Goal: Task Accomplishment & Management: Use online tool/utility

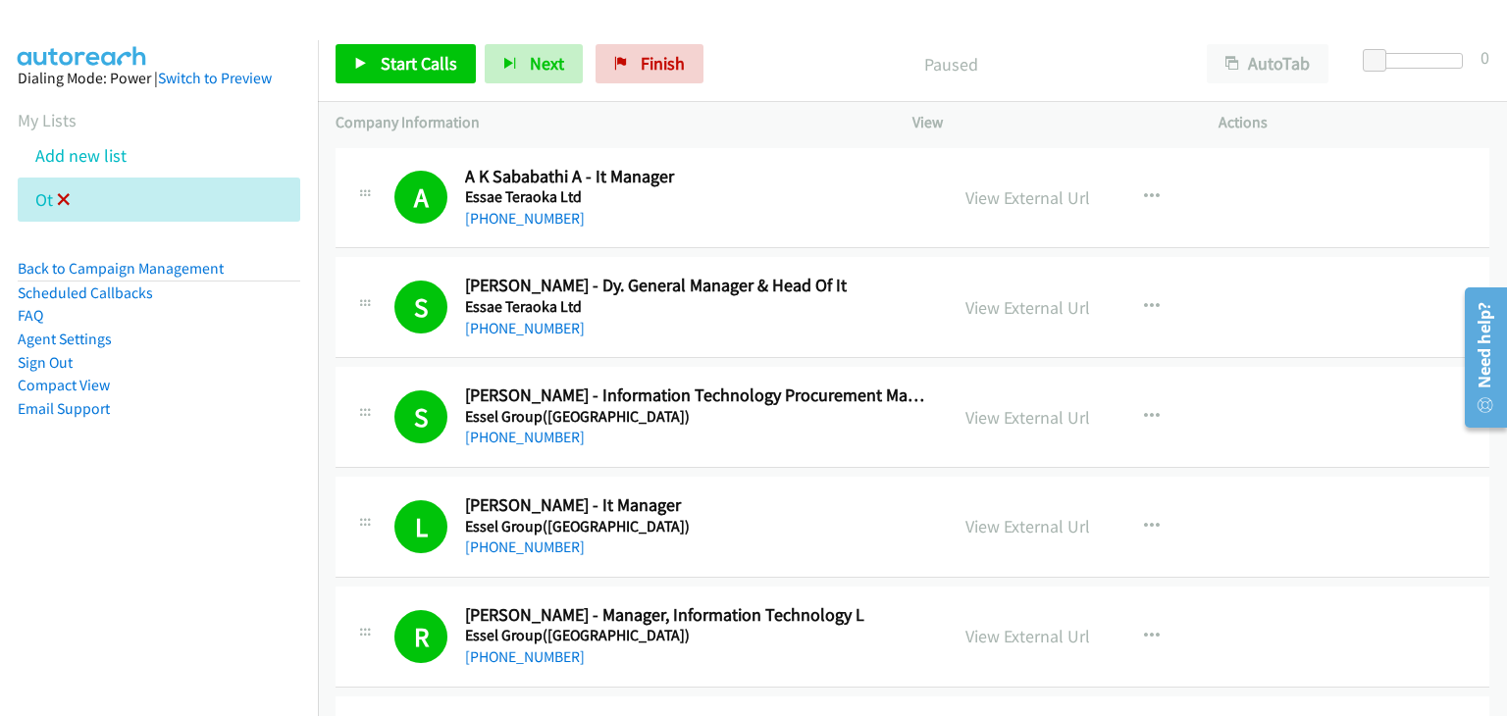
click at [61, 201] on icon at bounding box center [64, 201] width 14 height 14
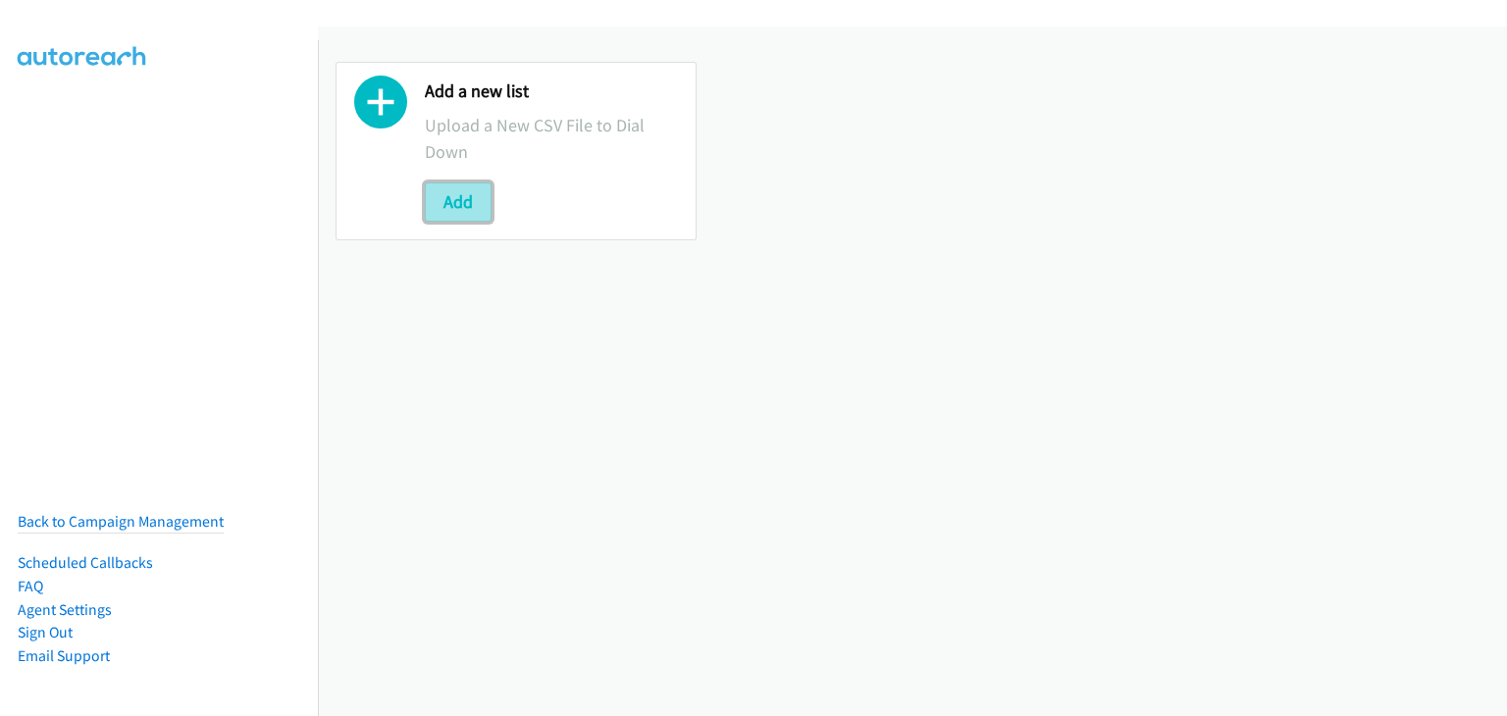
click at [456, 200] on button "Add" at bounding box center [458, 201] width 67 height 39
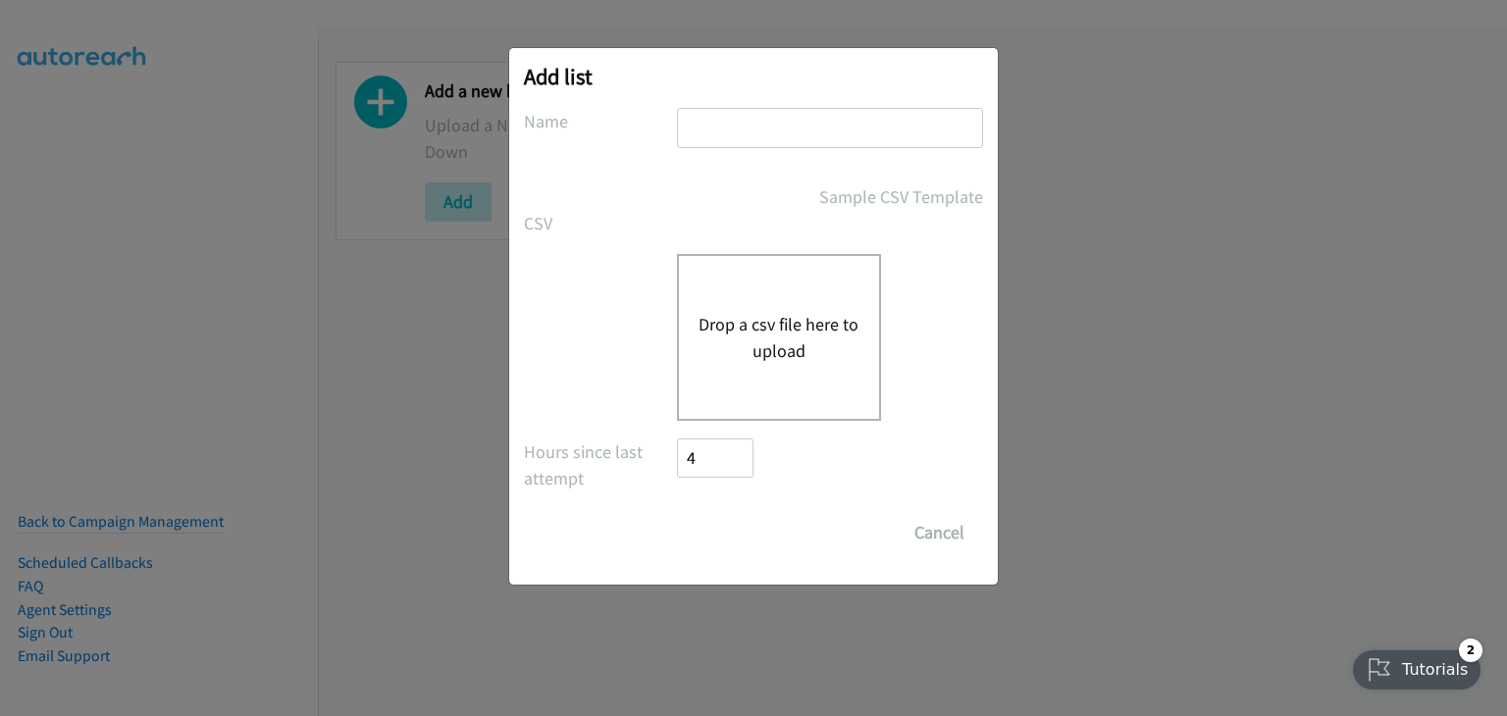
click at [764, 136] on input "text" at bounding box center [830, 128] width 306 height 40
type input "Morning Camp"
click at [761, 349] on button "Drop a csv file here to upload" at bounding box center [778, 337] width 161 height 53
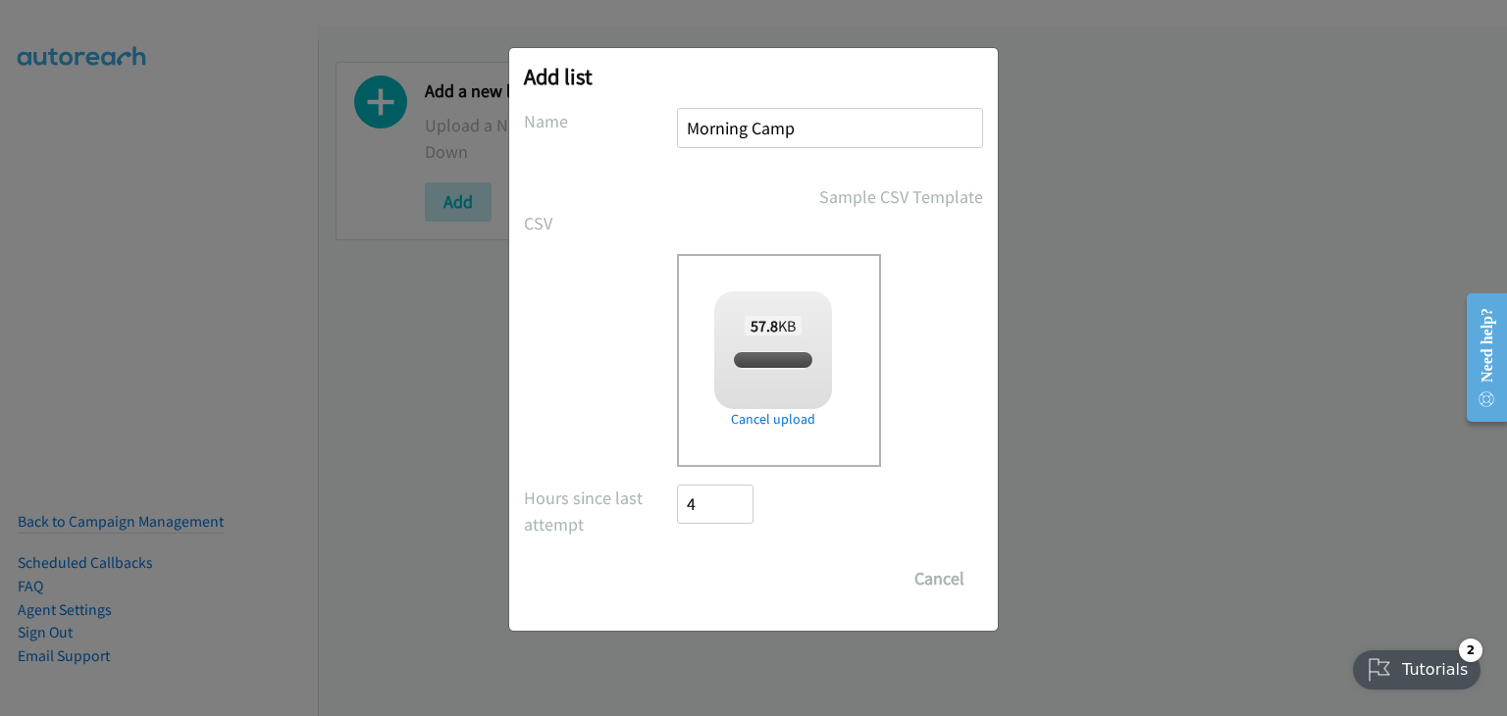
checkbox input "true"
click at [753, 573] on input "Save List" at bounding box center [728, 578] width 103 height 39
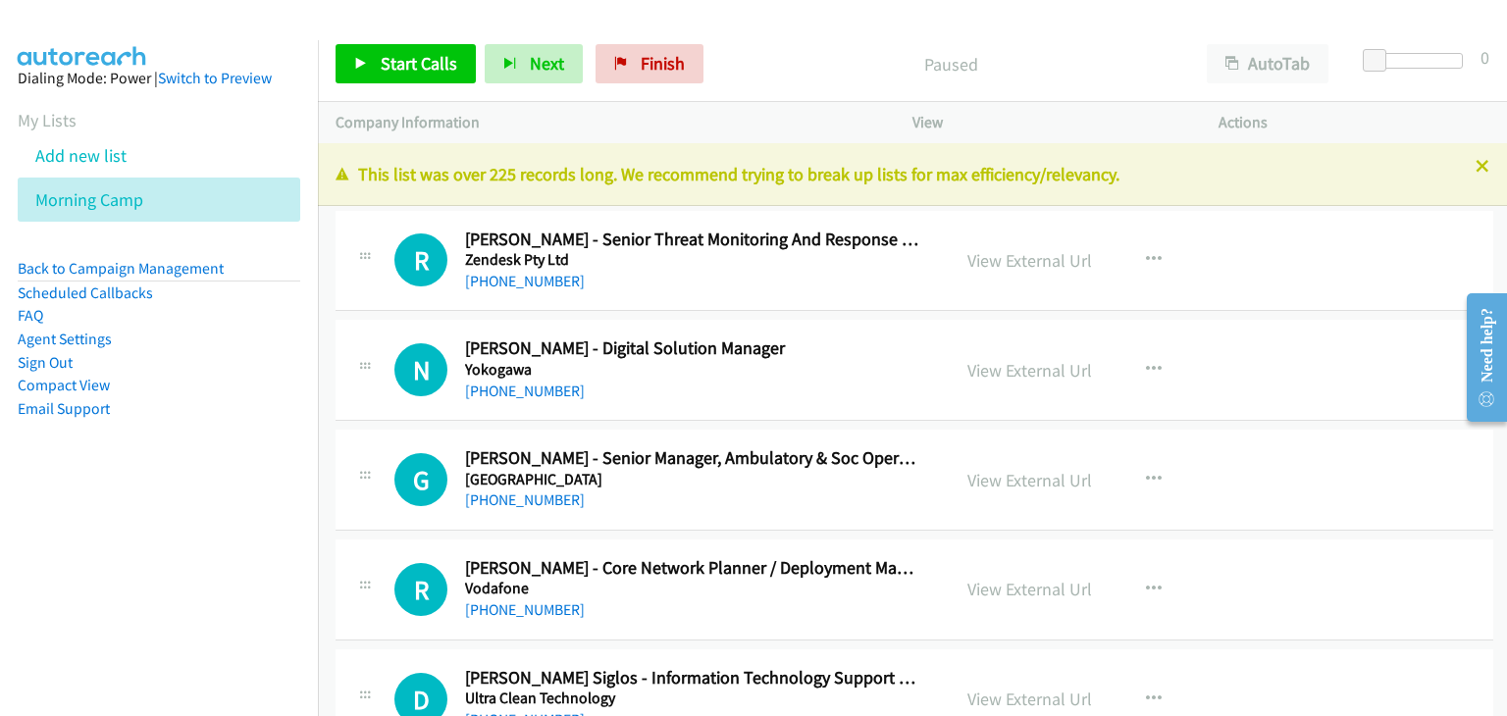
click at [1320, 346] on div "N Callback Scheduled Ng Chiew Nga - Digital Solution Manager Yokogawa Asia/Sing…" at bounding box center [914, 370] width 1158 height 101
click at [381, 49] on link "Start Calls" at bounding box center [405, 63] width 140 height 39
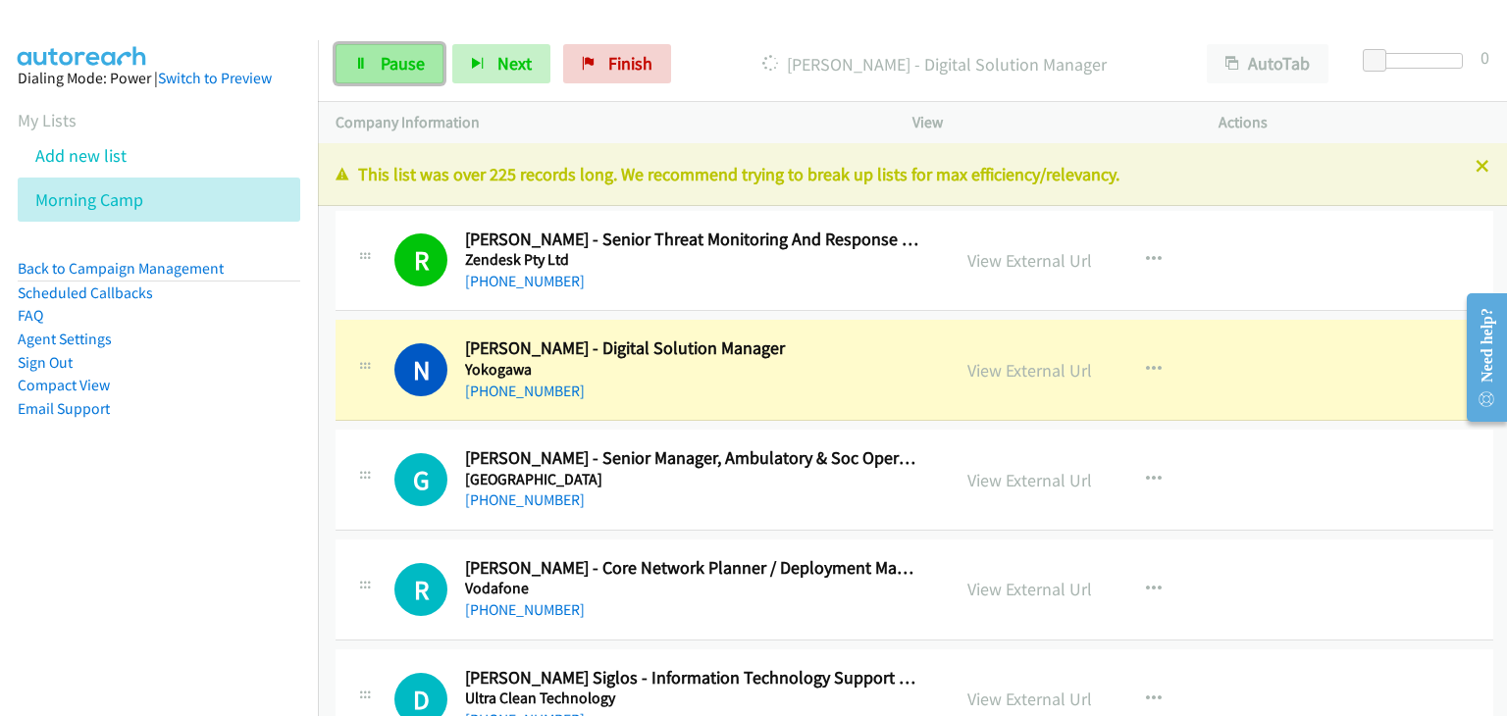
click at [402, 64] on span "Pause" at bounding box center [403, 63] width 44 height 23
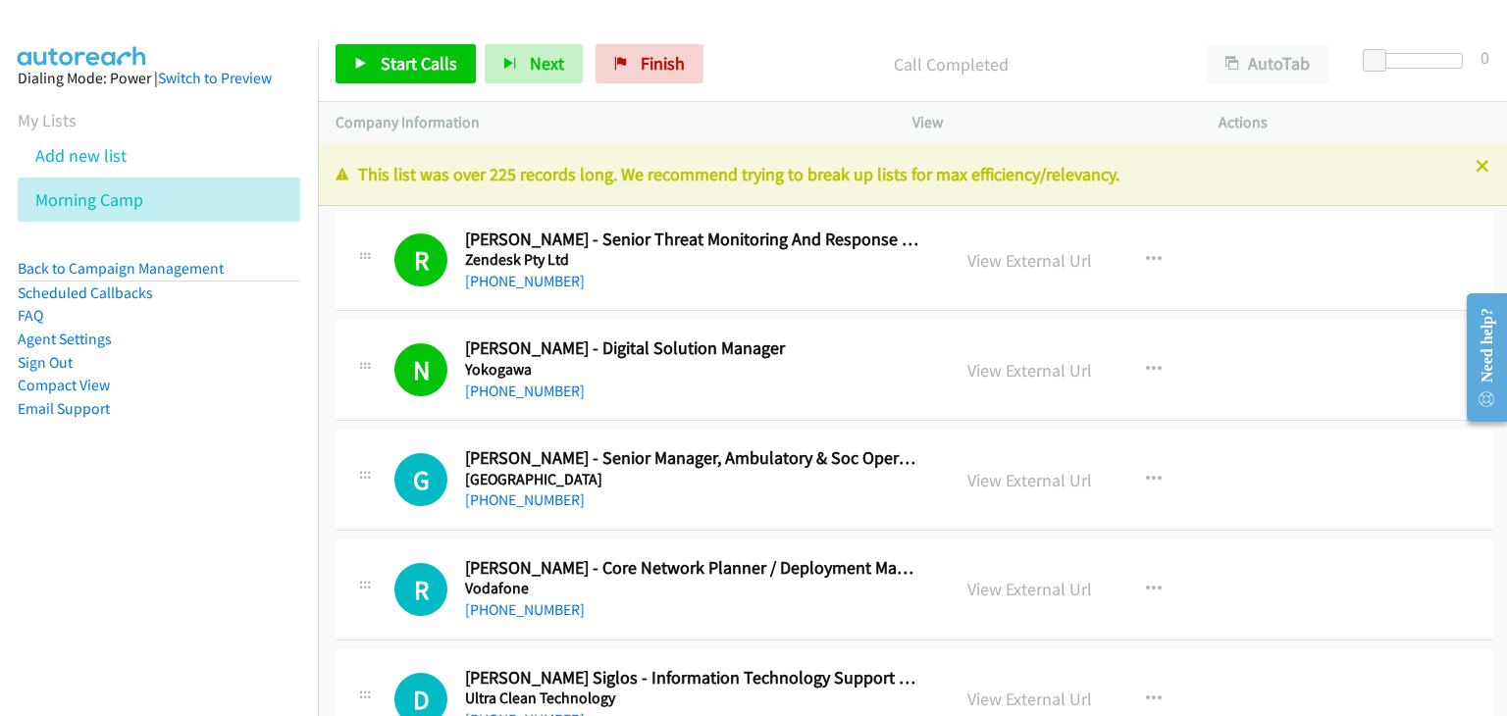
drag, startPoint x: 1229, startPoint y: 517, endPoint x: 1112, endPoint y: 546, distance: 120.4
click at [1229, 517] on div "G Callback Scheduled Gary Tan - Senior Manager, Ambulatory & Soc Operations Woo…" at bounding box center [914, 480] width 1158 height 101
click at [344, 92] on div "Start Calls Pause Next Finish Call Completed AutoTab AutoTab 0" at bounding box center [912, 64] width 1189 height 76
click at [391, 79] on link "Start Calls" at bounding box center [405, 63] width 140 height 39
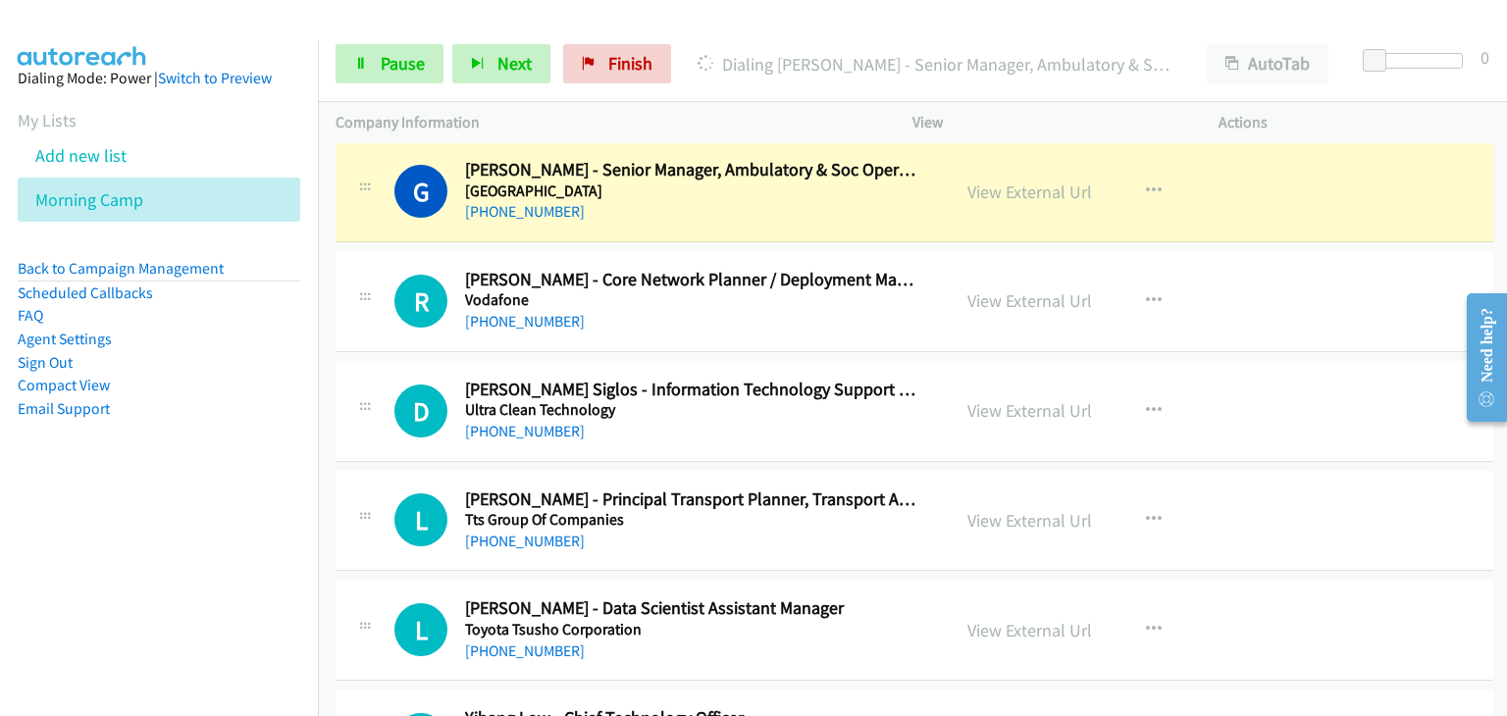
scroll to position [294, 0]
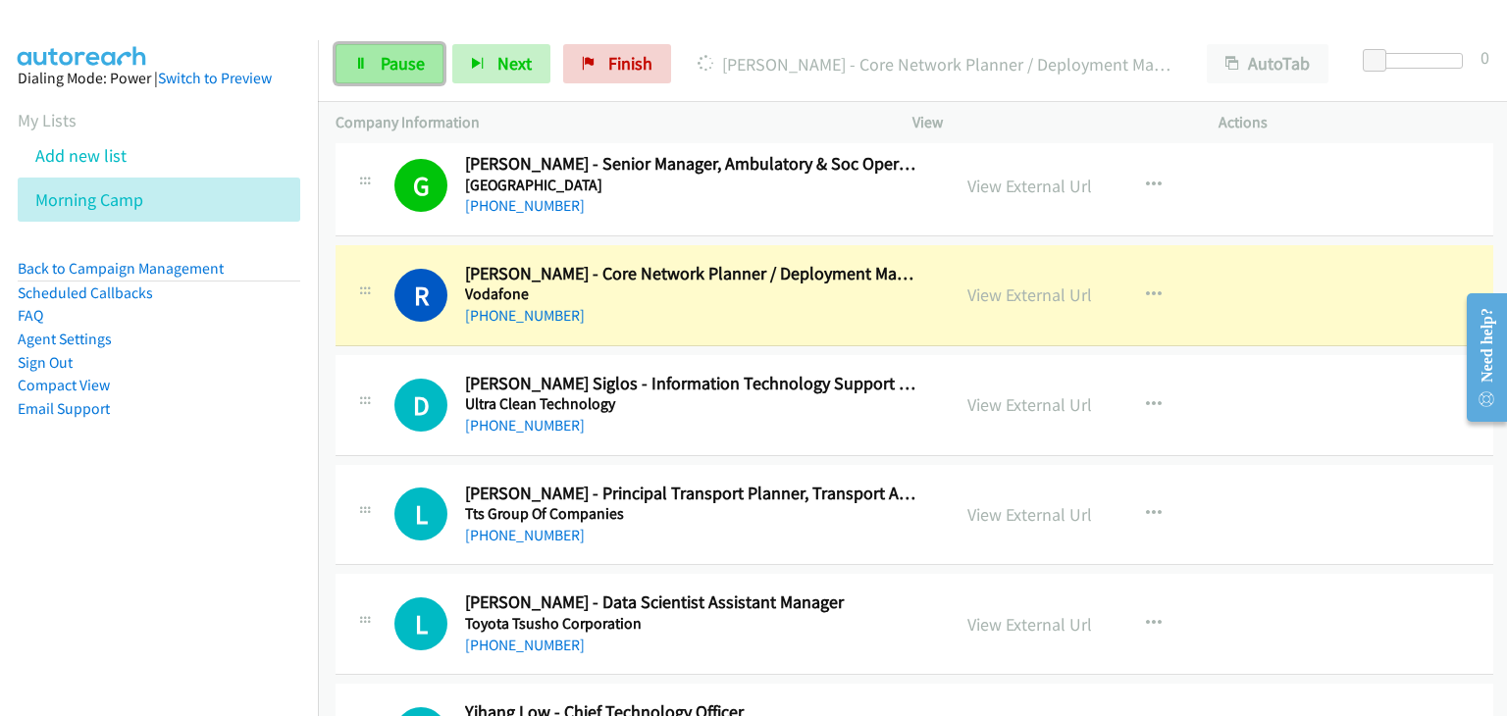
click at [392, 63] on span "Pause" at bounding box center [403, 63] width 44 height 23
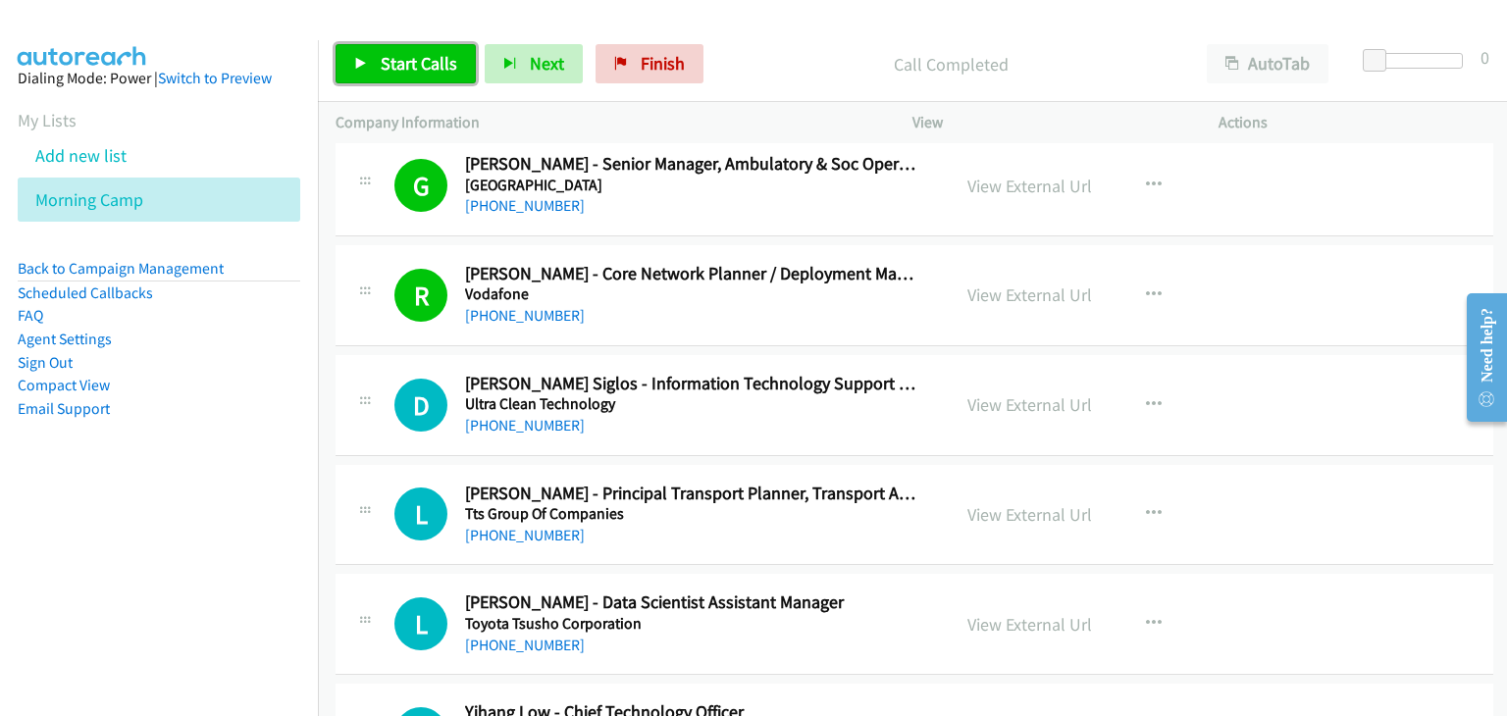
drag, startPoint x: 426, startPoint y: 65, endPoint x: 891, endPoint y: 14, distance: 467.8
click at [426, 65] on span "Start Calls" at bounding box center [419, 63] width 77 height 23
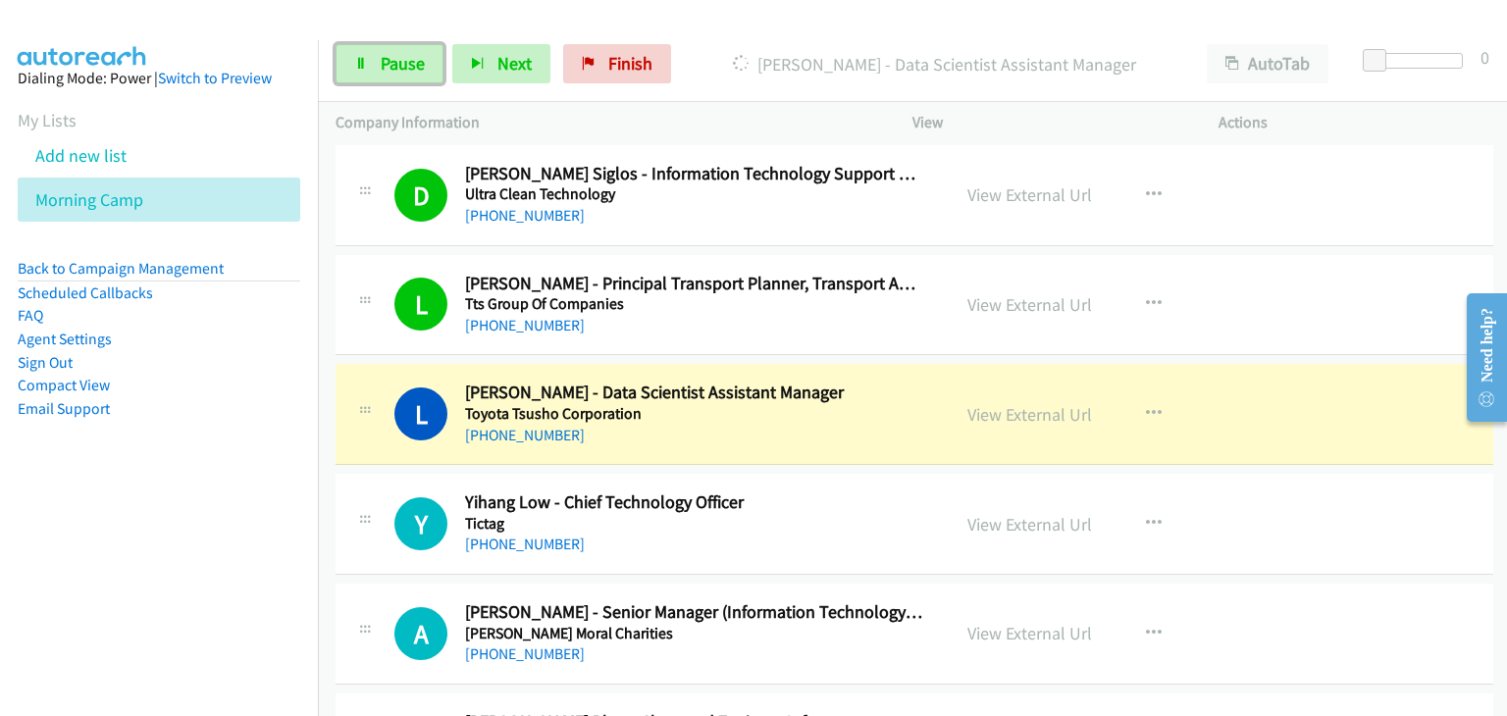
scroll to position [589, 0]
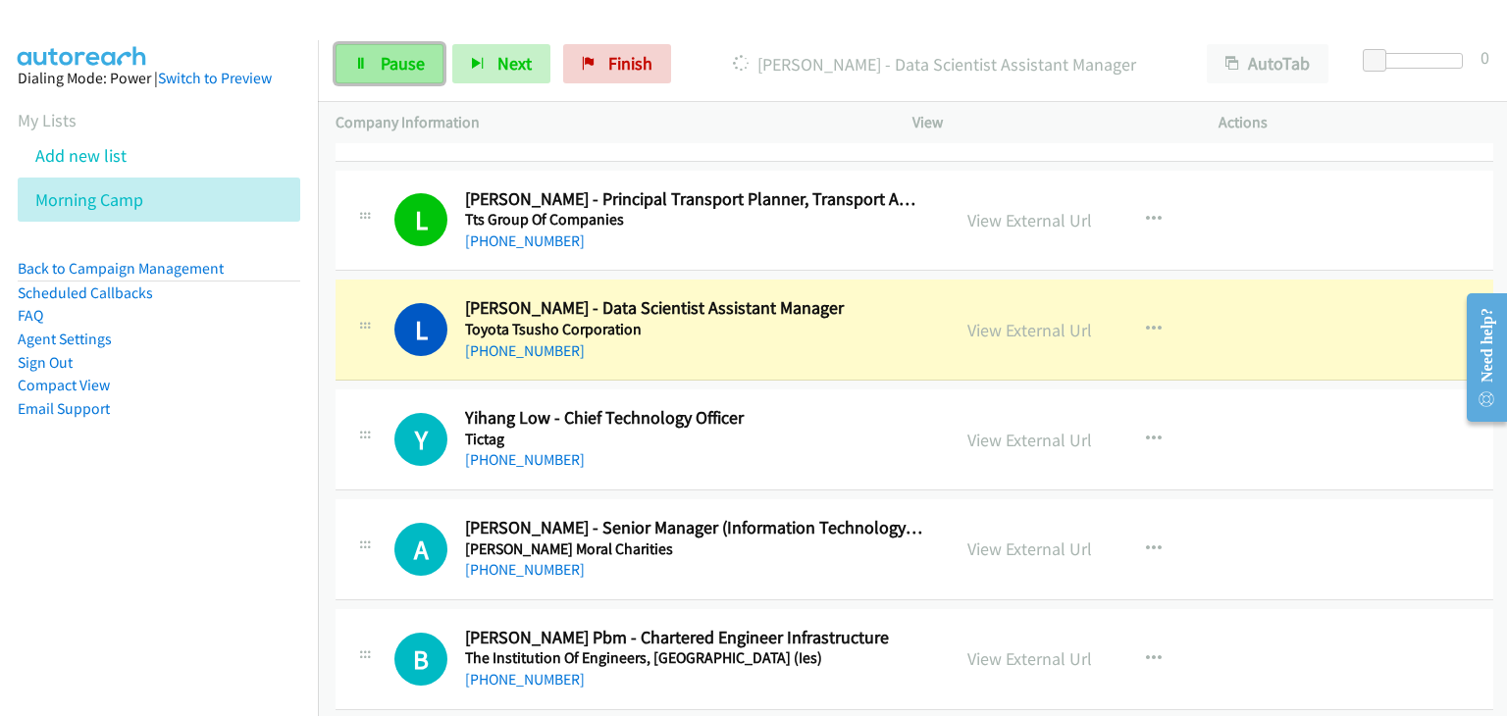
click at [404, 72] on span "Pause" at bounding box center [403, 63] width 44 height 23
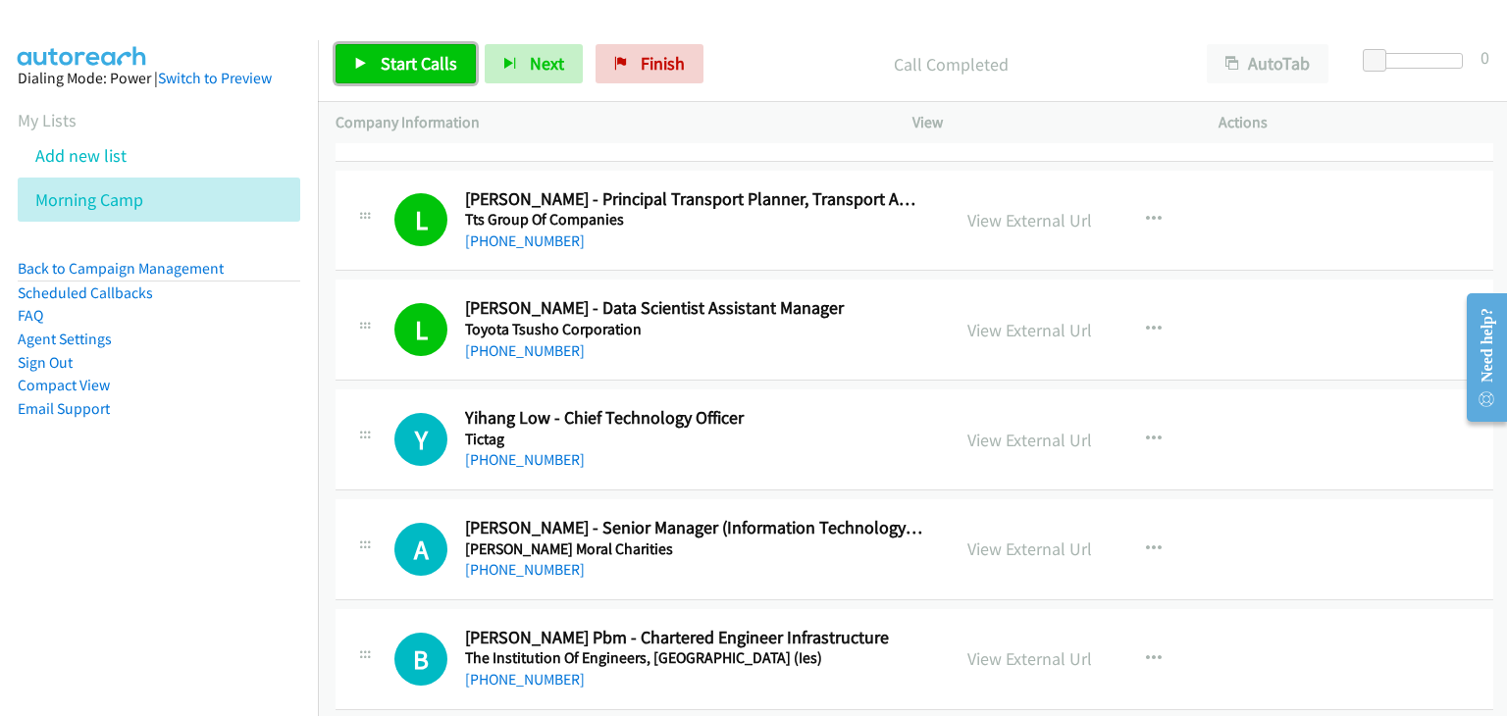
click at [393, 72] on span "Start Calls" at bounding box center [419, 63] width 77 height 23
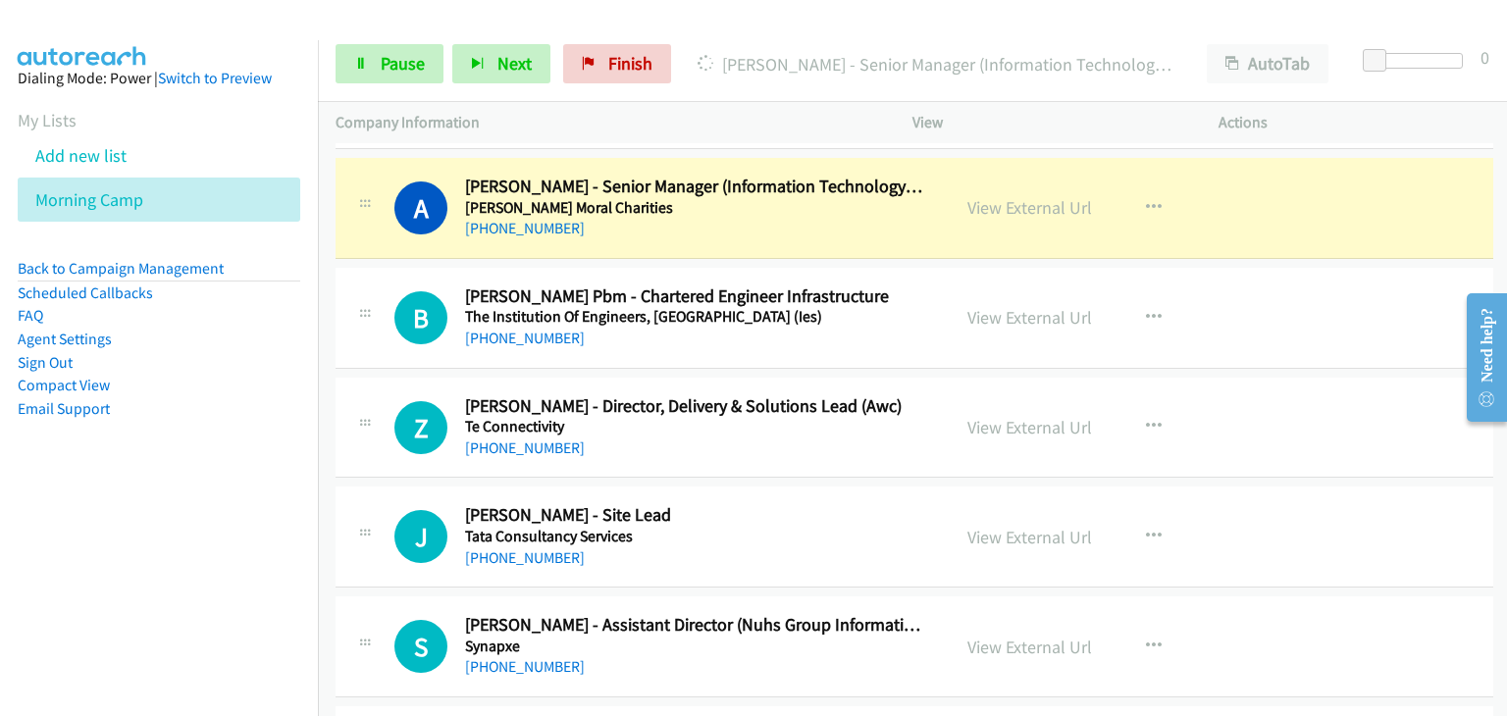
scroll to position [883, 0]
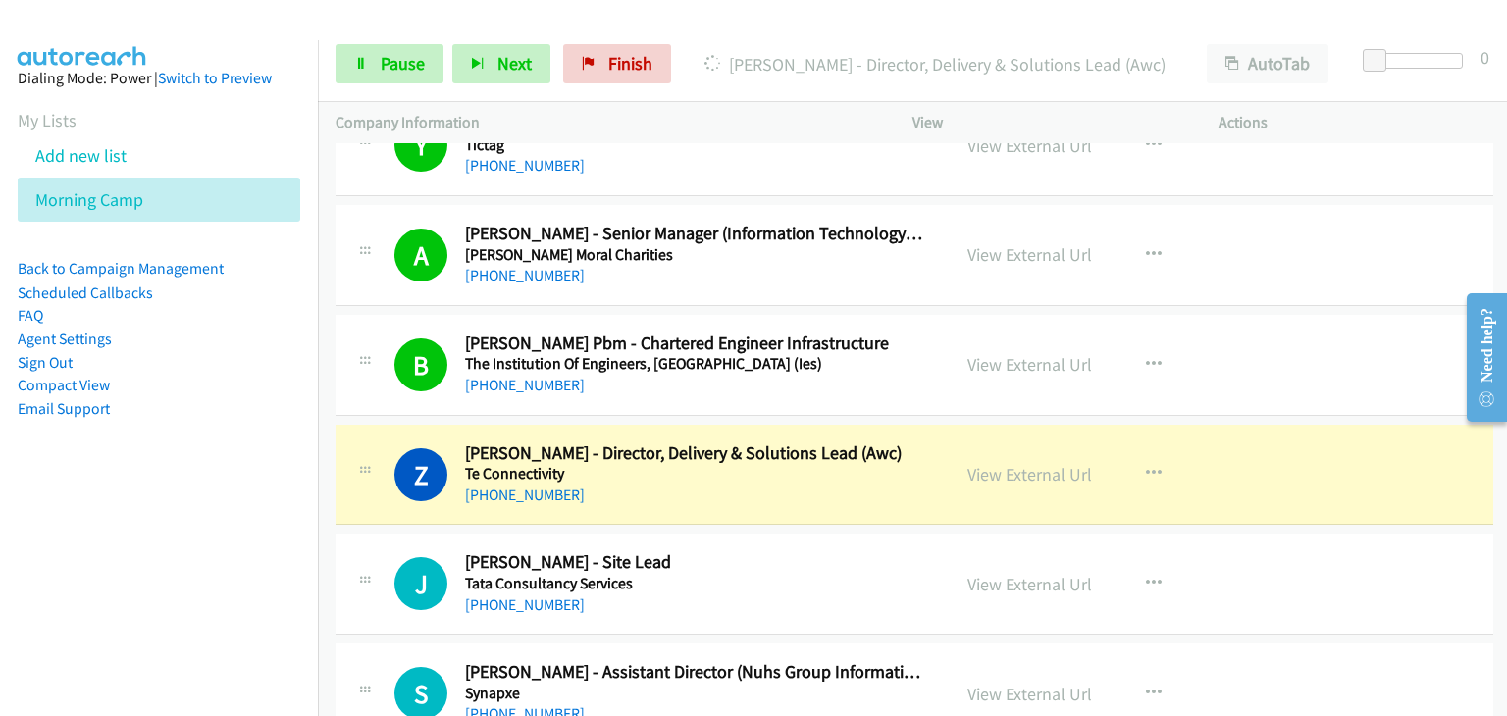
click at [1350, 310] on td "B Callback Scheduled Benedict Koh Bbm Pbm - Chartered Engineer Infrastructure T…" at bounding box center [914, 365] width 1193 height 110
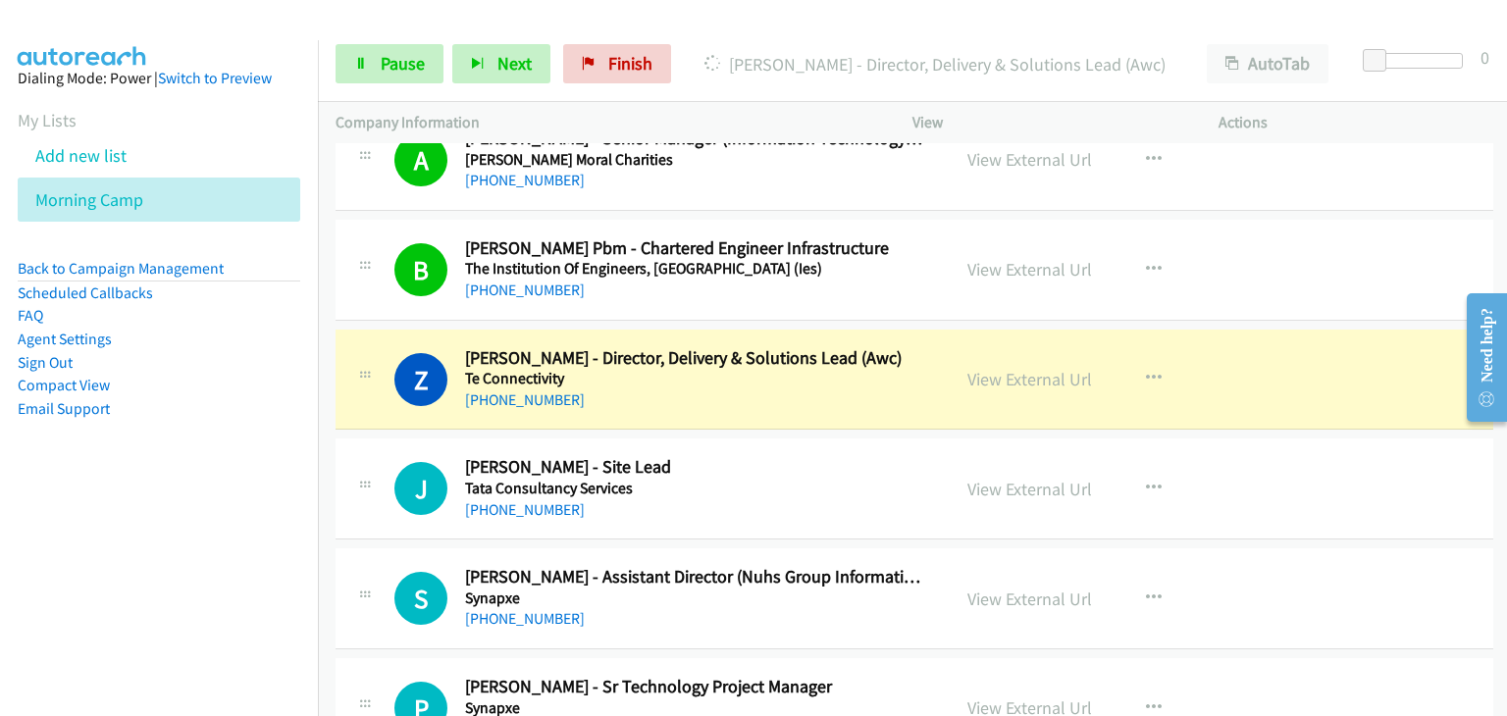
scroll to position [981, 0]
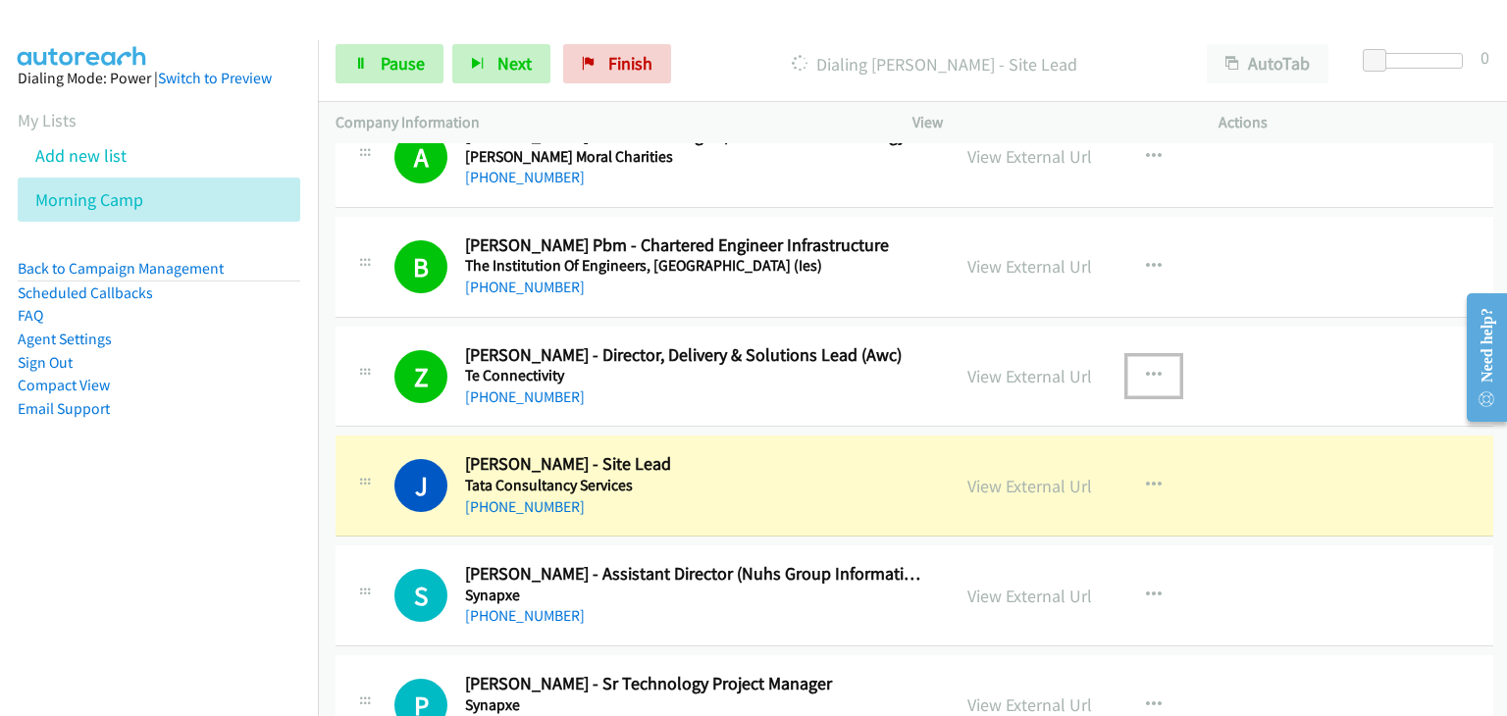
click at [1146, 361] on button "button" at bounding box center [1153, 375] width 53 height 39
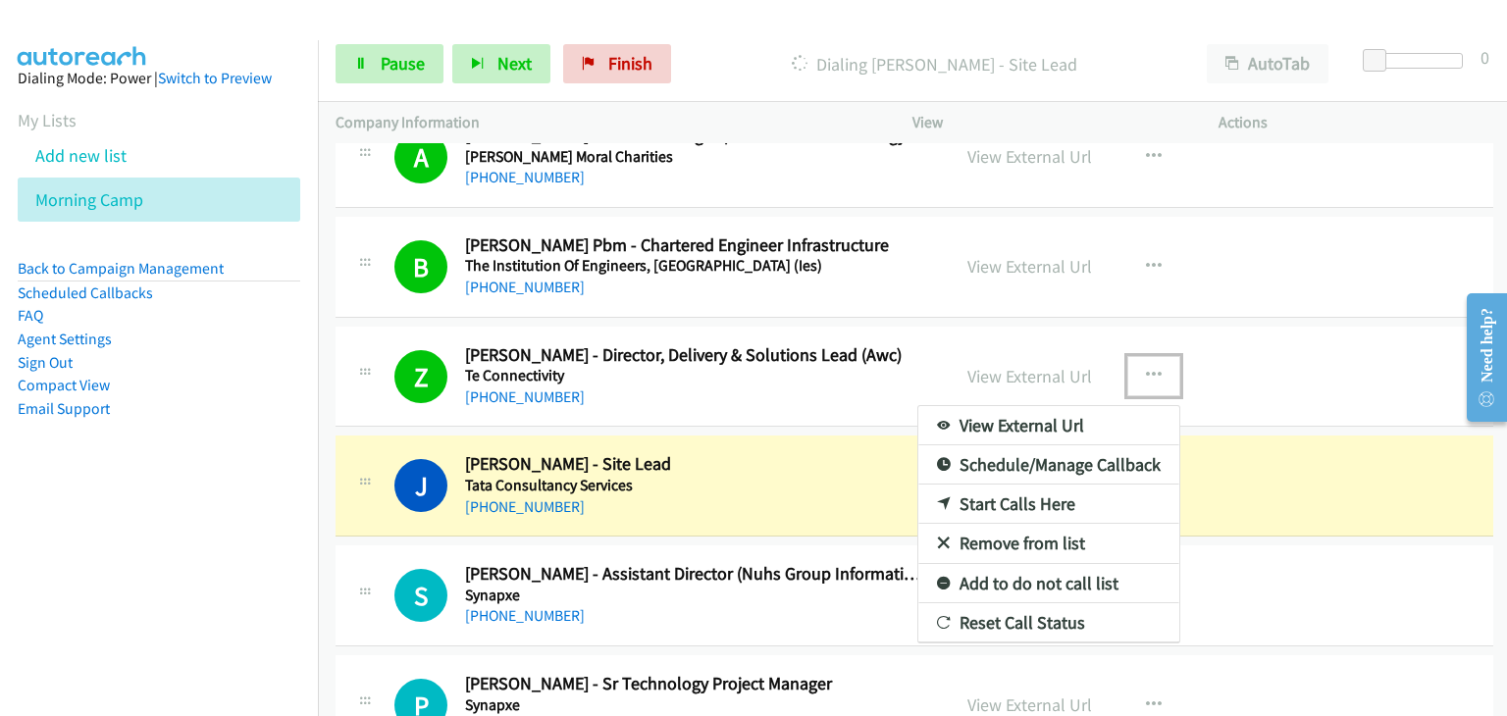
click at [992, 531] on link "Remove from list" at bounding box center [1048, 543] width 261 height 39
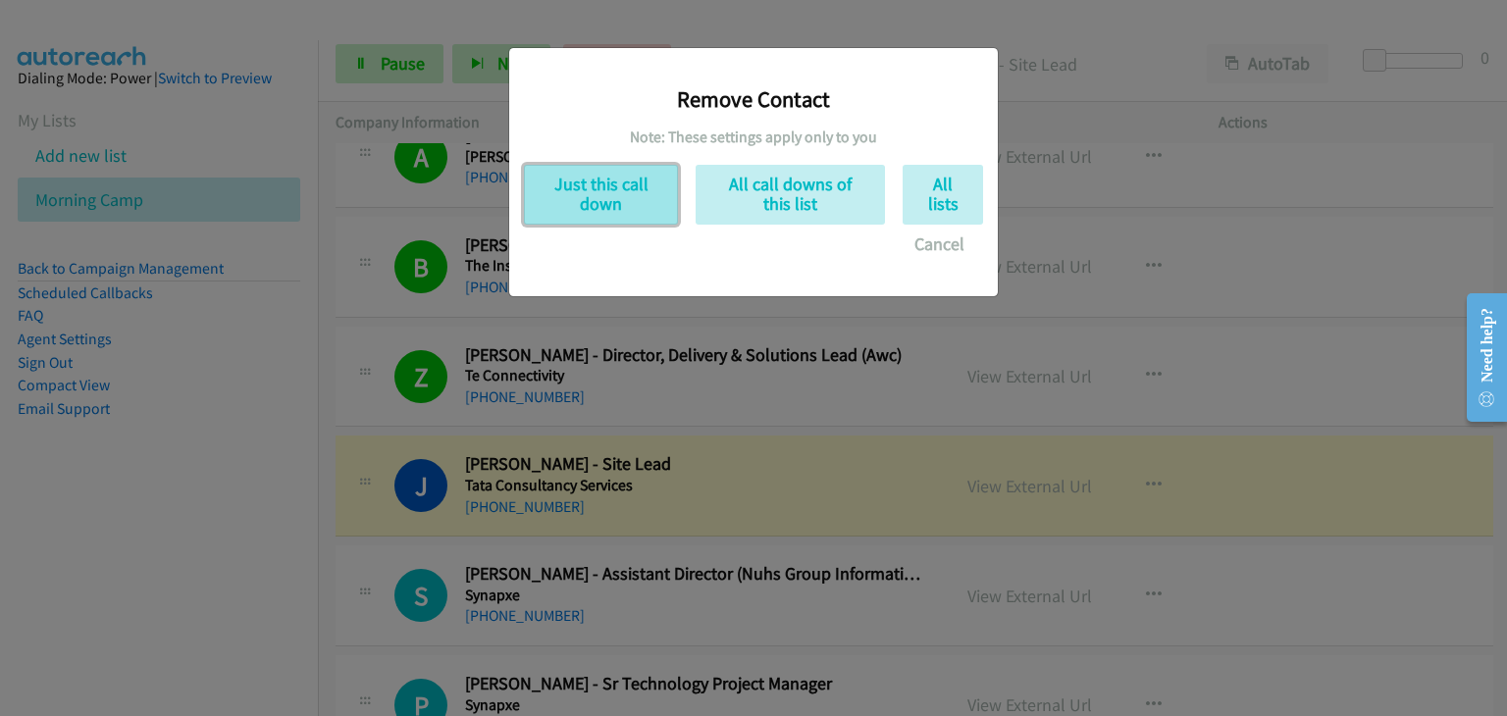
click at [633, 199] on button "Just this call down" at bounding box center [601, 195] width 154 height 60
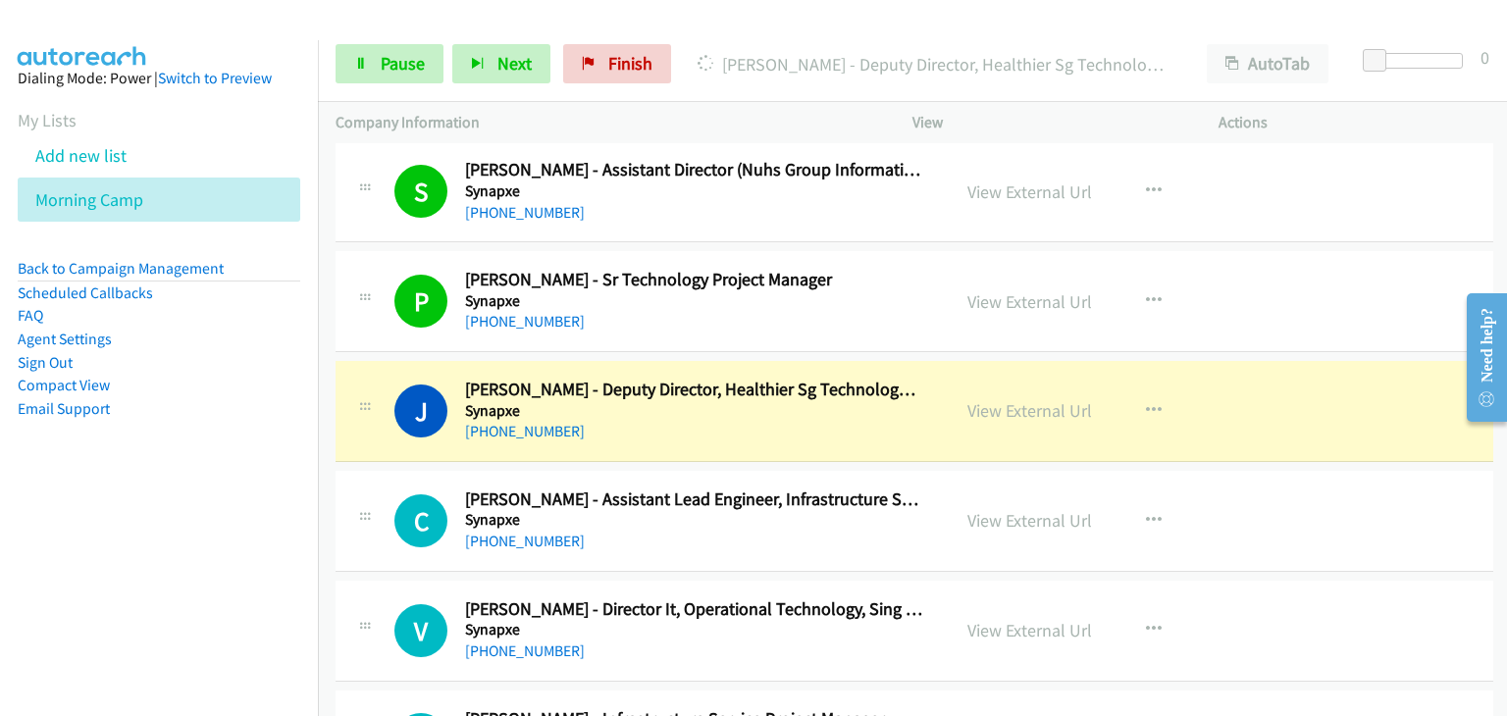
scroll to position [1373, 0]
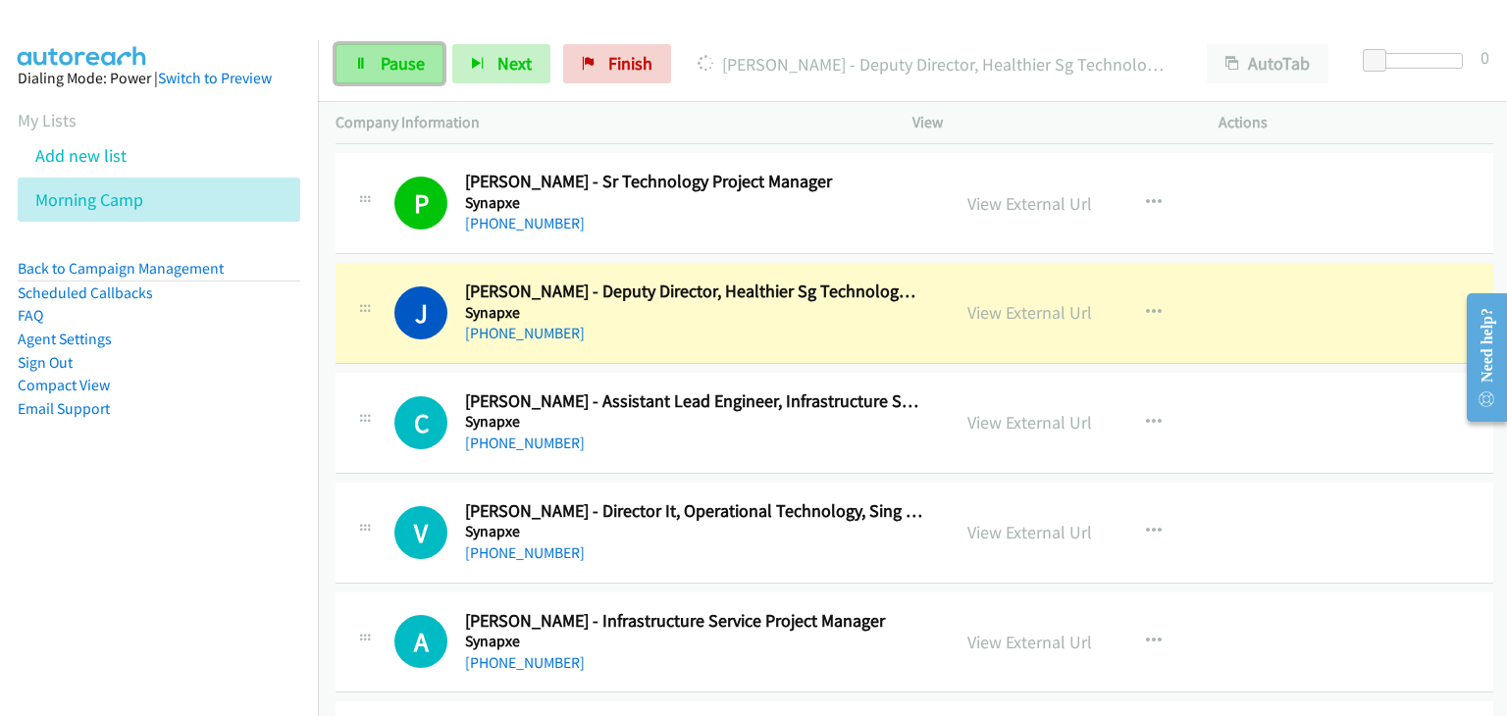
click at [394, 75] on link "Pause" at bounding box center [389, 63] width 108 height 39
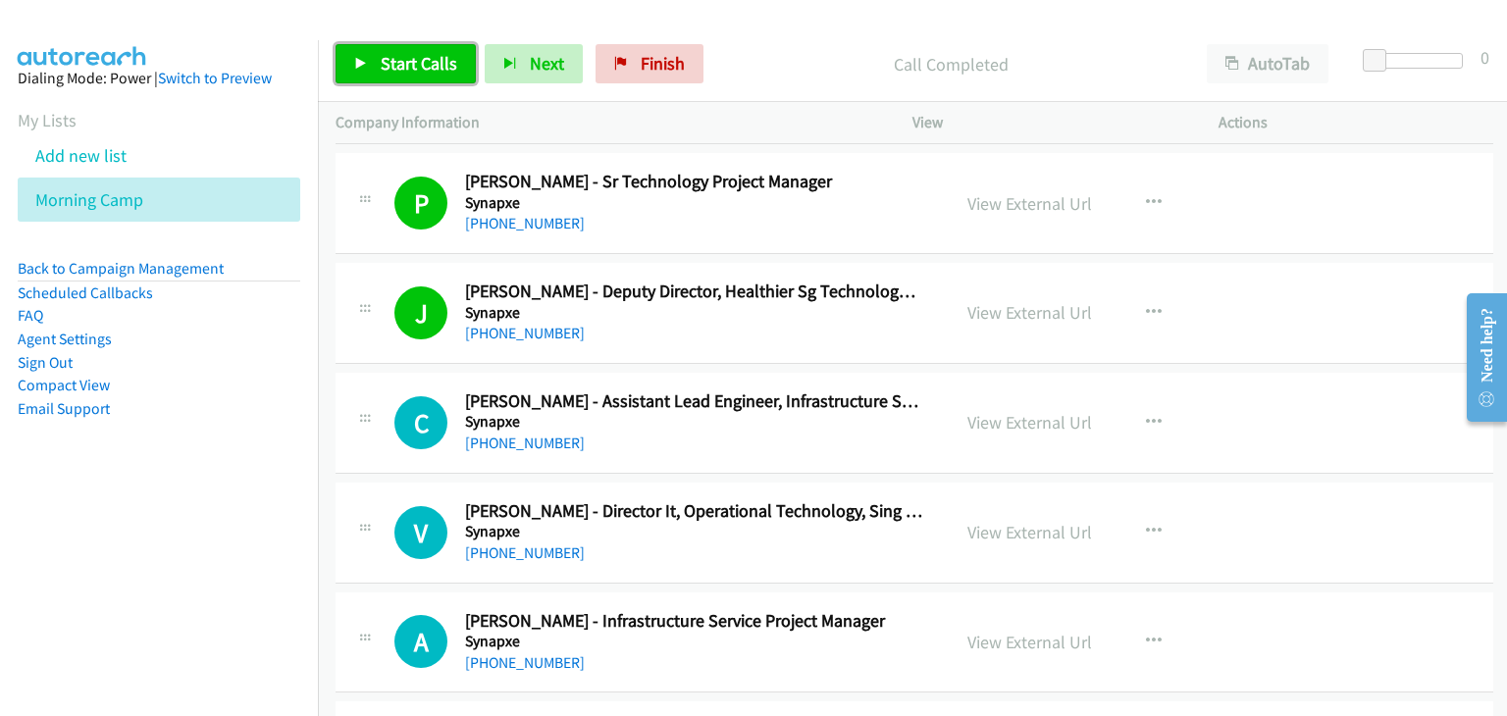
click at [429, 71] on span "Start Calls" at bounding box center [419, 63] width 77 height 23
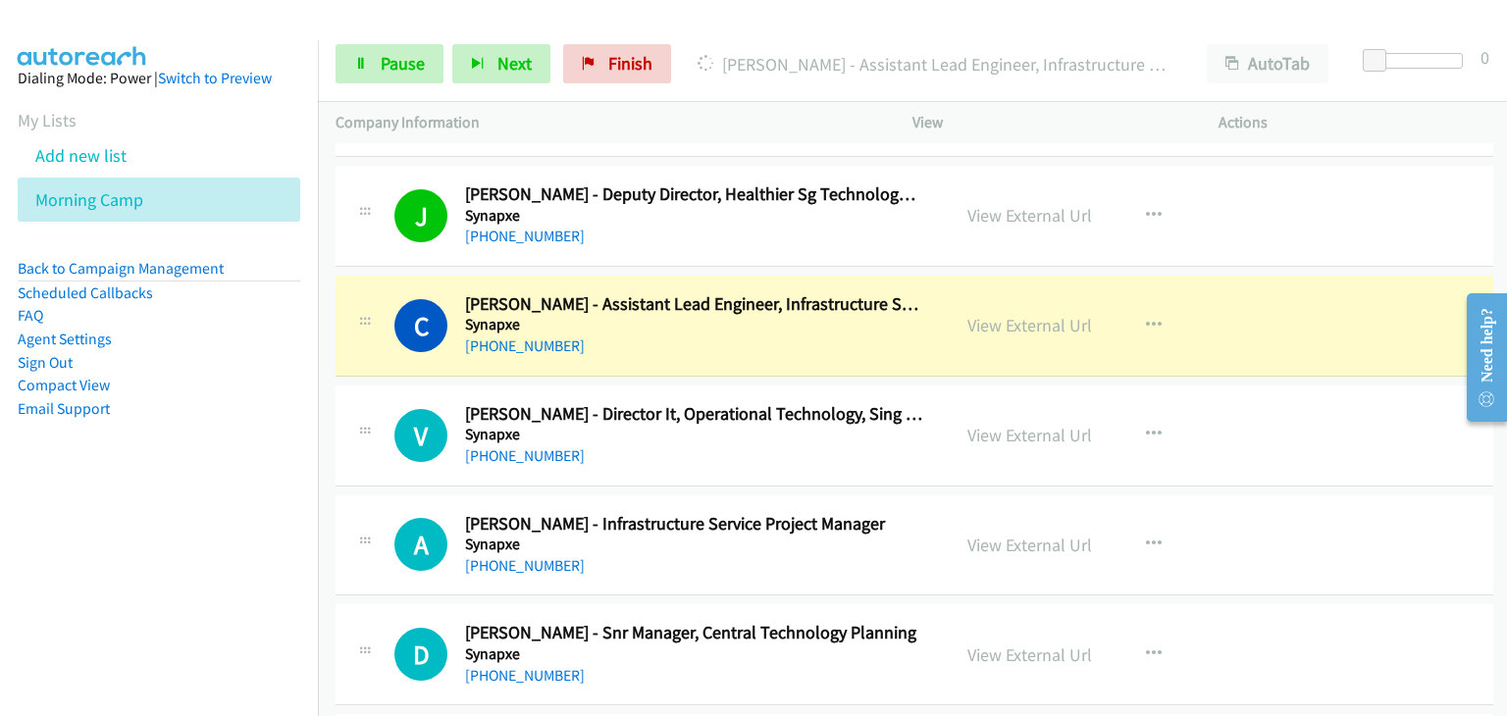
scroll to position [1471, 0]
click at [378, 64] on link "Pause" at bounding box center [389, 63] width 108 height 39
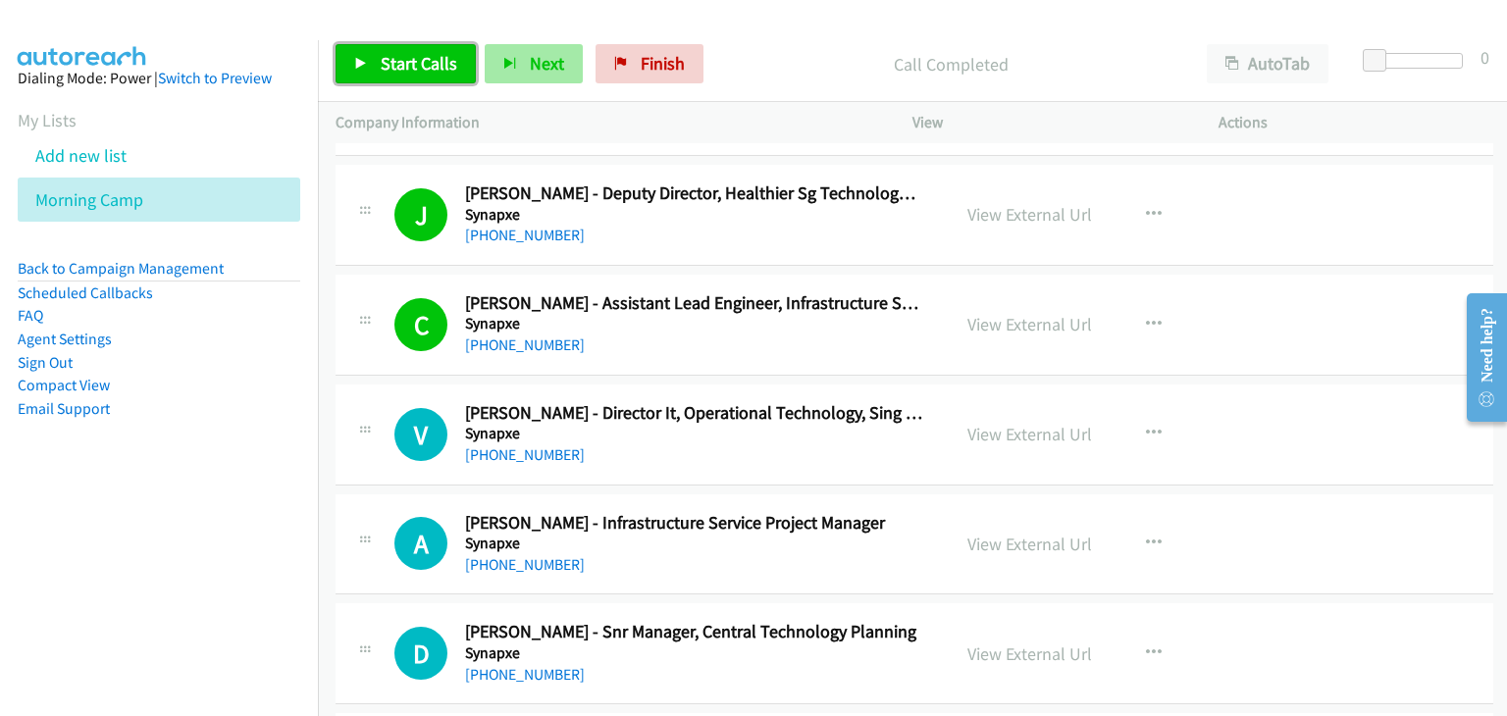
click at [396, 60] on span "Start Calls" at bounding box center [419, 63] width 77 height 23
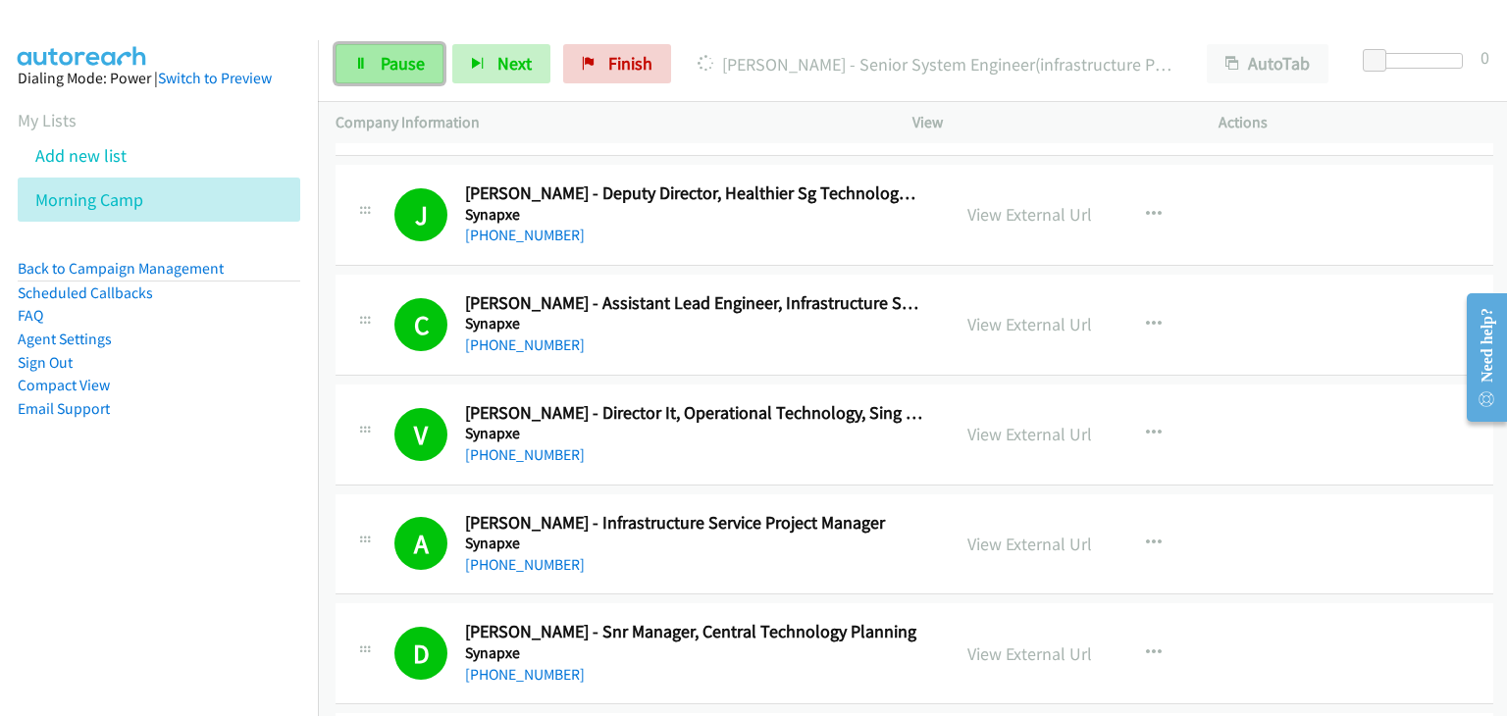
click at [412, 60] on span "Pause" at bounding box center [403, 63] width 44 height 23
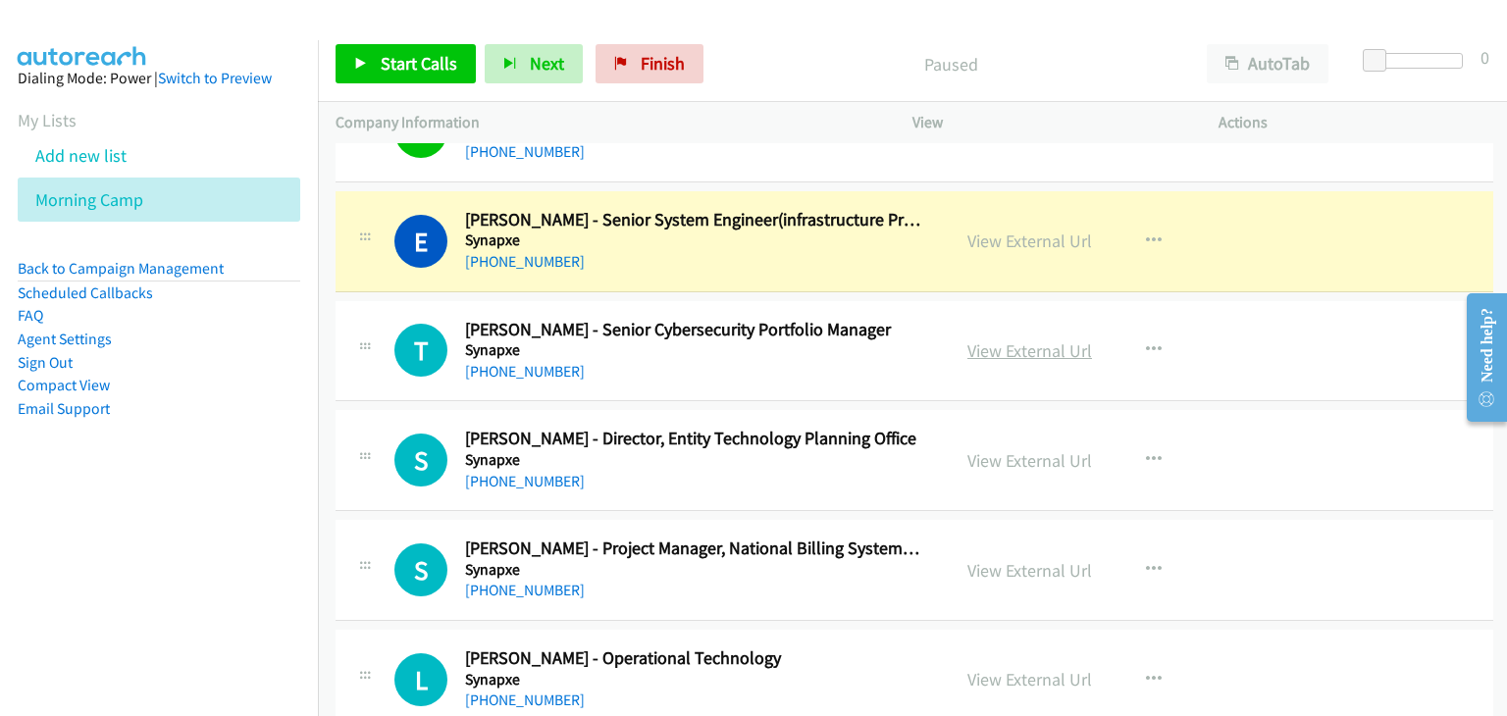
scroll to position [2256, 0]
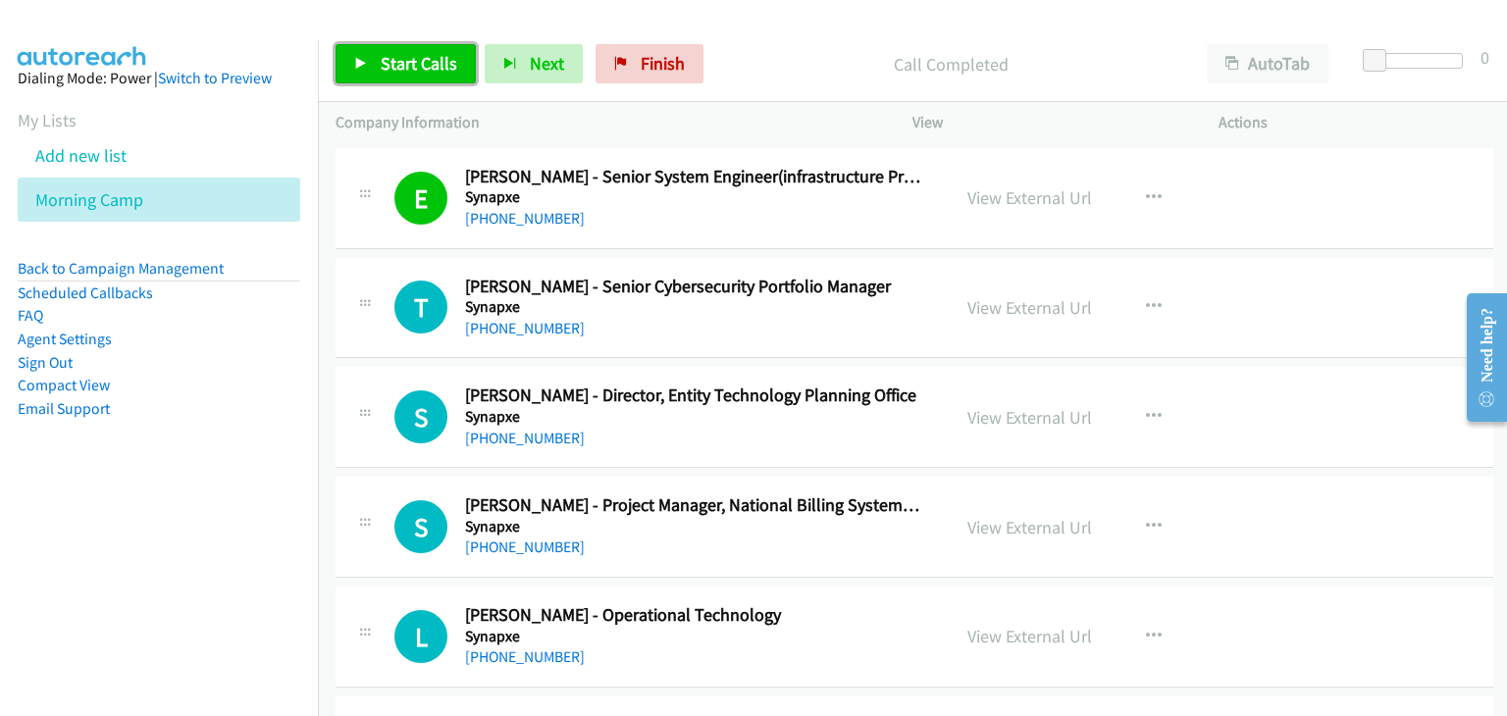
click at [409, 69] on span "Start Calls" at bounding box center [419, 63] width 77 height 23
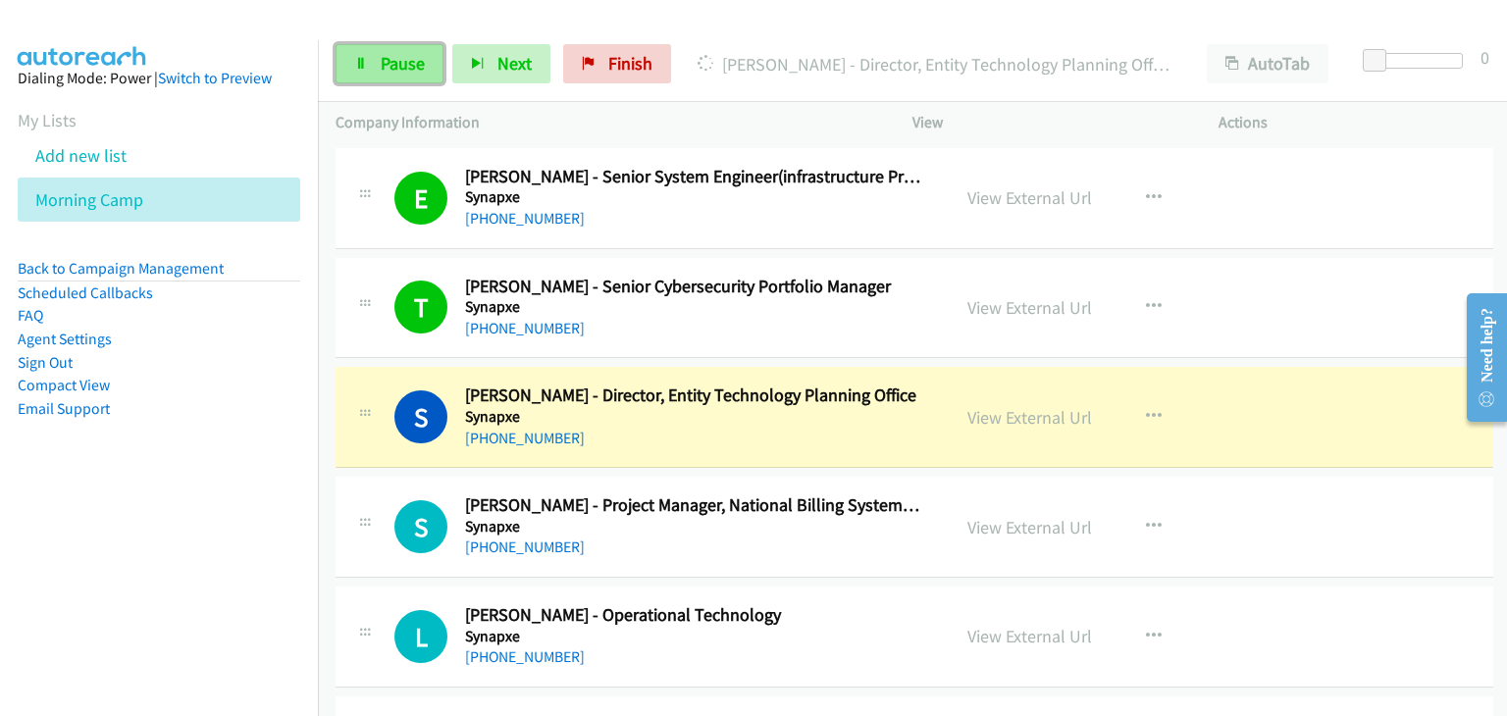
click at [399, 60] on span "Pause" at bounding box center [403, 63] width 44 height 23
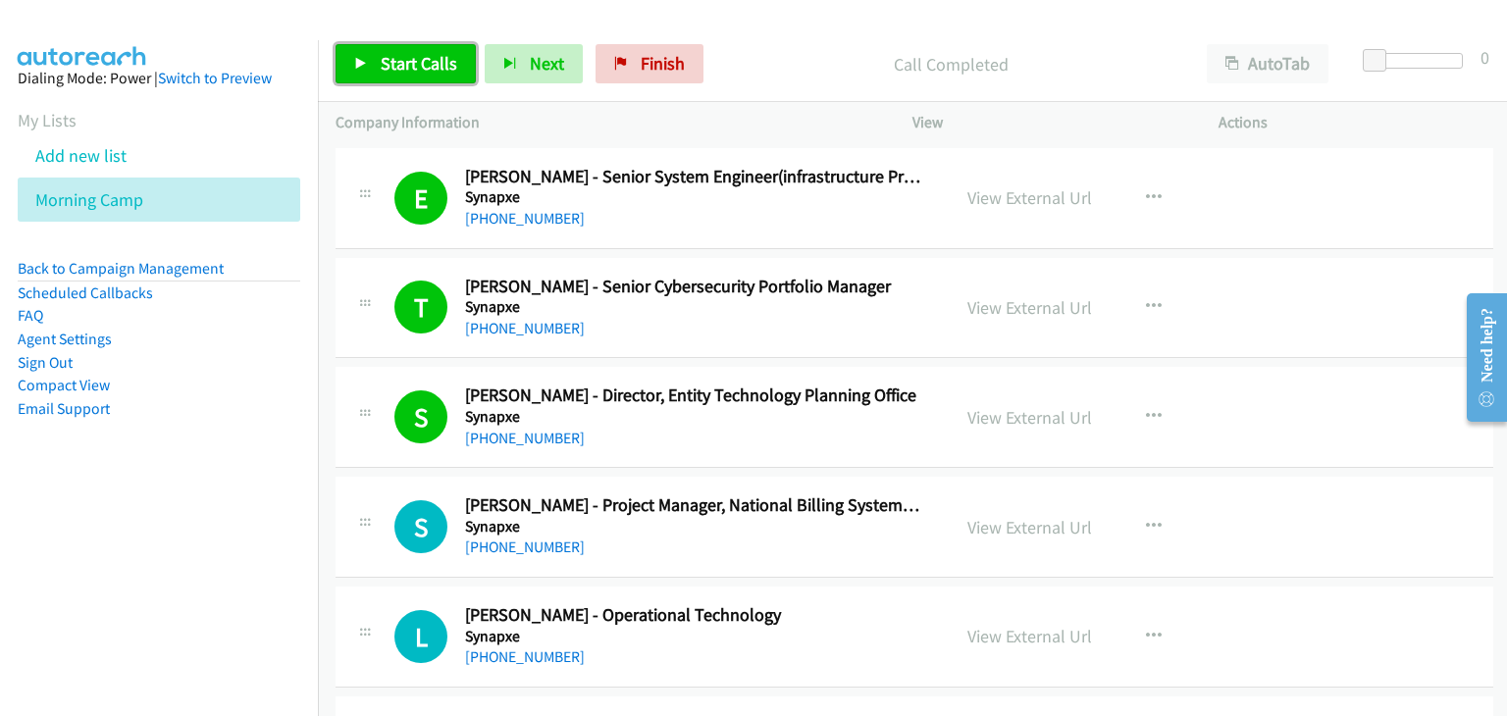
click at [363, 72] on link "Start Calls" at bounding box center [405, 63] width 140 height 39
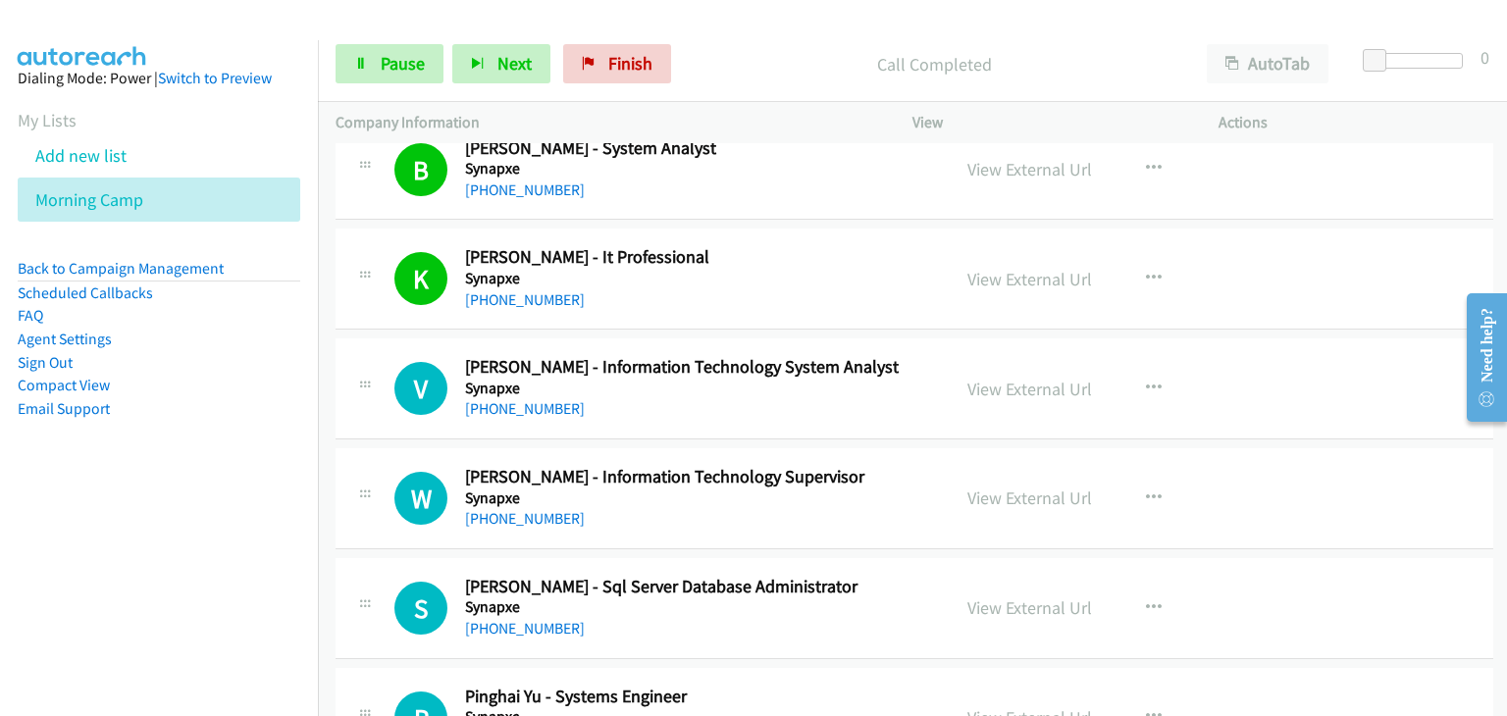
scroll to position [3041, 0]
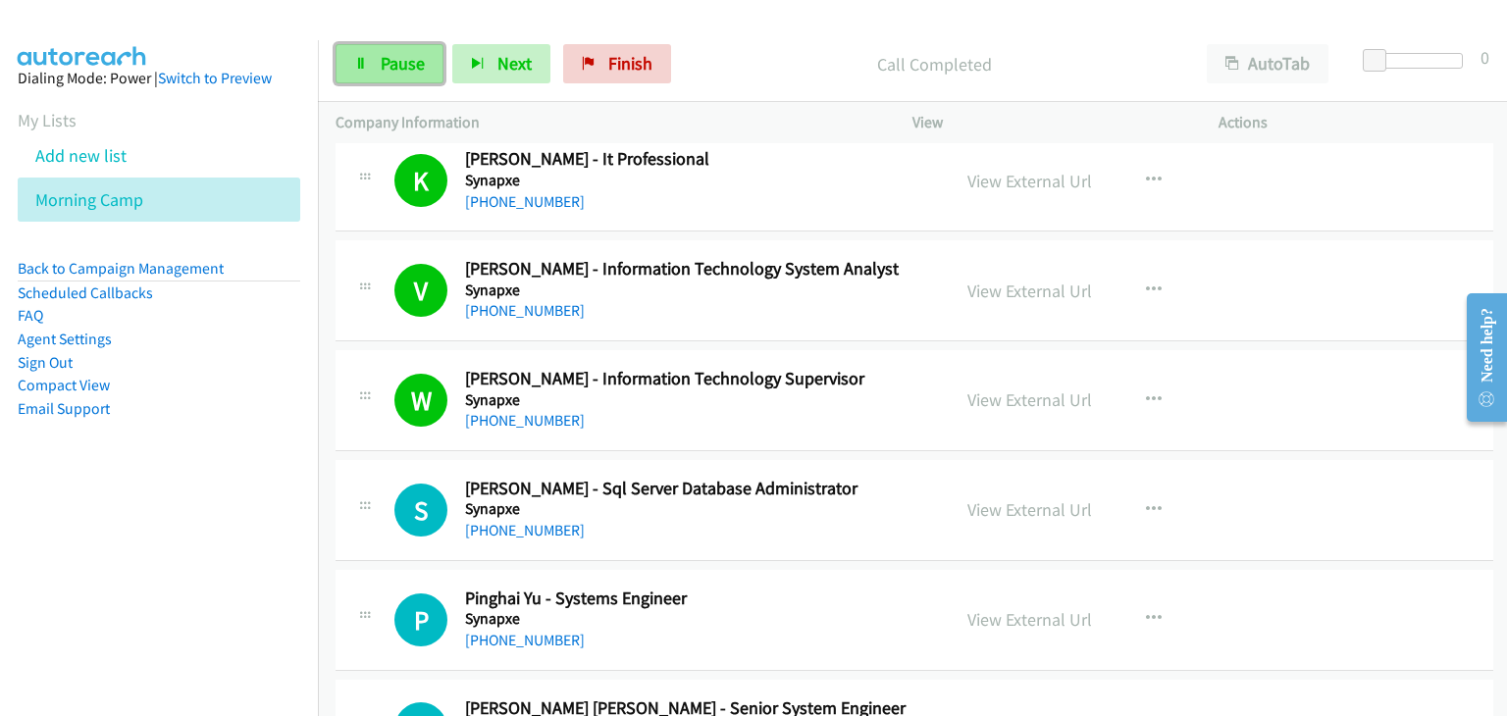
click at [412, 63] on span "Pause" at bounding box center [403, 63] width 44 height 23
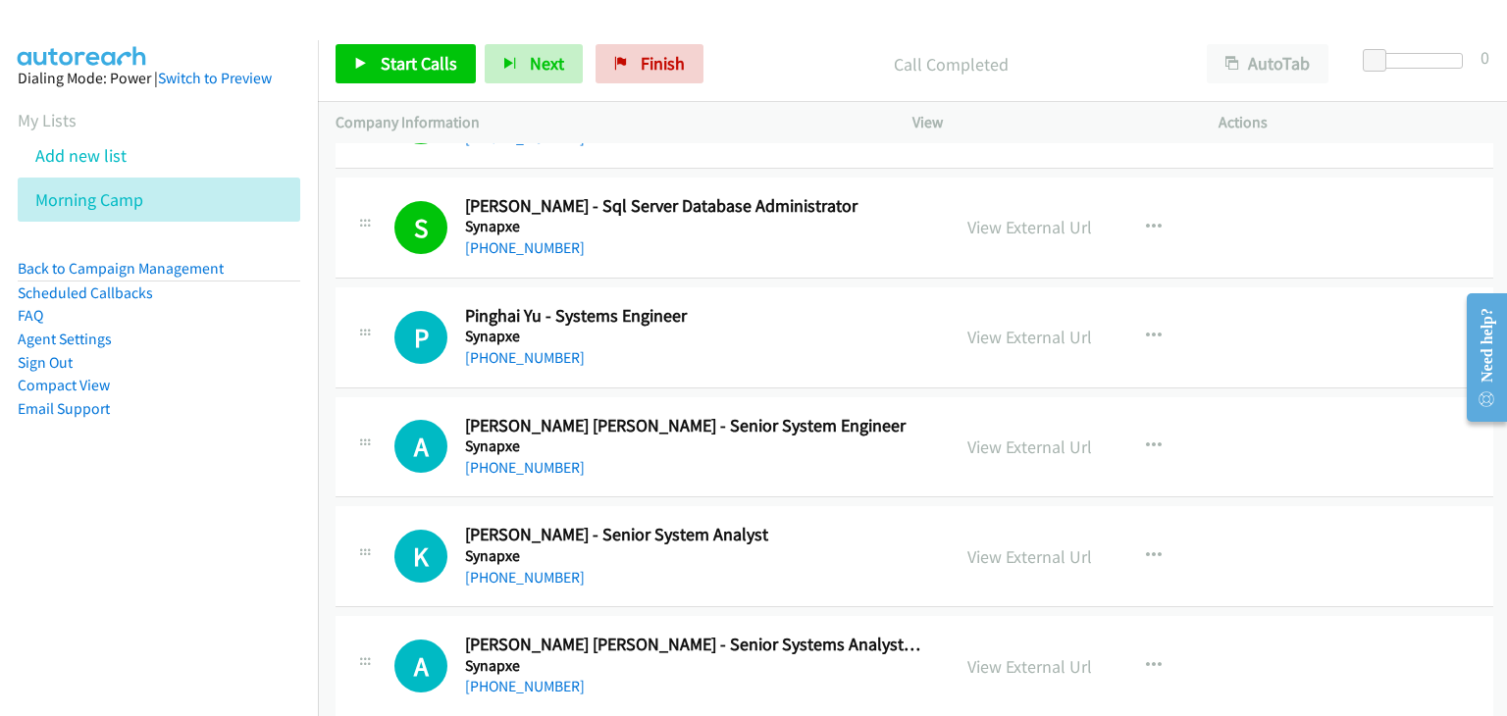
scroll to position [3335, 0]
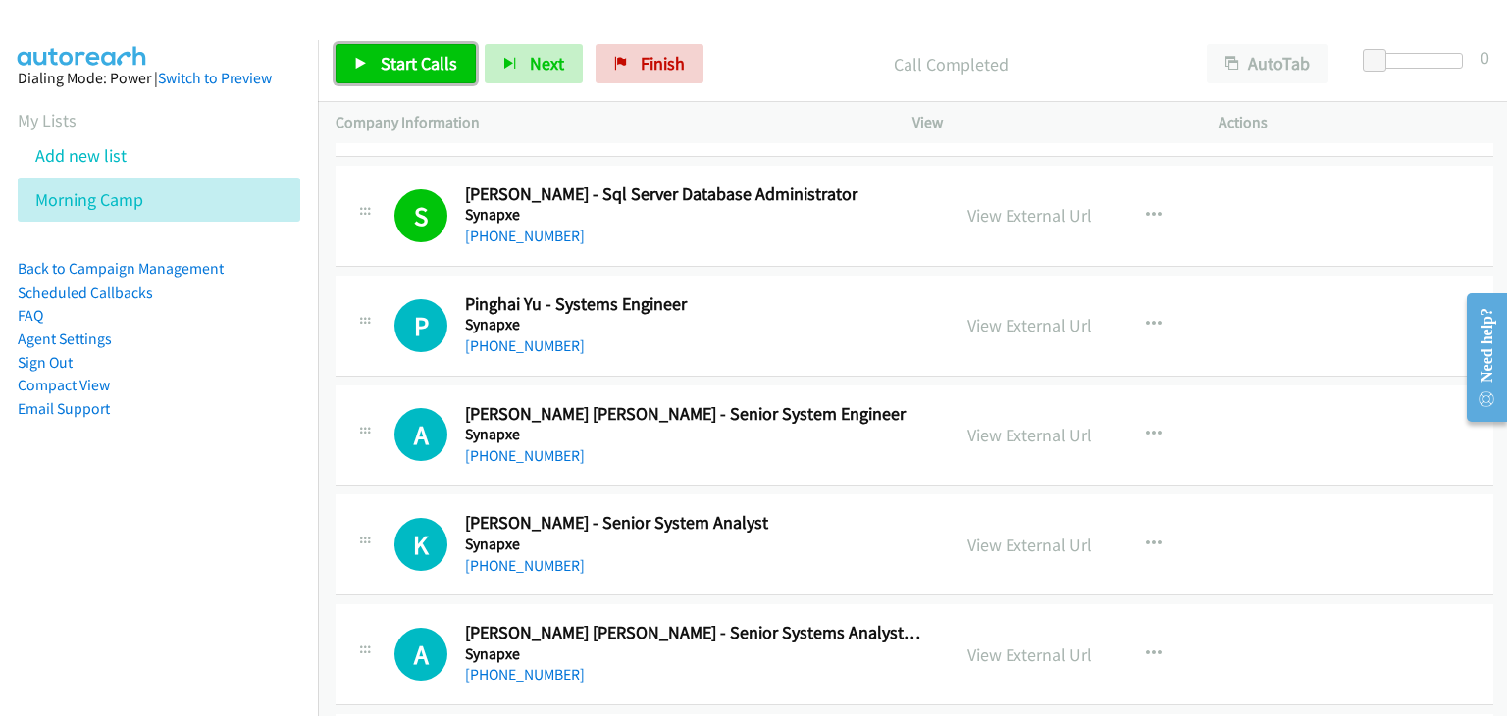
click at [381, 72] on span "Start Calls" at bounding box center [419, 63] width 77 height 23
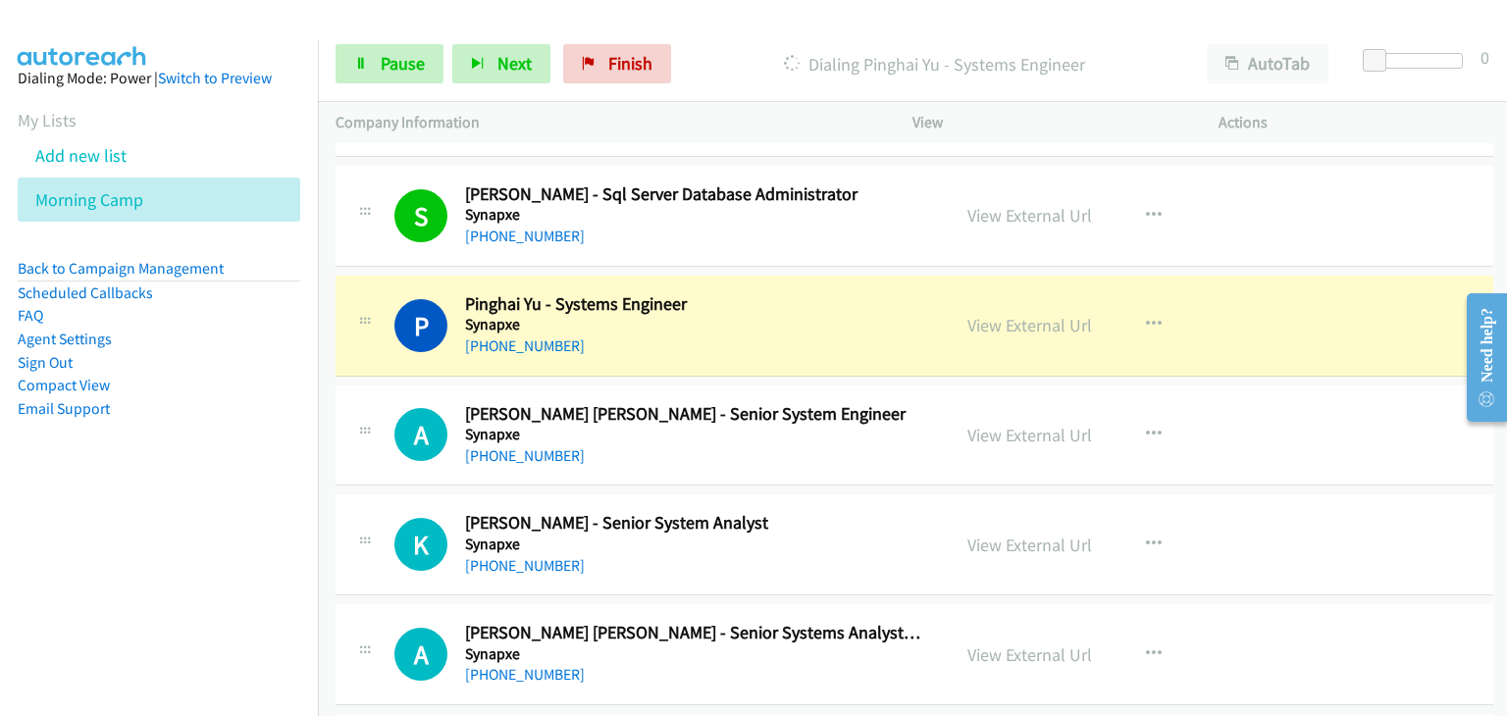
click at [1351, 420] on div "A Callback Scheduled Alwin Khalim Lim - Senior System Engineer Synapxe Asia/Sin…" at bounding box center [914, 436] width 1158 height 101
click at [387, 74] on span "Pause" at bounding box center [403, 63] width 44 height 23
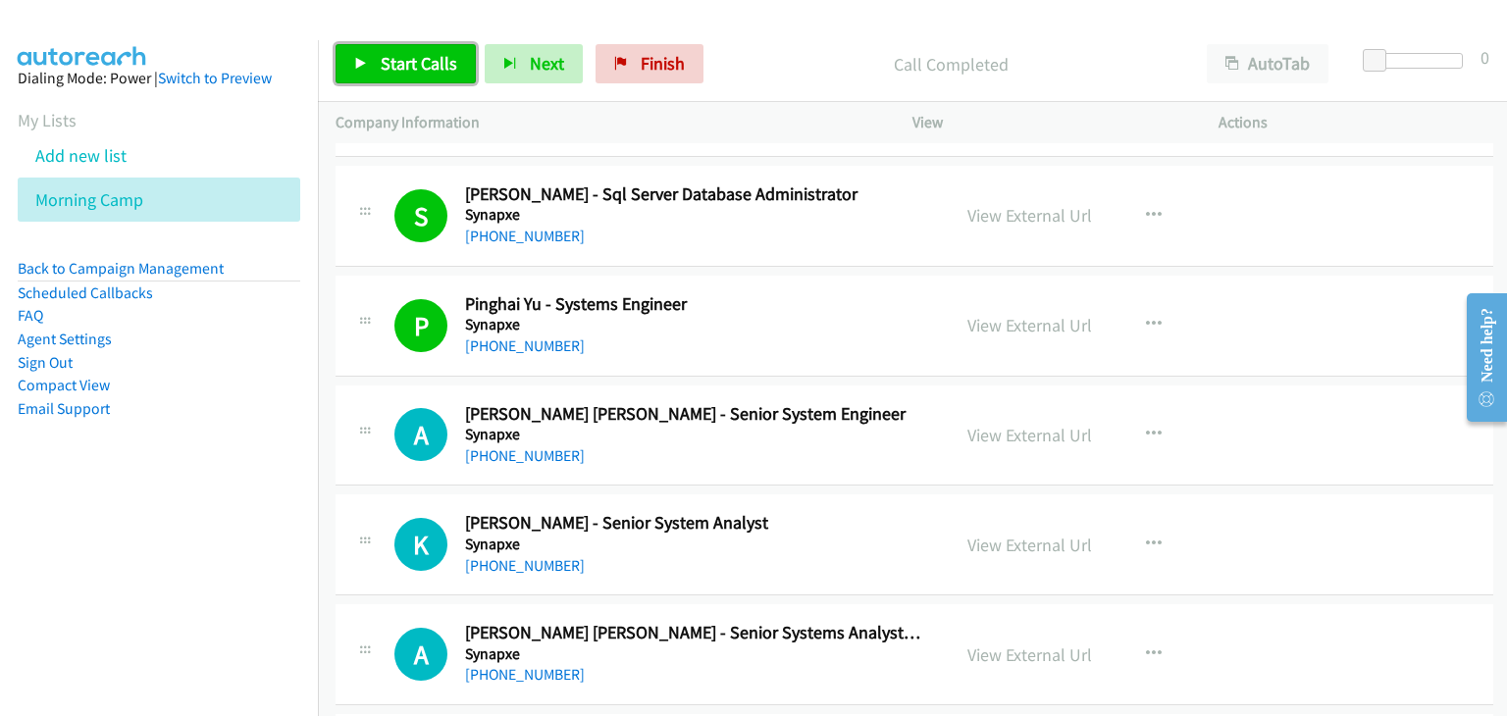
click at [377, 56] on link "Start Calls" at bounding box center [405, 63] width 140 height 39
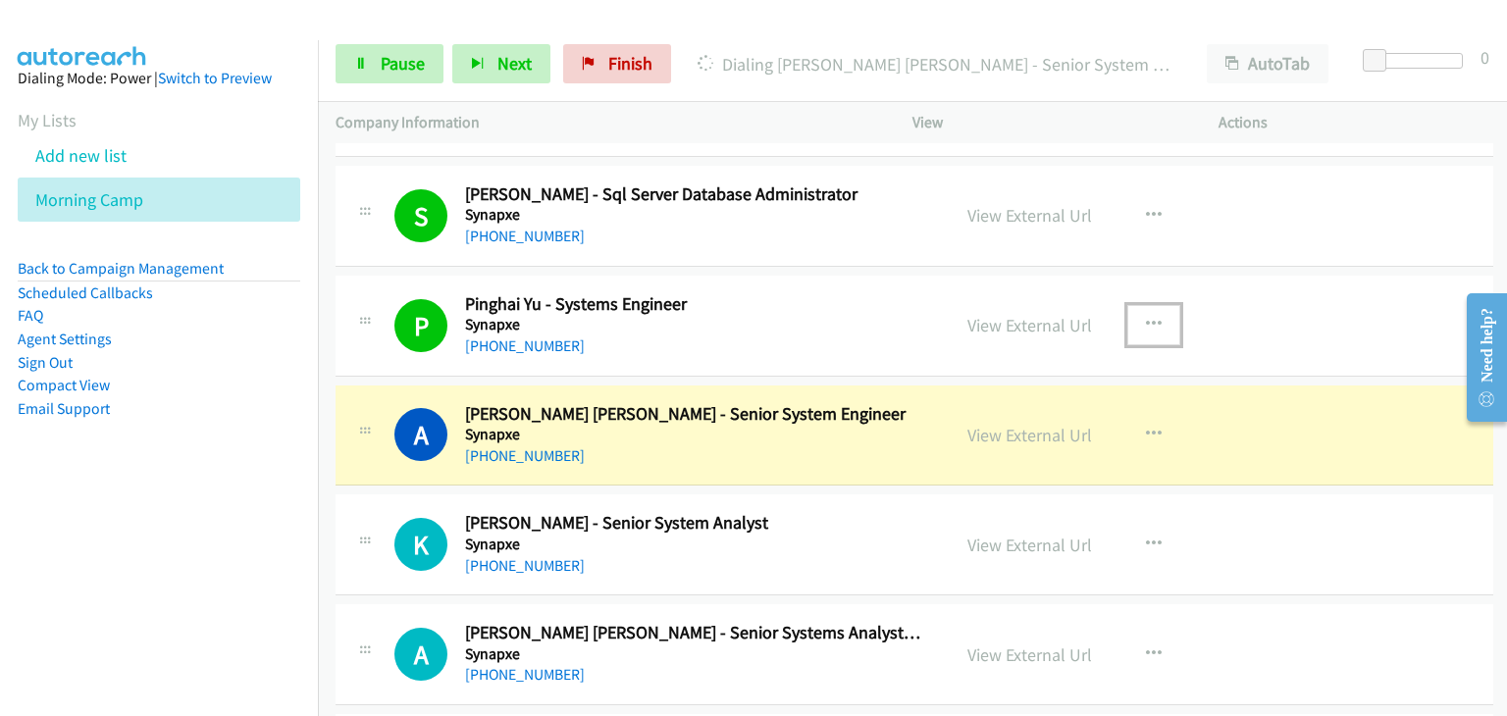
click at [1146, 318] on icon "button" at bounding box center [1154, 325] width 16 height 16
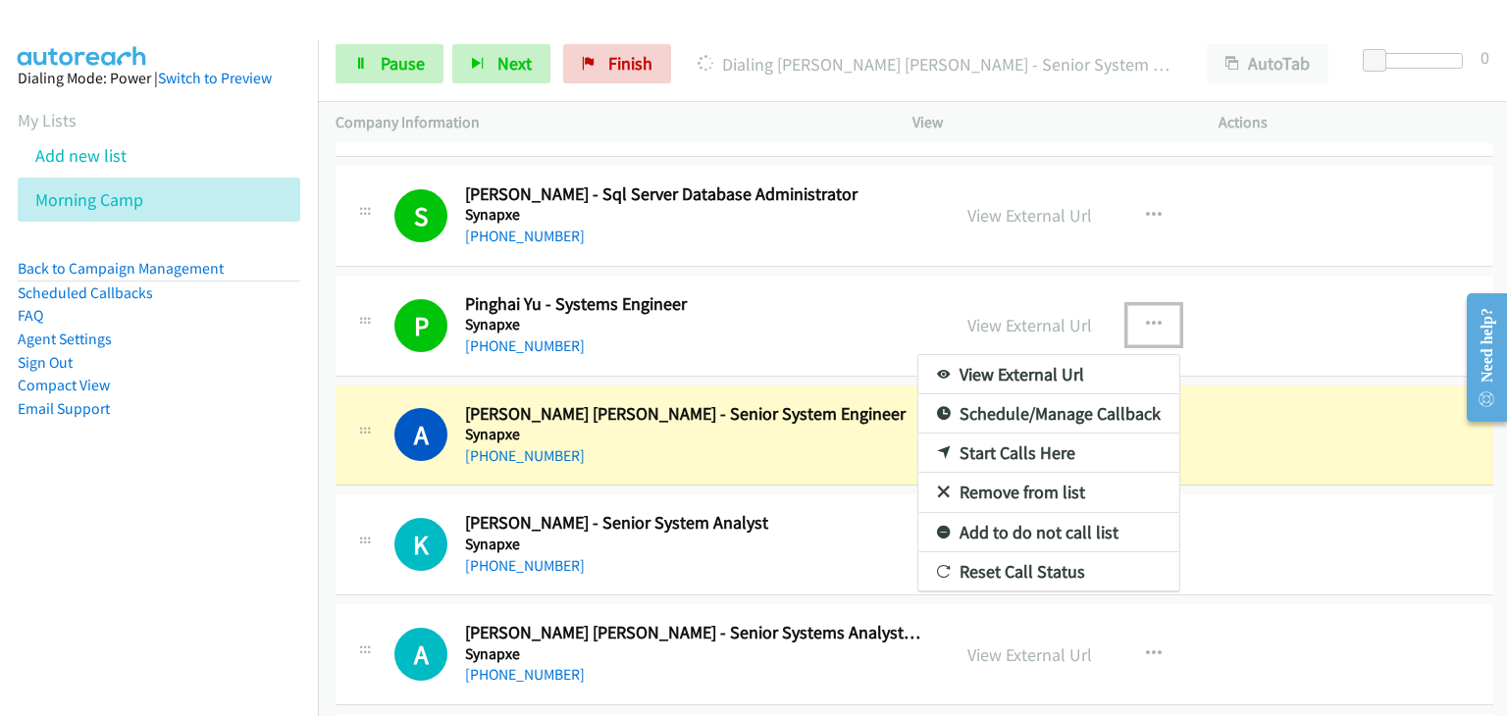
click at [983, 488] on link "Remove from list" at bounding box center [1048, 492] width 261 height 39
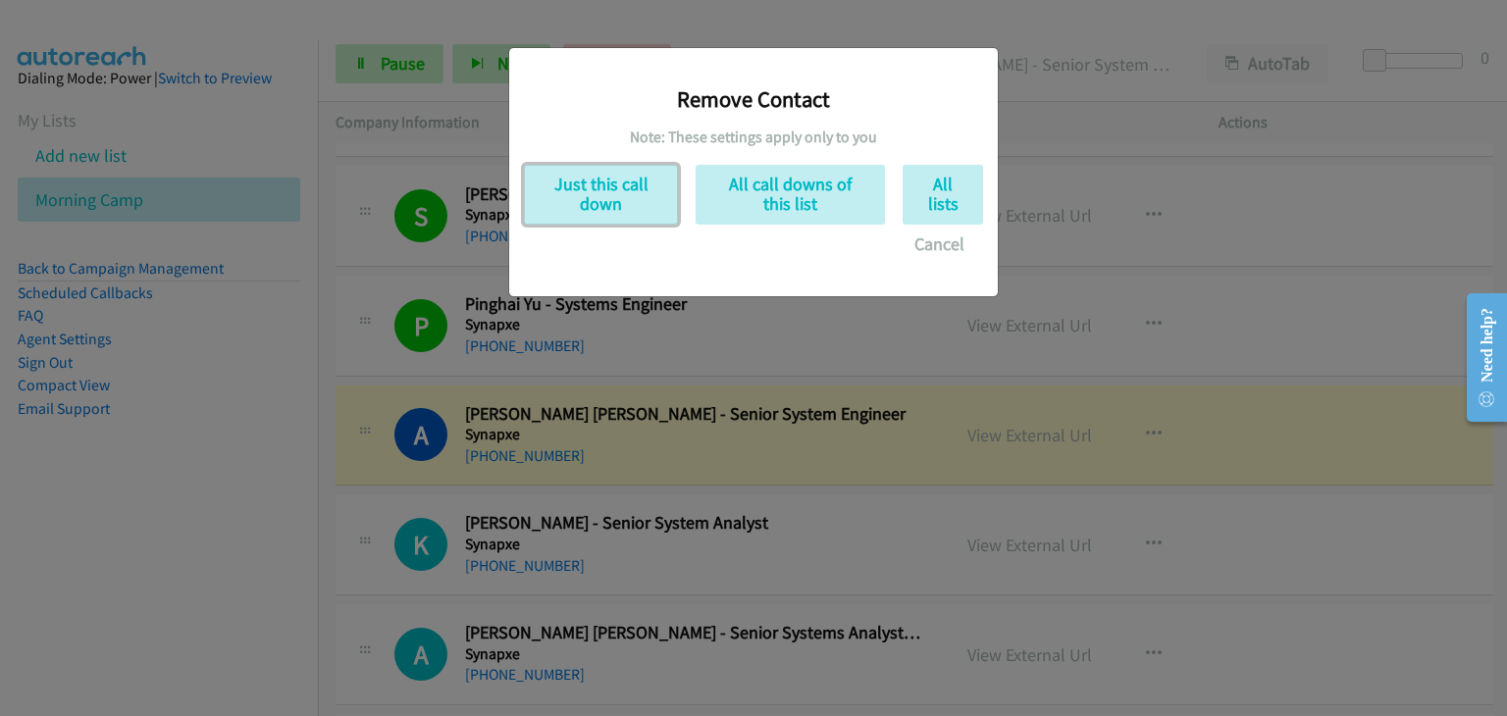
drag, startPoint x: 613, startPoint y: 206, endPoint x: 848, endPoint y: 606, distance: 463.8
click at [612, 206] on button "Just this call down" at bounding box center [601, 195] width 154 height 60
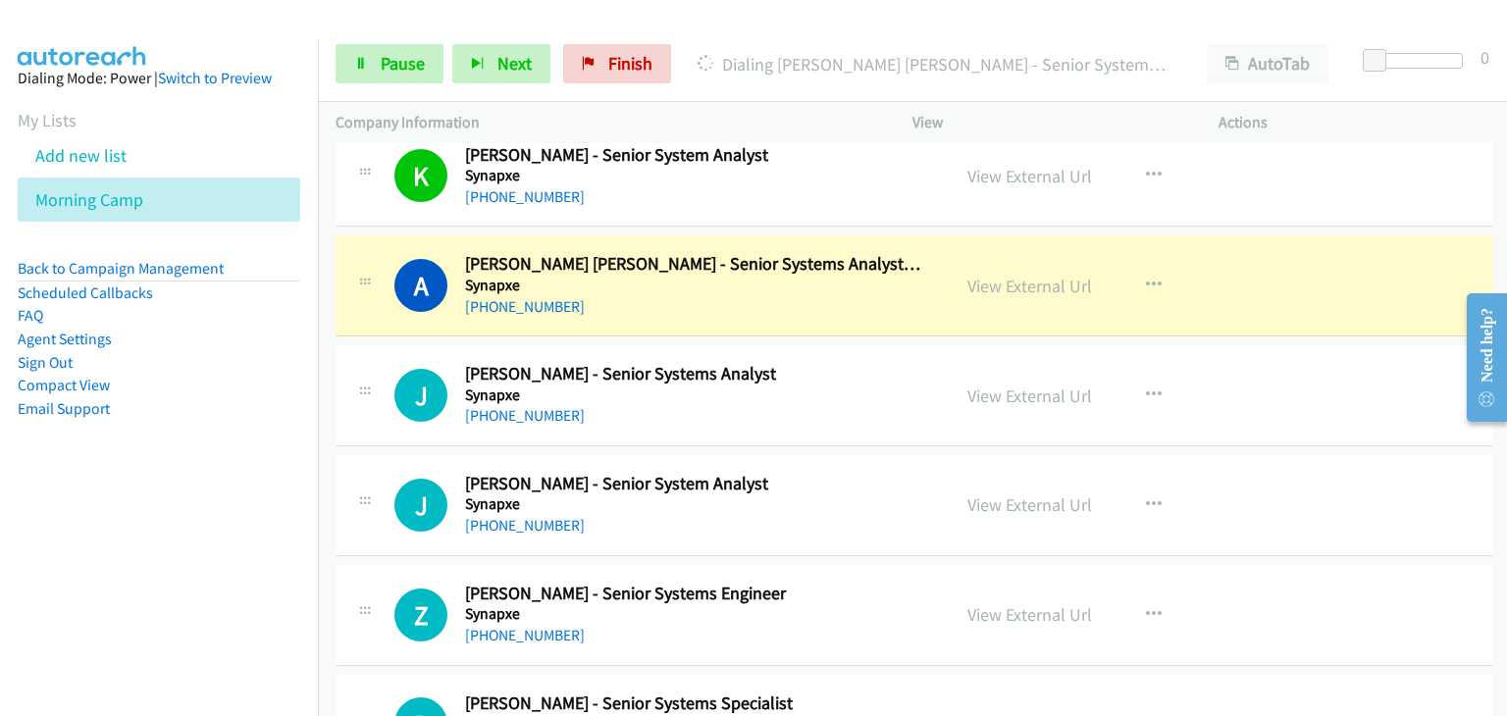
scroll to position [3630, 0]
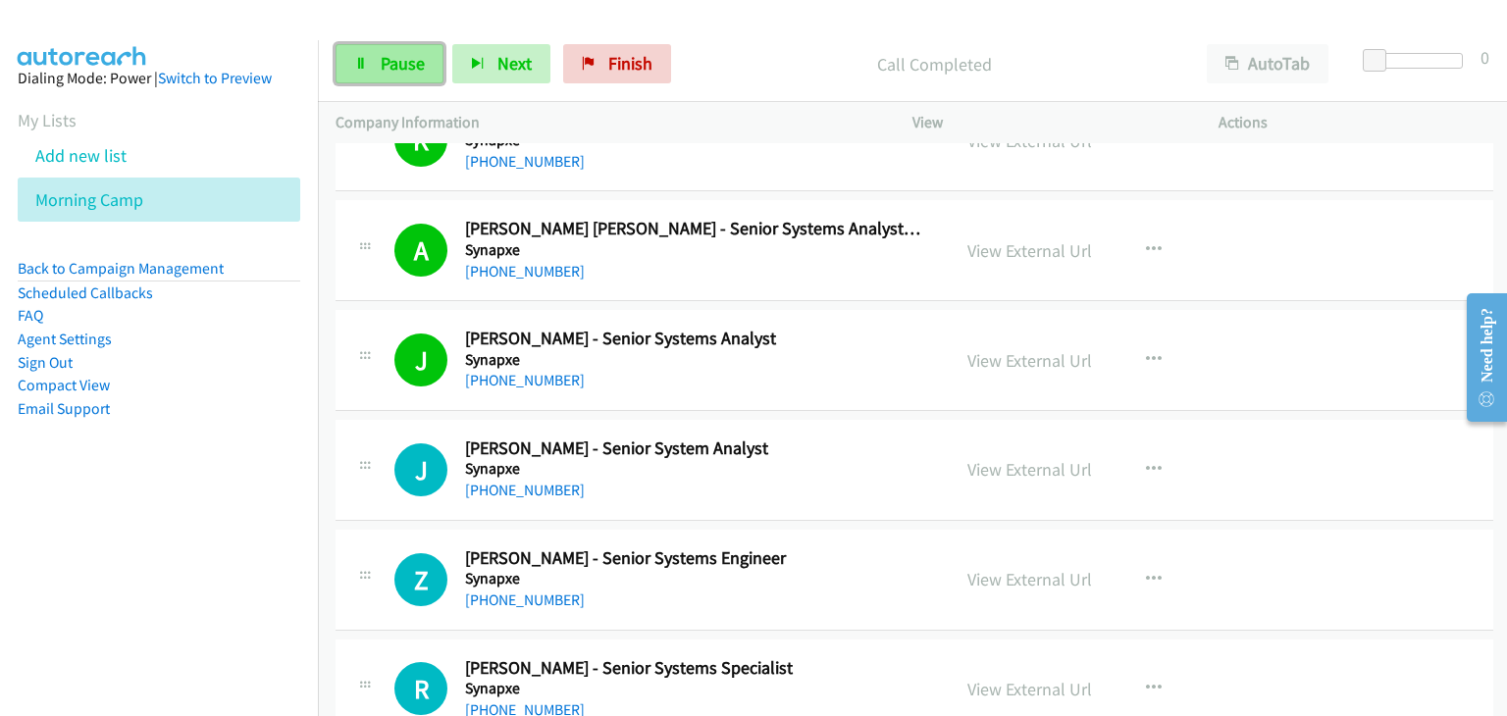
click at [408, 51] on link "Pause" at bounding box center [389, 63] width 108 height 39
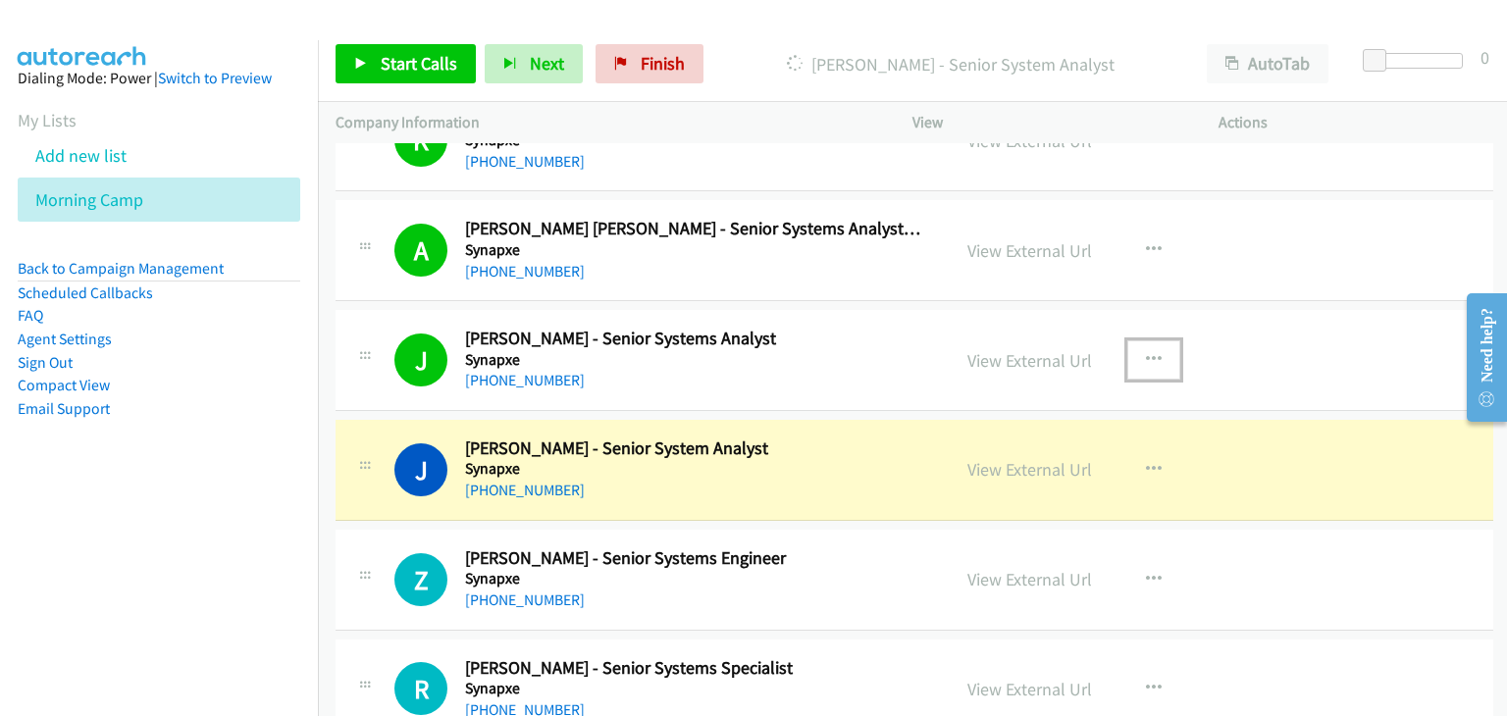
click at [1153, 352] on button "button" at bounding box center [1153, 359] width 53 height 39
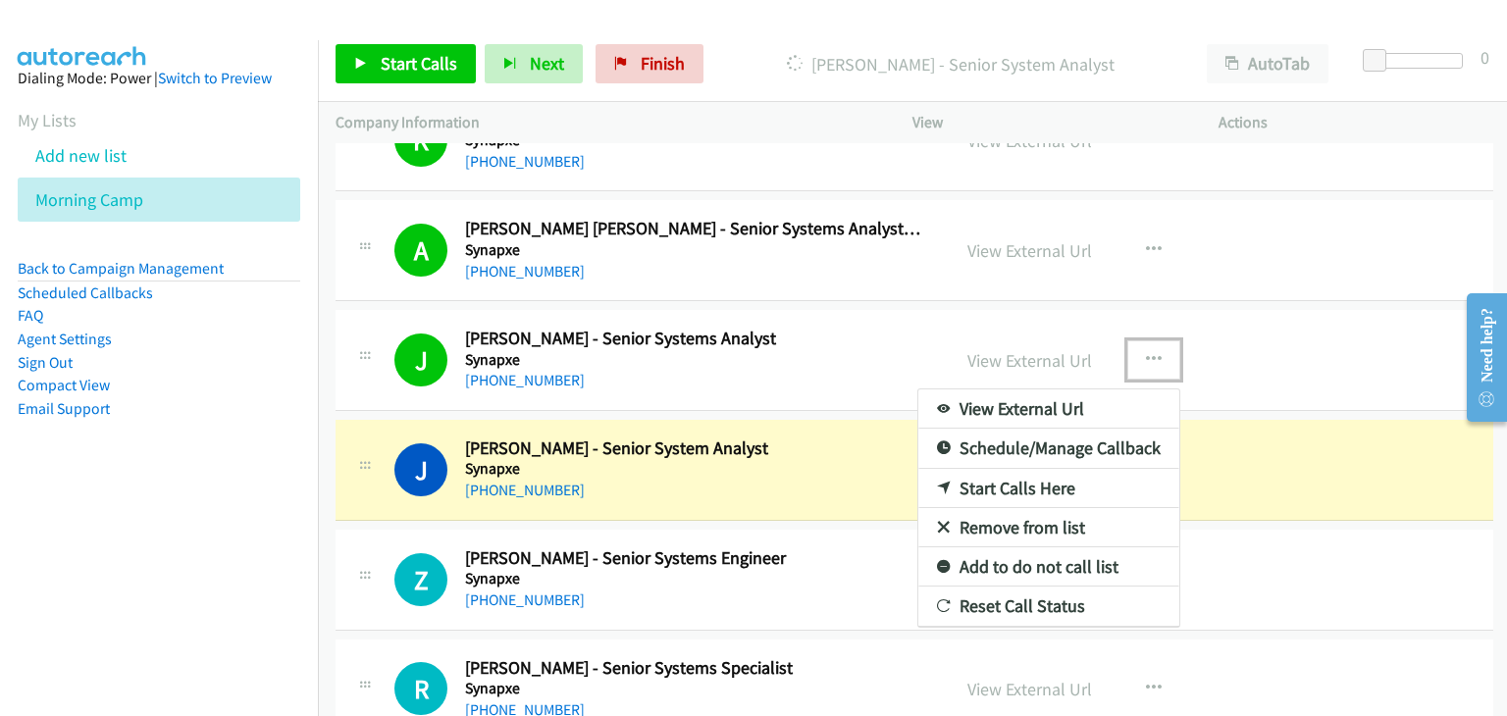
click at [1035, 509] on link "Remove from list" at bounding box center [1048, 527] width 261 height 39
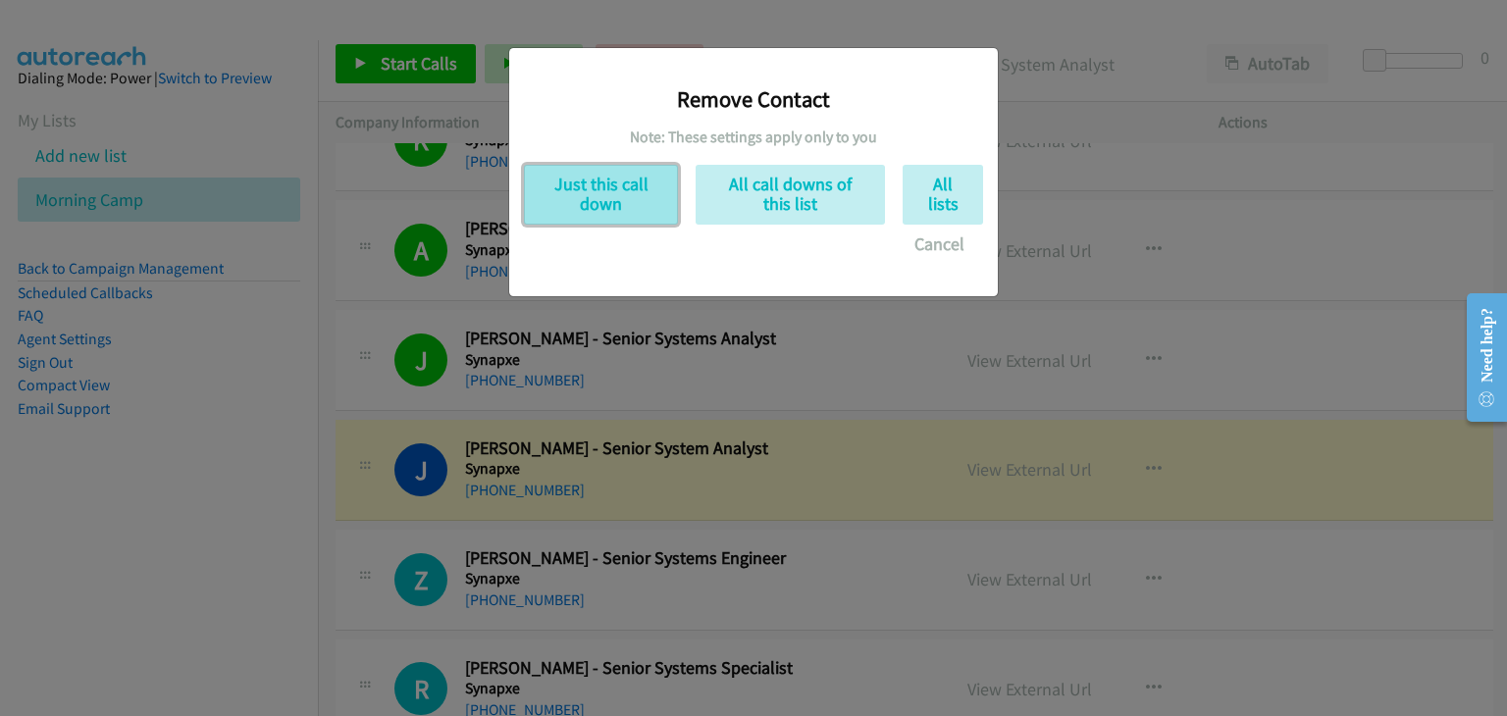
click at [568, 201] on button "Just this call down" at bounding box center [601, 195] width 154 height 60
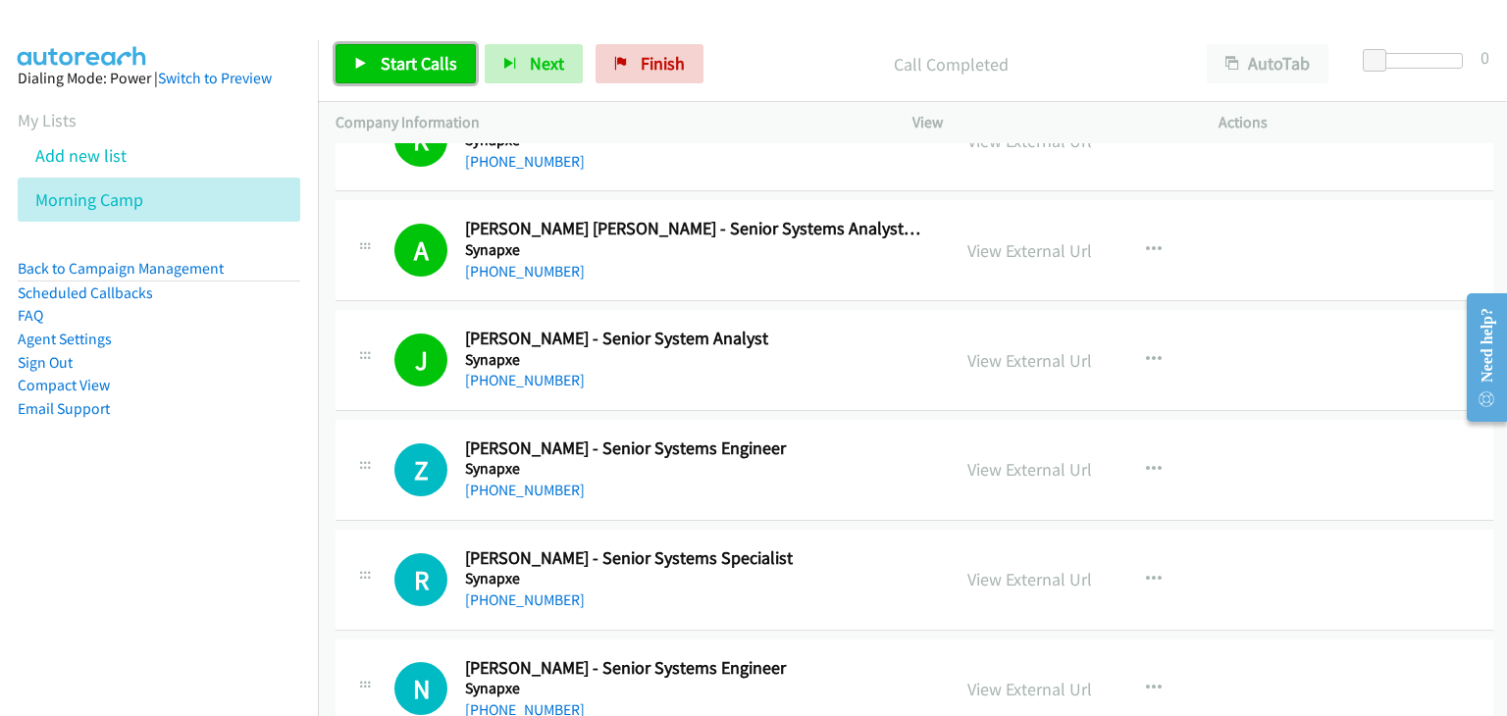
click at [420, 57] on span "Start Calls" at bounding box center [419, 63] width 77 height 23
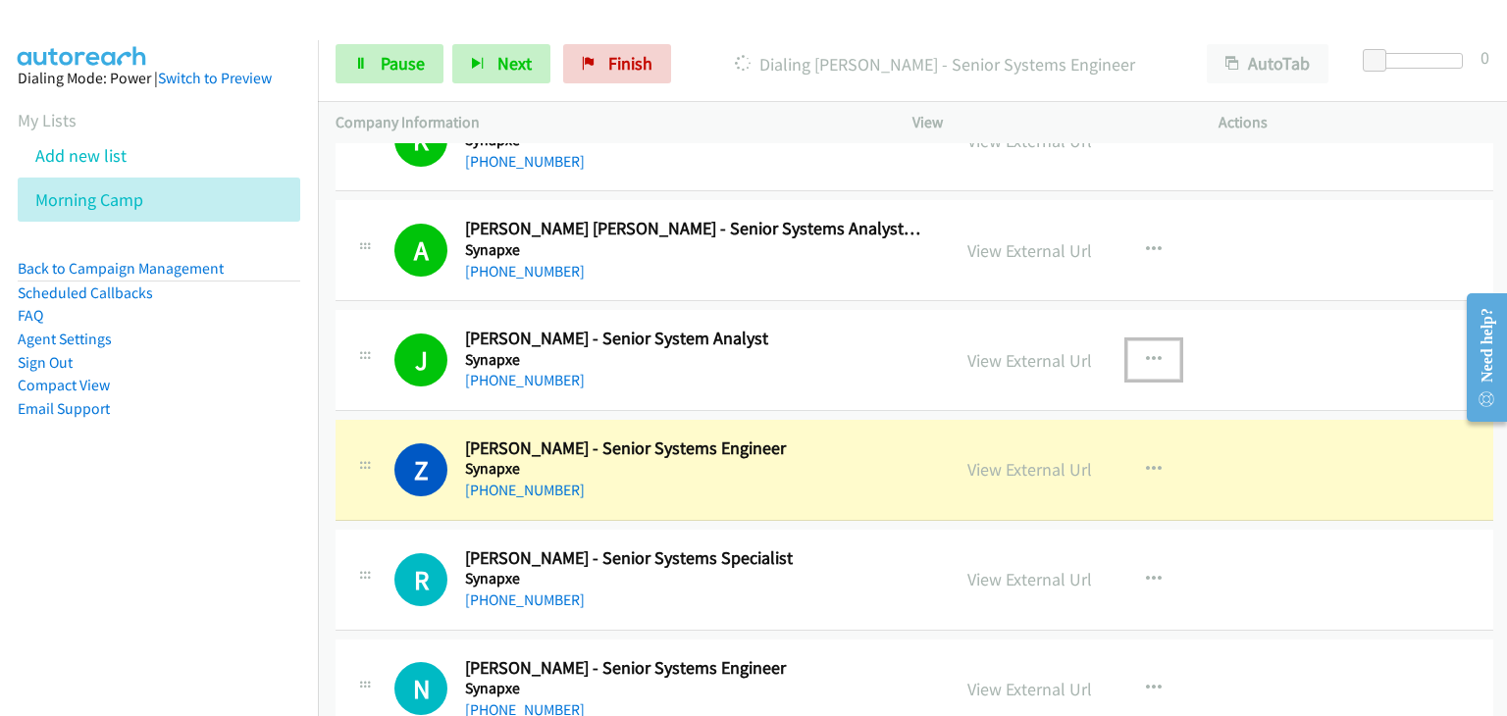
click at [1146, 352] on icon "button" at bounding box center [1154, 360] width 16 height 16
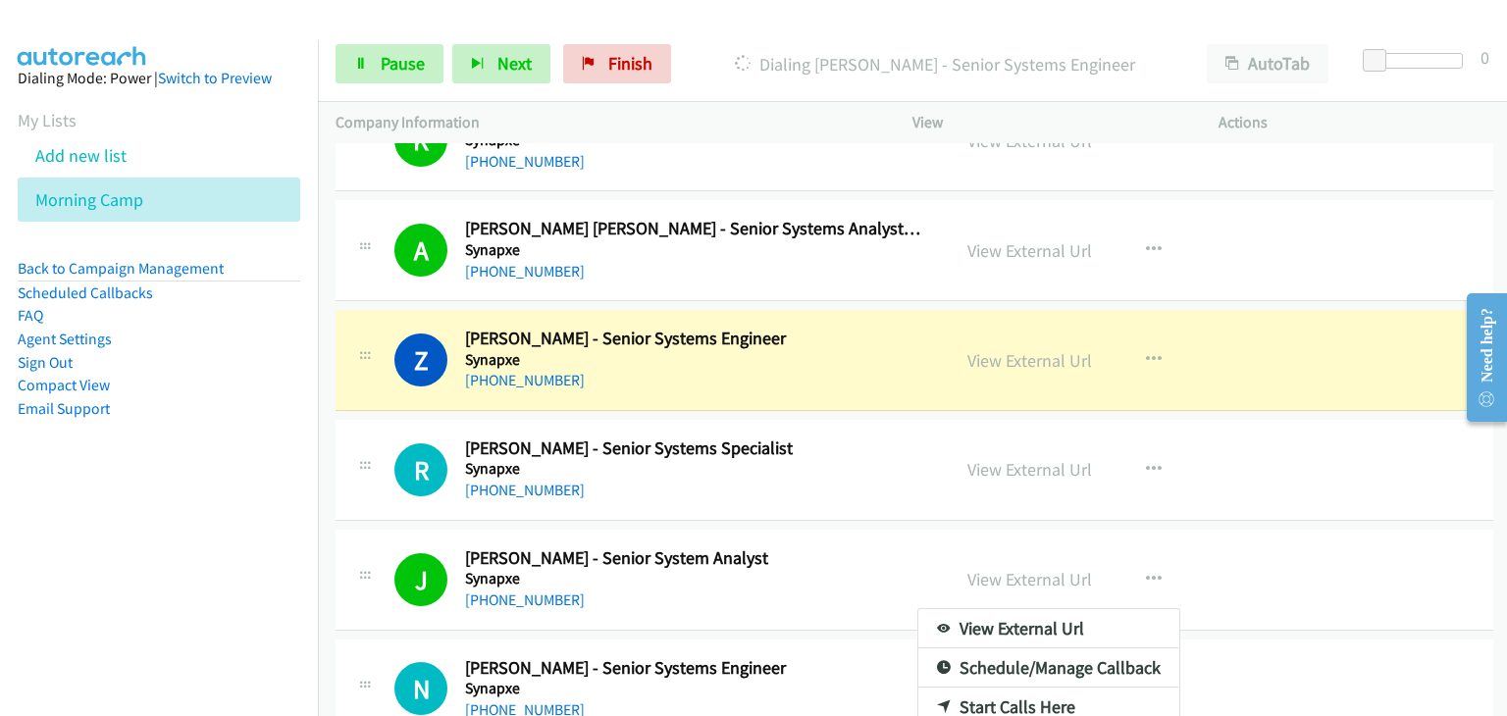
click at [1146, 569] on div at bounding box center [753, 358] width 1507 height 716
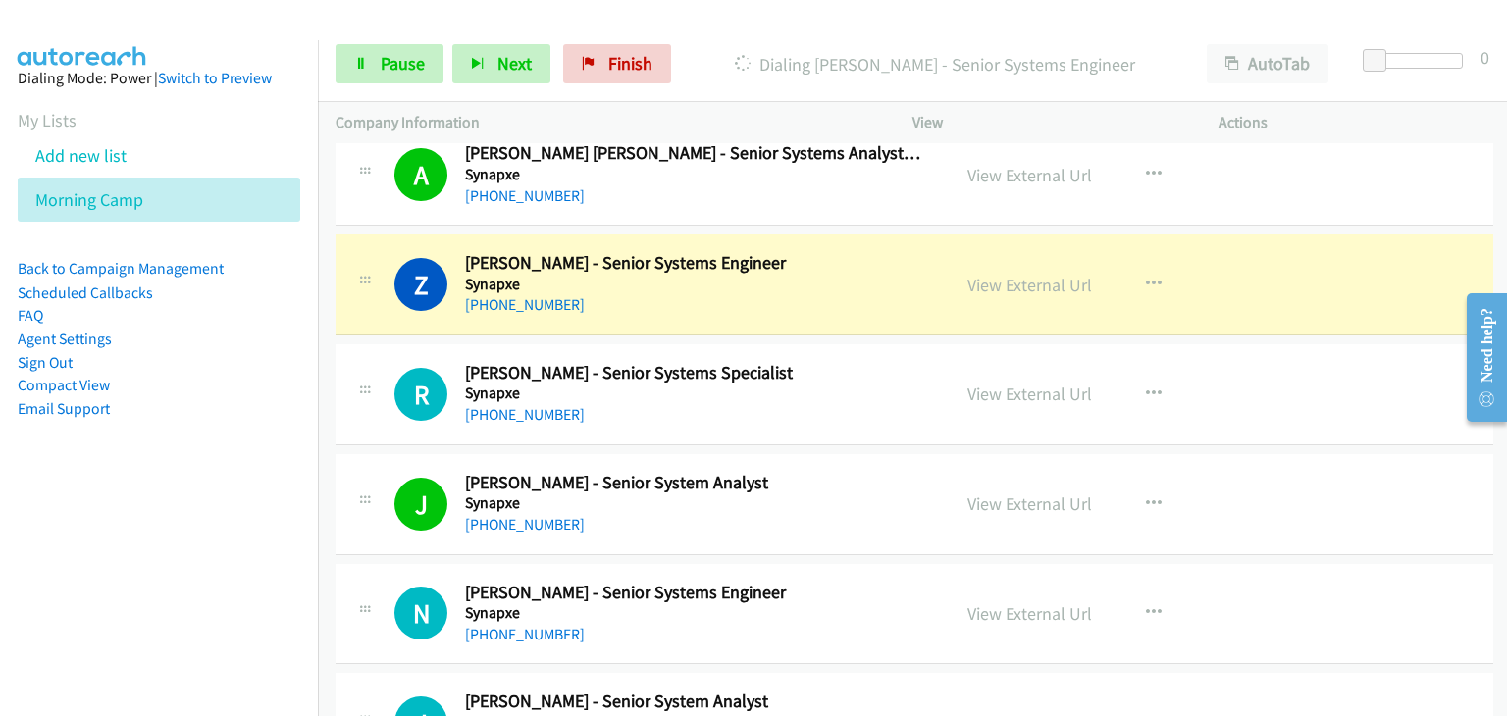
scroll to position [3728, 0]
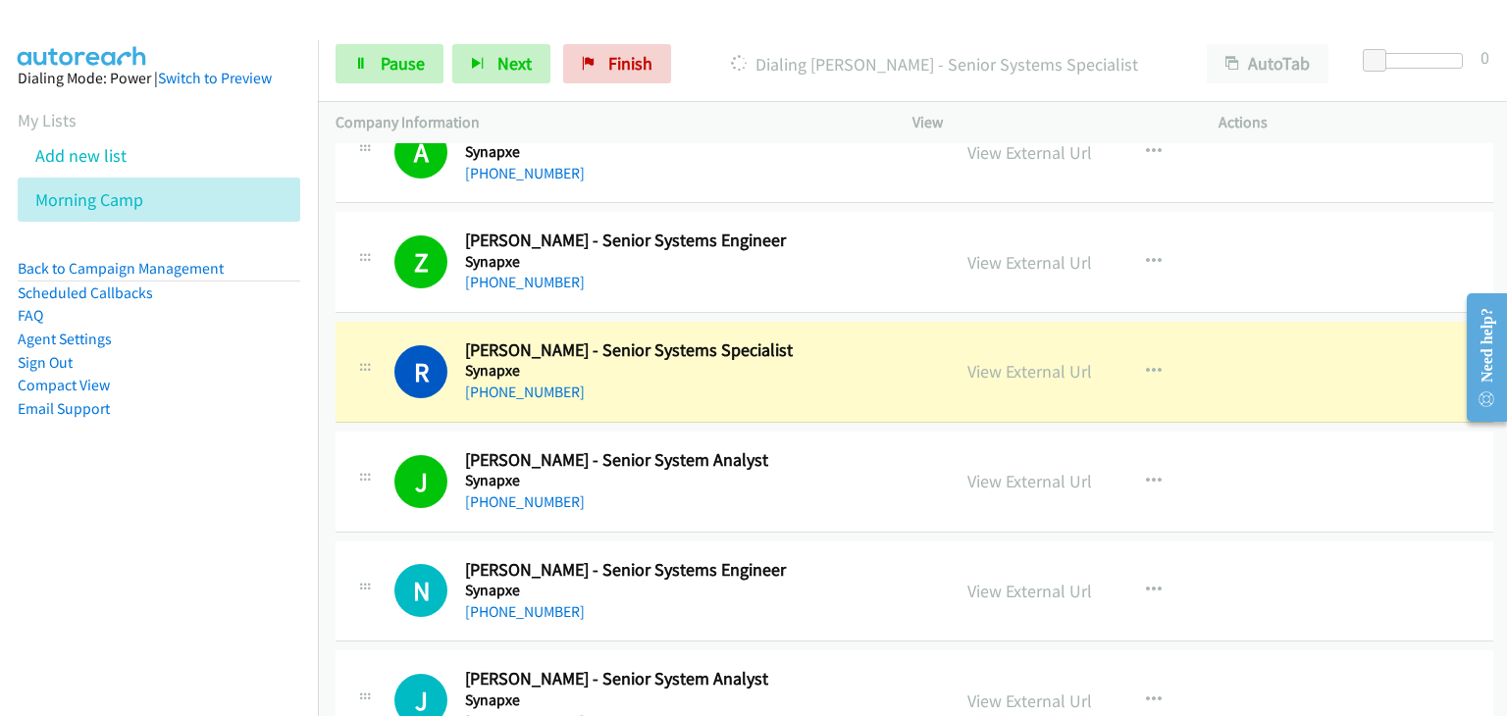
click at [699, 381] on div "+65 9298 1041" at bounding box center [694, 393] width 458 height 24
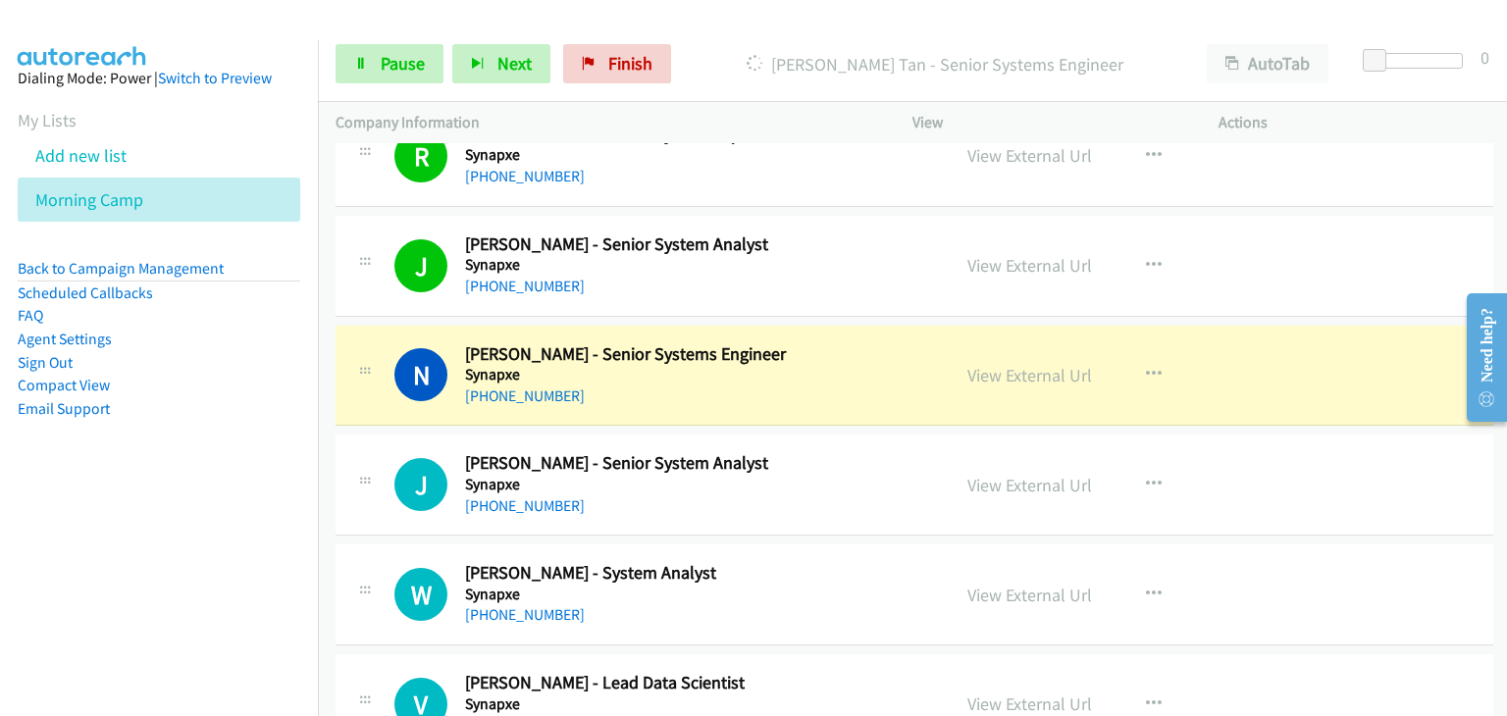
scroll to position [4022, 0]
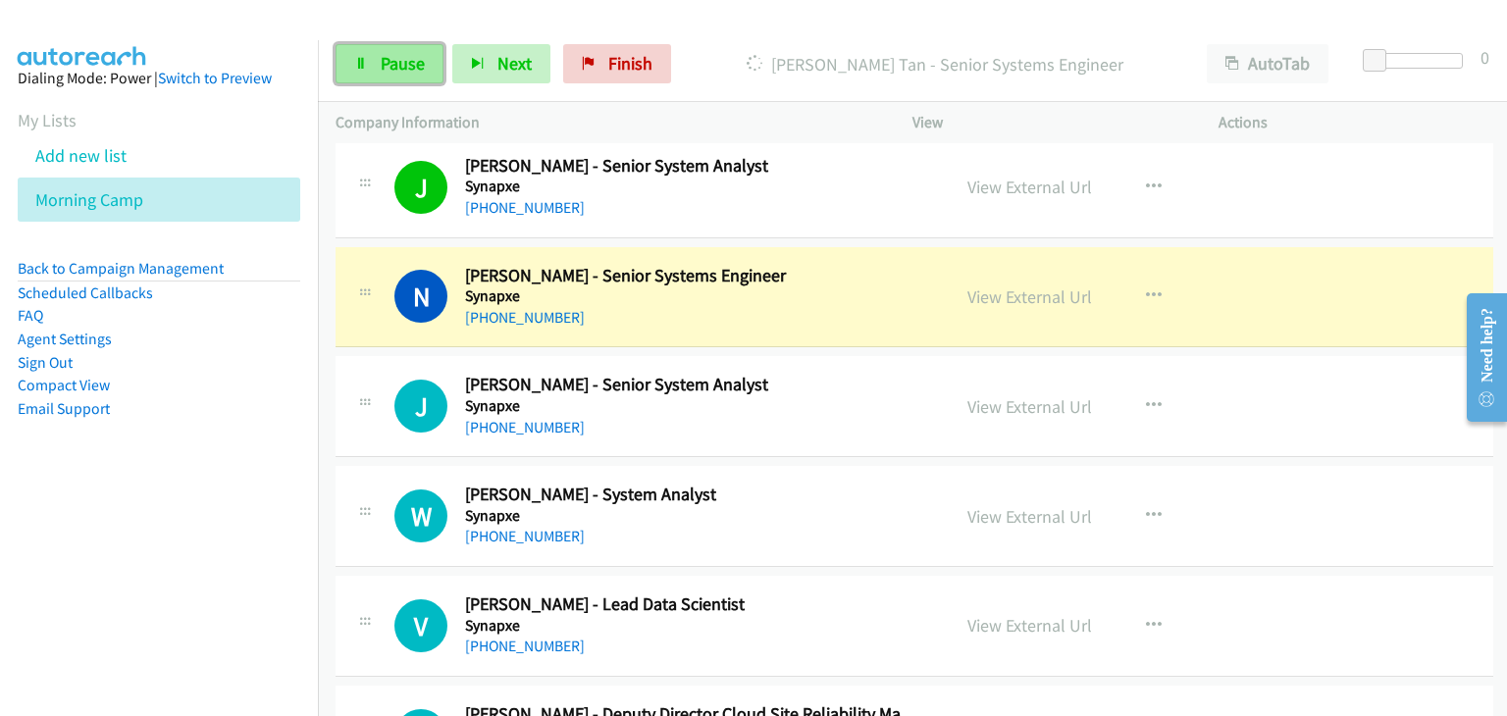
click at [420, 64] on span "Pause" at bounding box center [403, 63] width 44 height 23
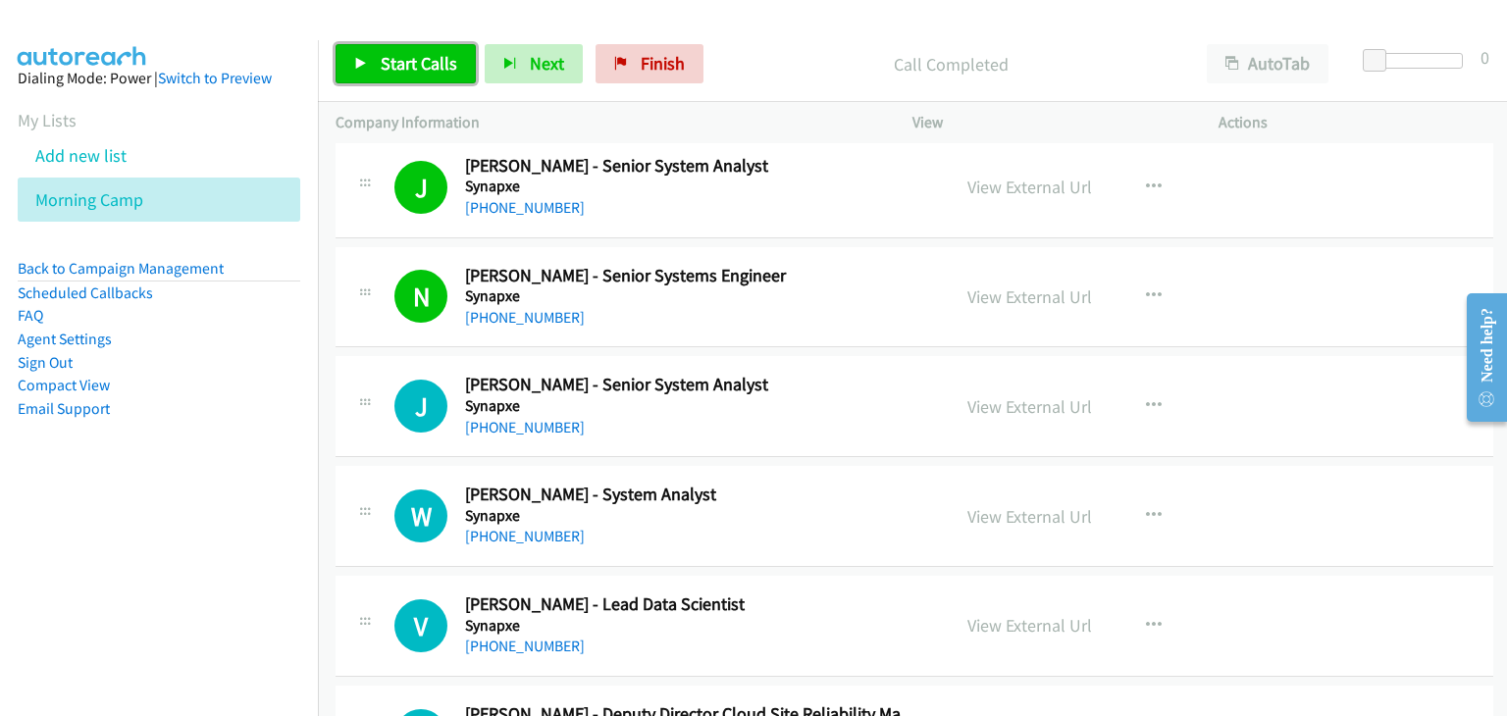
click at [357, 55] on link "Start Calls" at bounding box center [405, 63] width 140 height 39
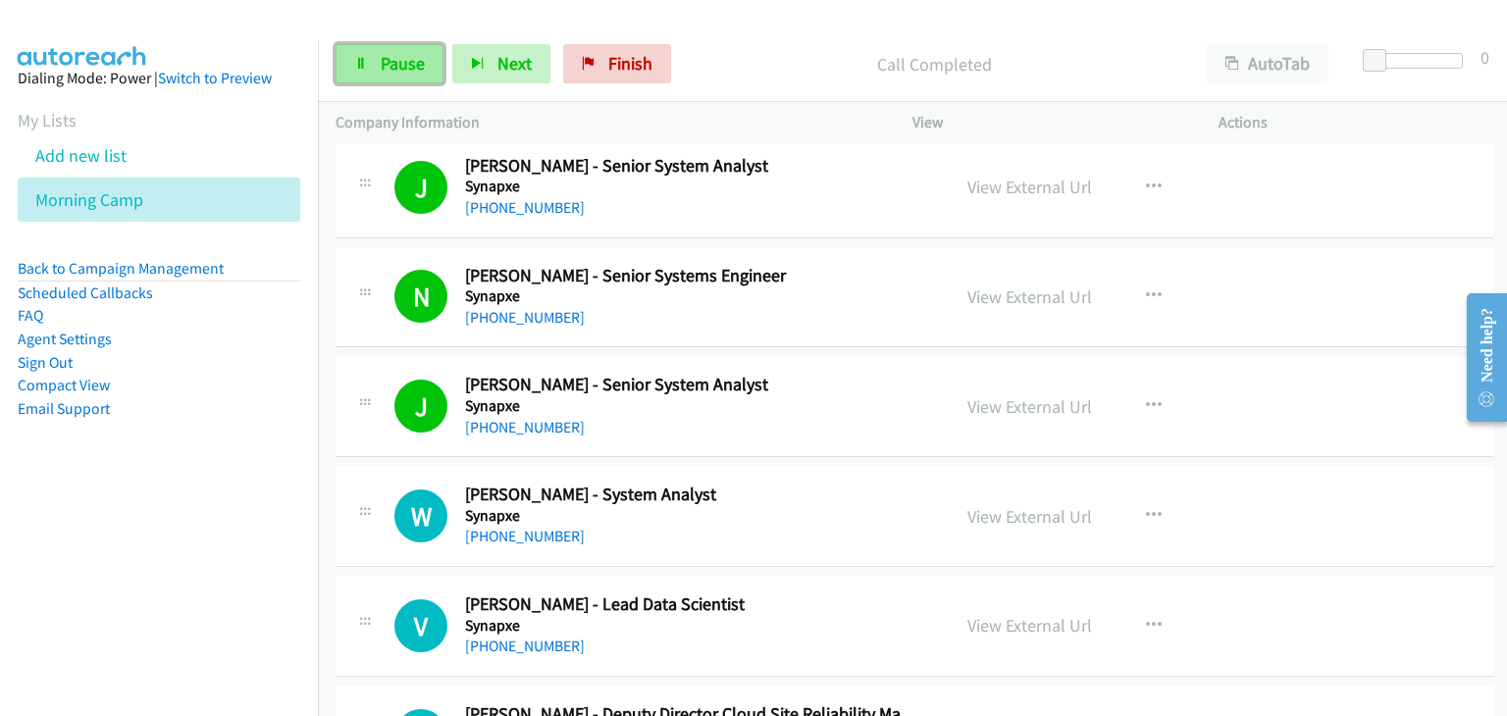
click at [375, 74] on link "Pause" at bounding box center [389, 63] width 108 height 39
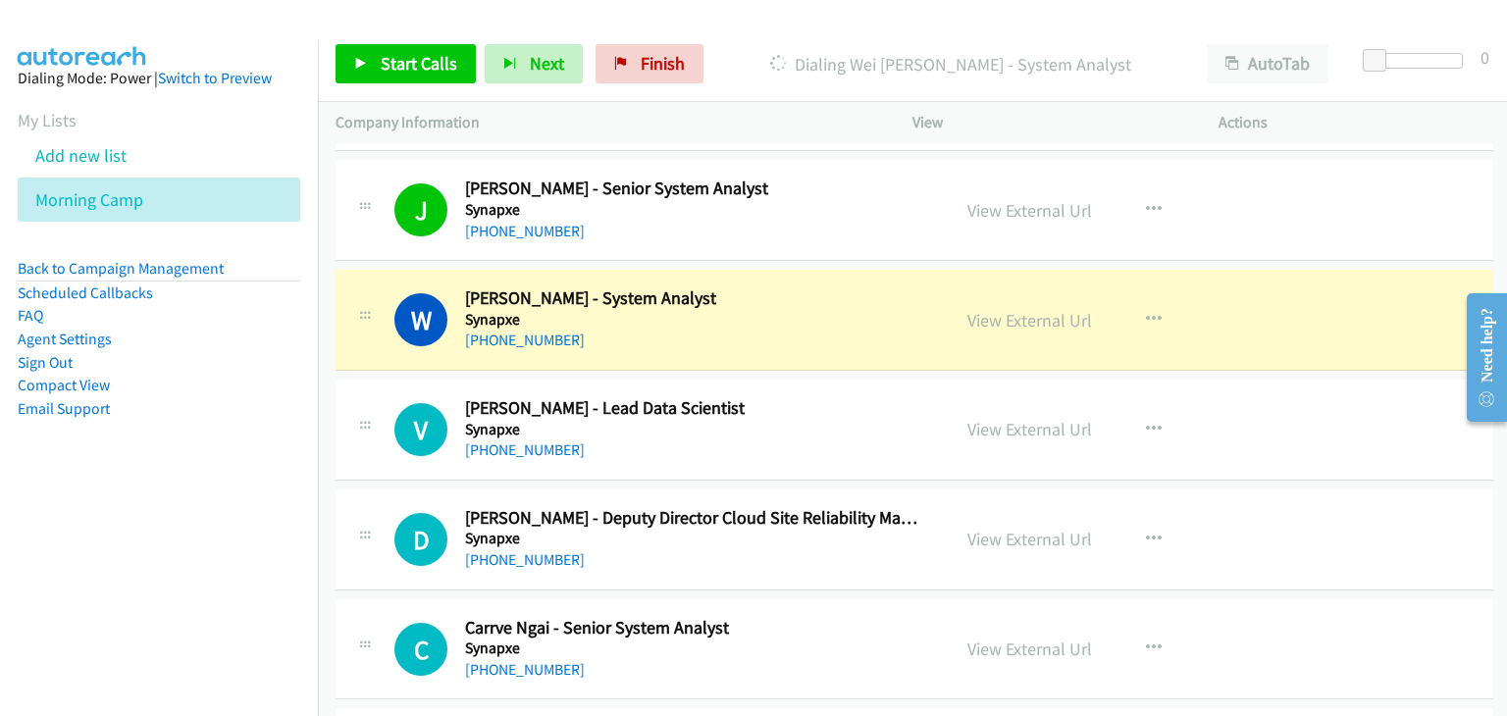
scroll to position [4316, 0]
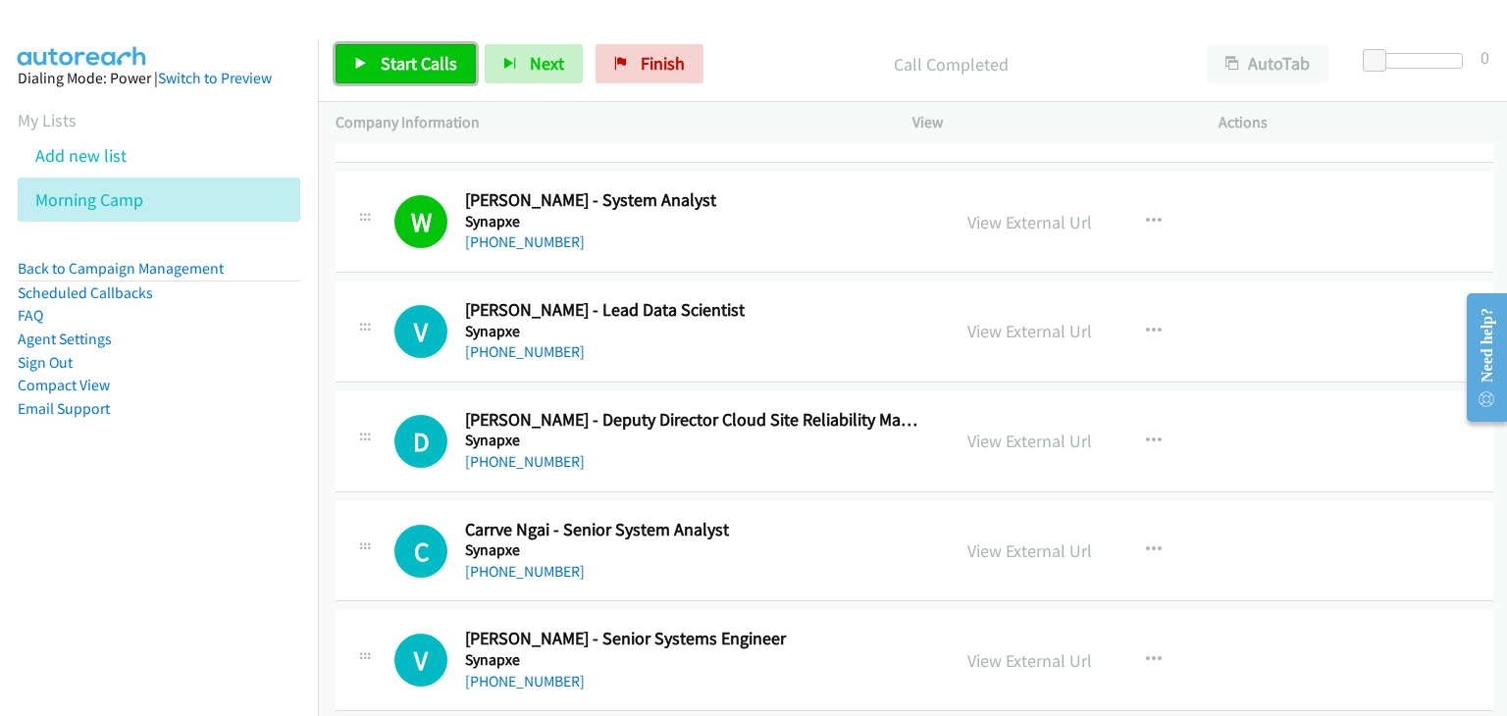
click at [373, 60] on link "Start Calls" at bounding box center [405, 63] width 140 height 39
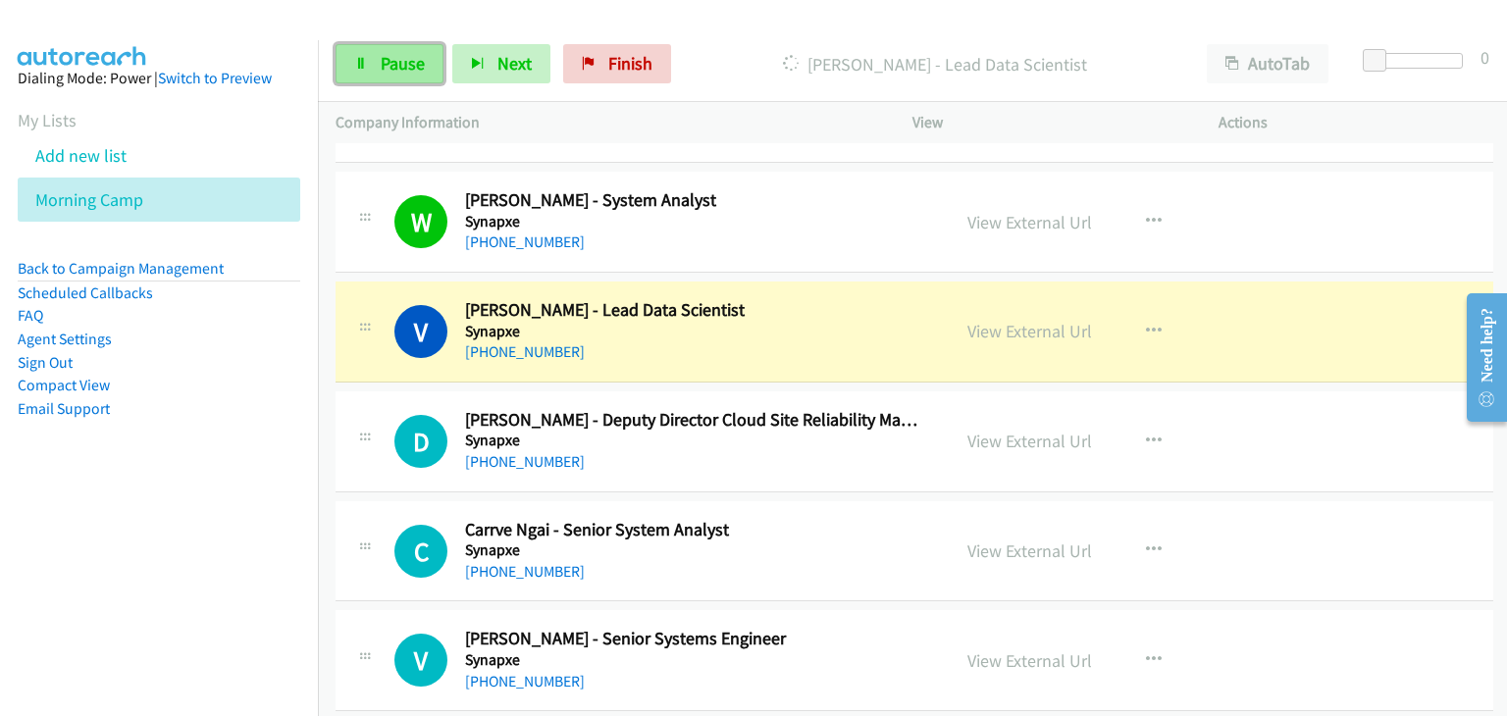
click at [381, 76] on link "Pause" at bounding box center [389, 63] width 108 height 39
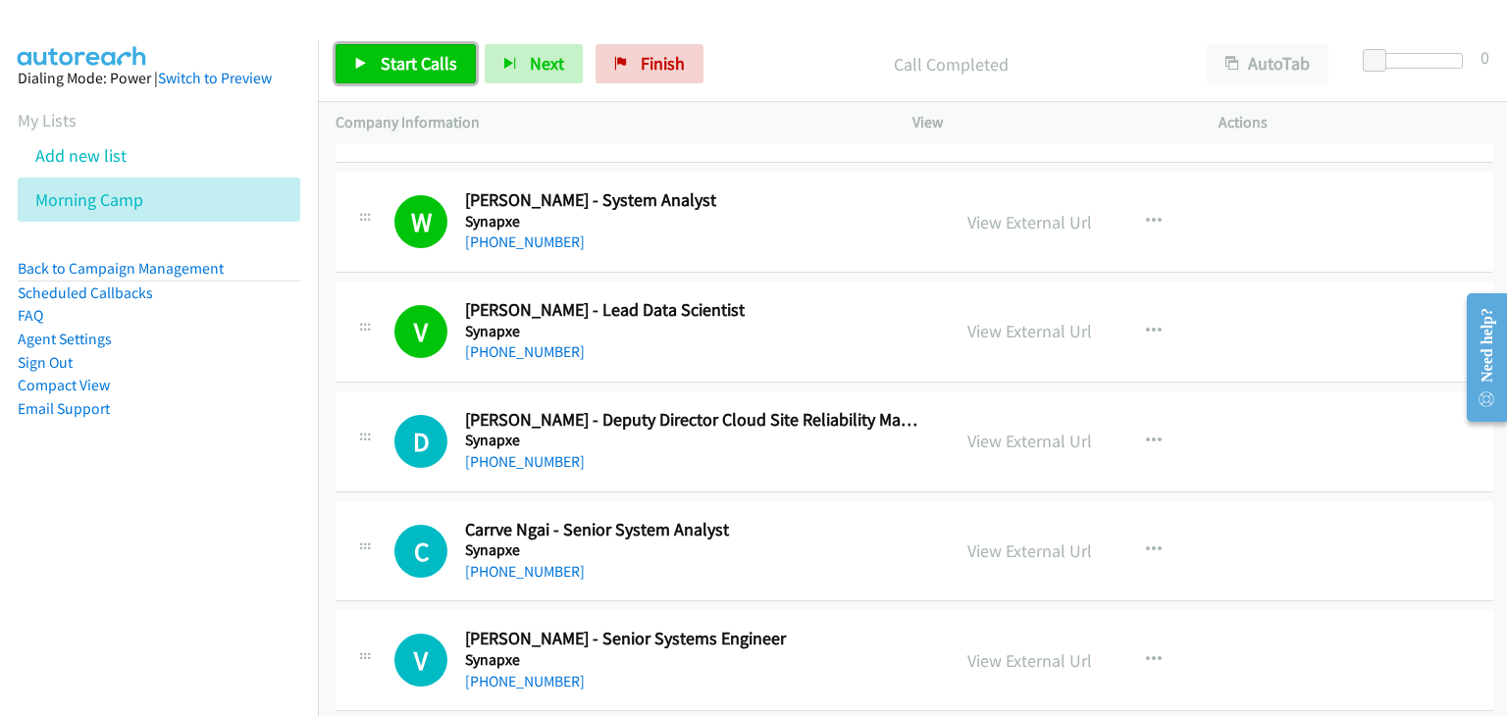
click at [407, 47] on link "Start Calls" at bounding box center [405, 63] width 140 height 39
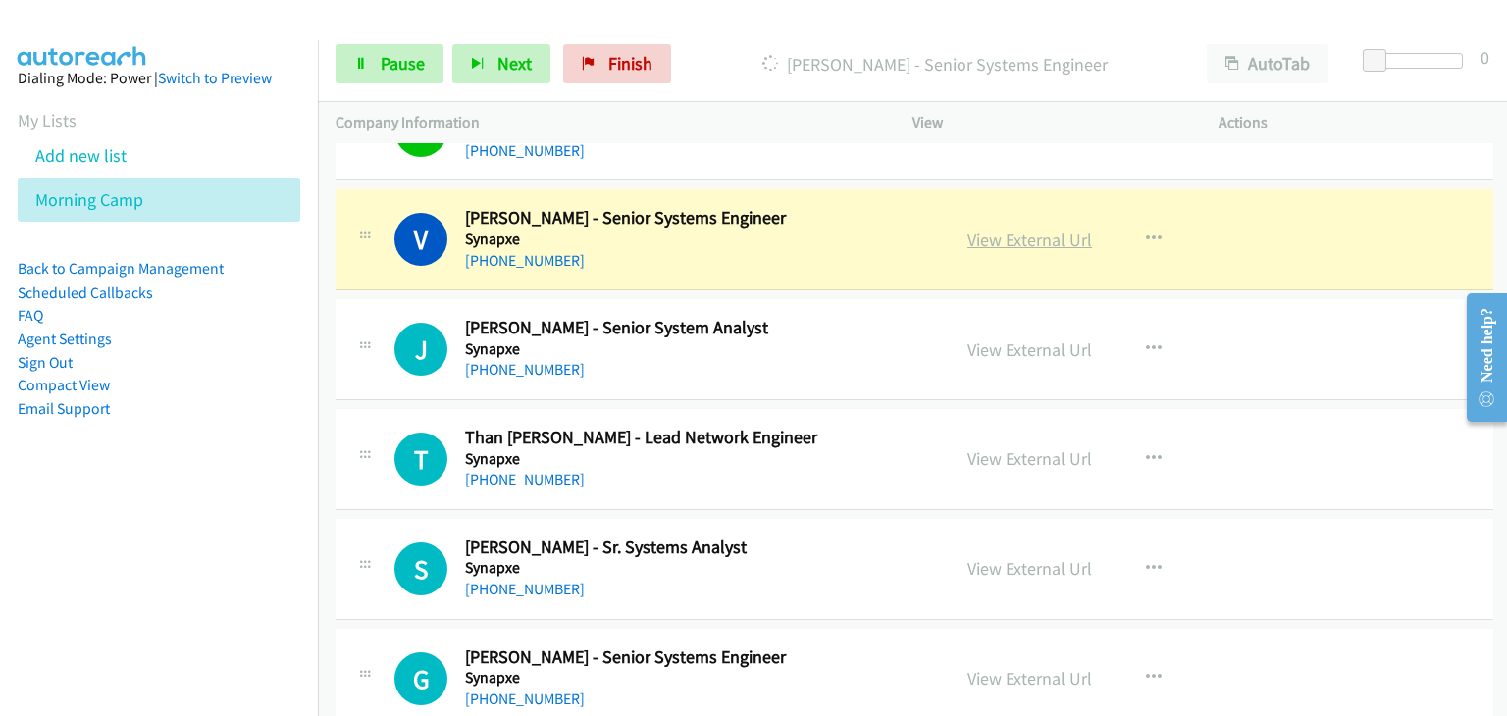
scroll to position [4709, 0]
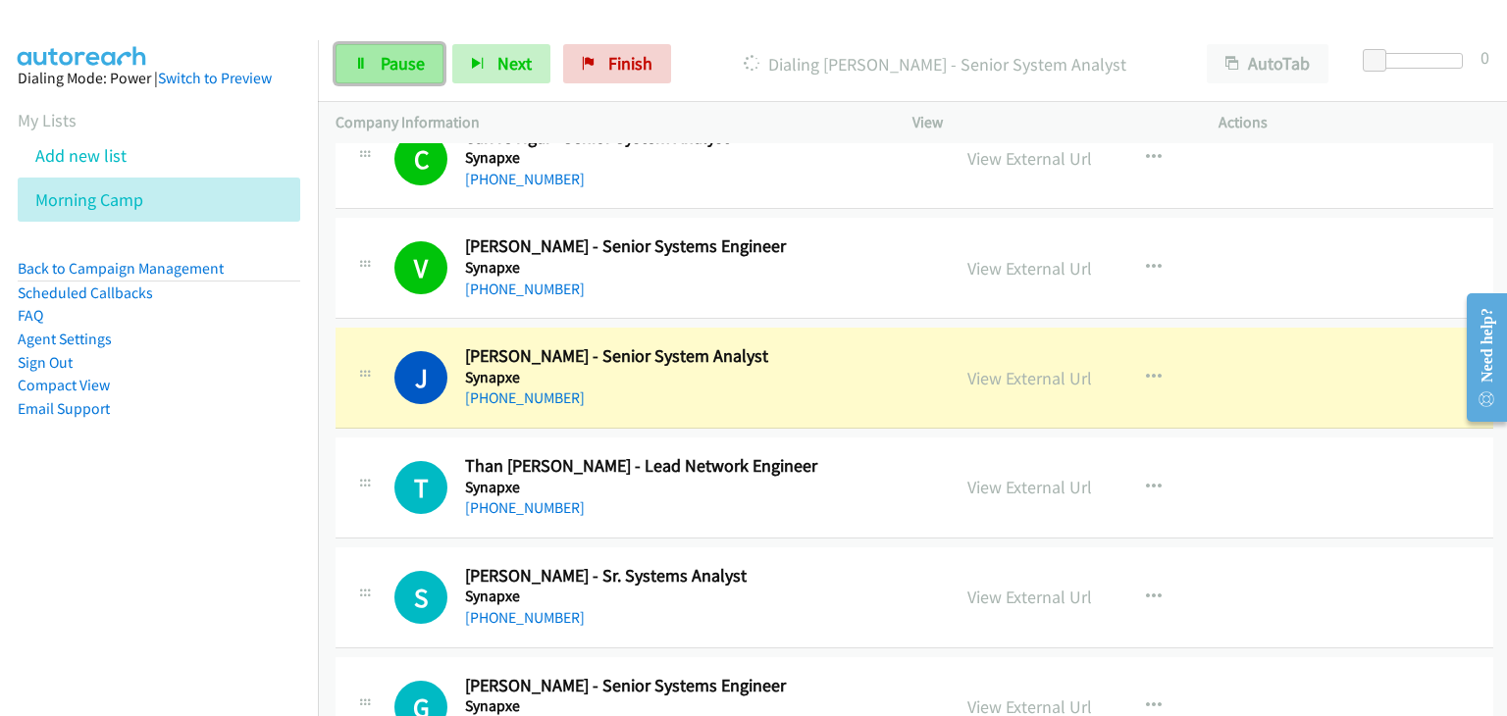
click at [404, 68] on span "Pause" at bounding box center [403, 63] width 44 height 23
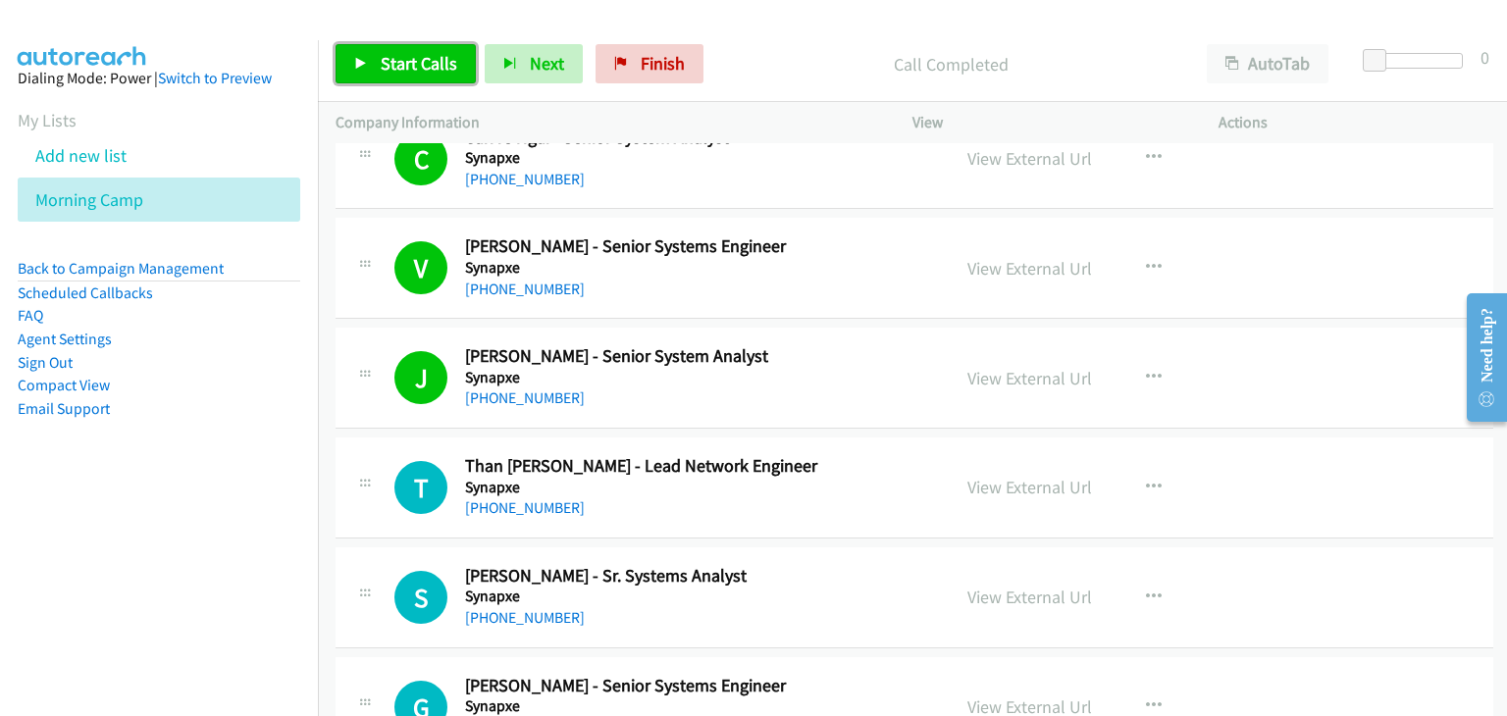
click at [396, 51] on link "Start Calls" at bounding box center [405, 63] width 140 height 39
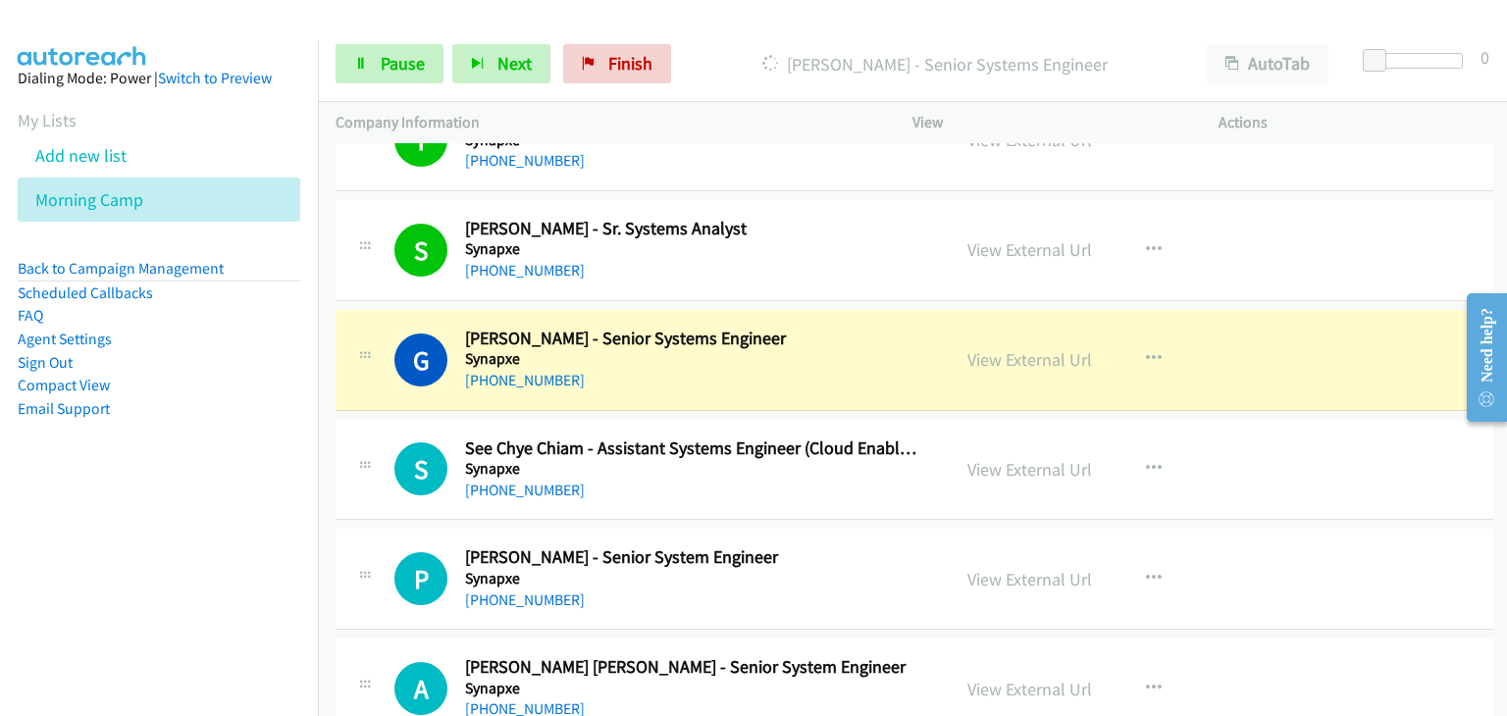
scroll to position [5199, 0]
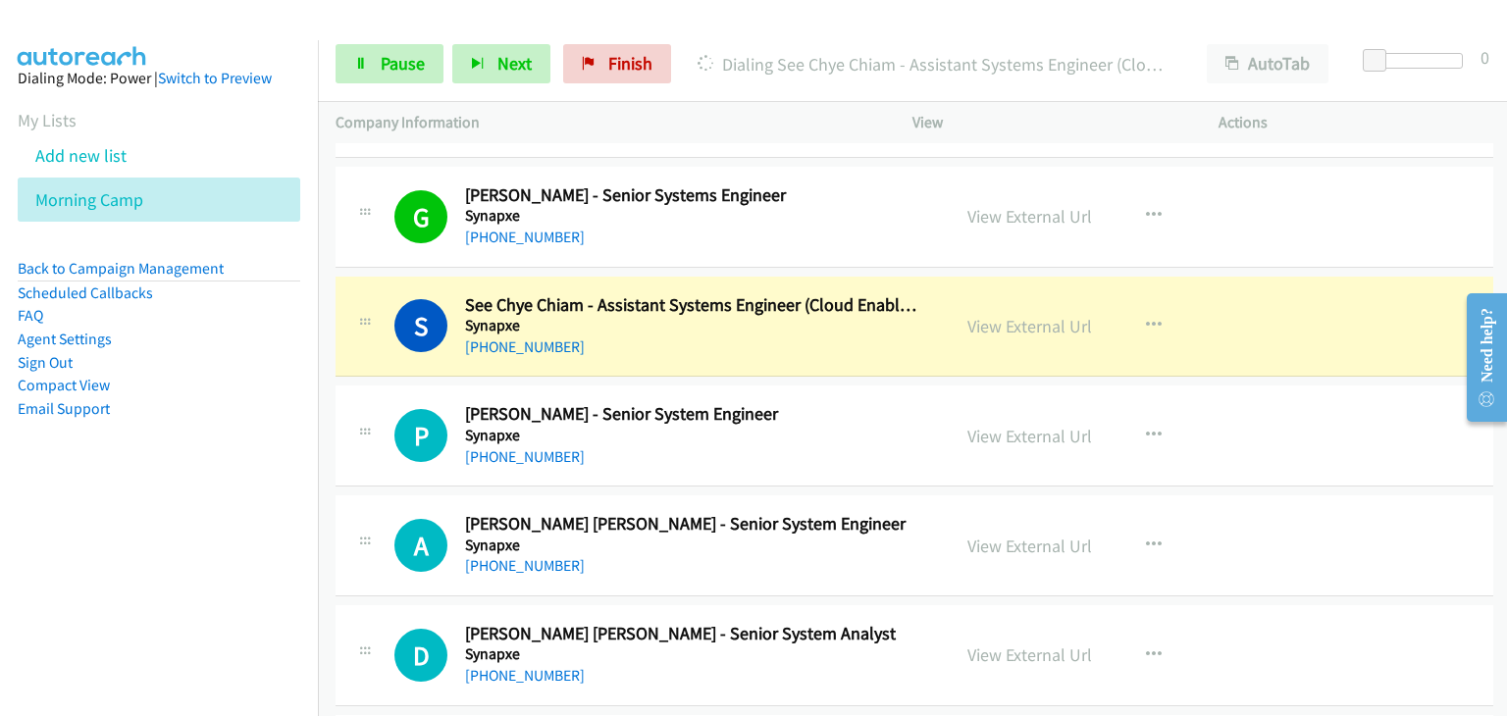
click at [944, 588] on td "A Callback Scheduled Alexis Jose Covarrubias - Senior System Engineer Synapxe A…" at bounding box center [914, 546] width 1193 height 110
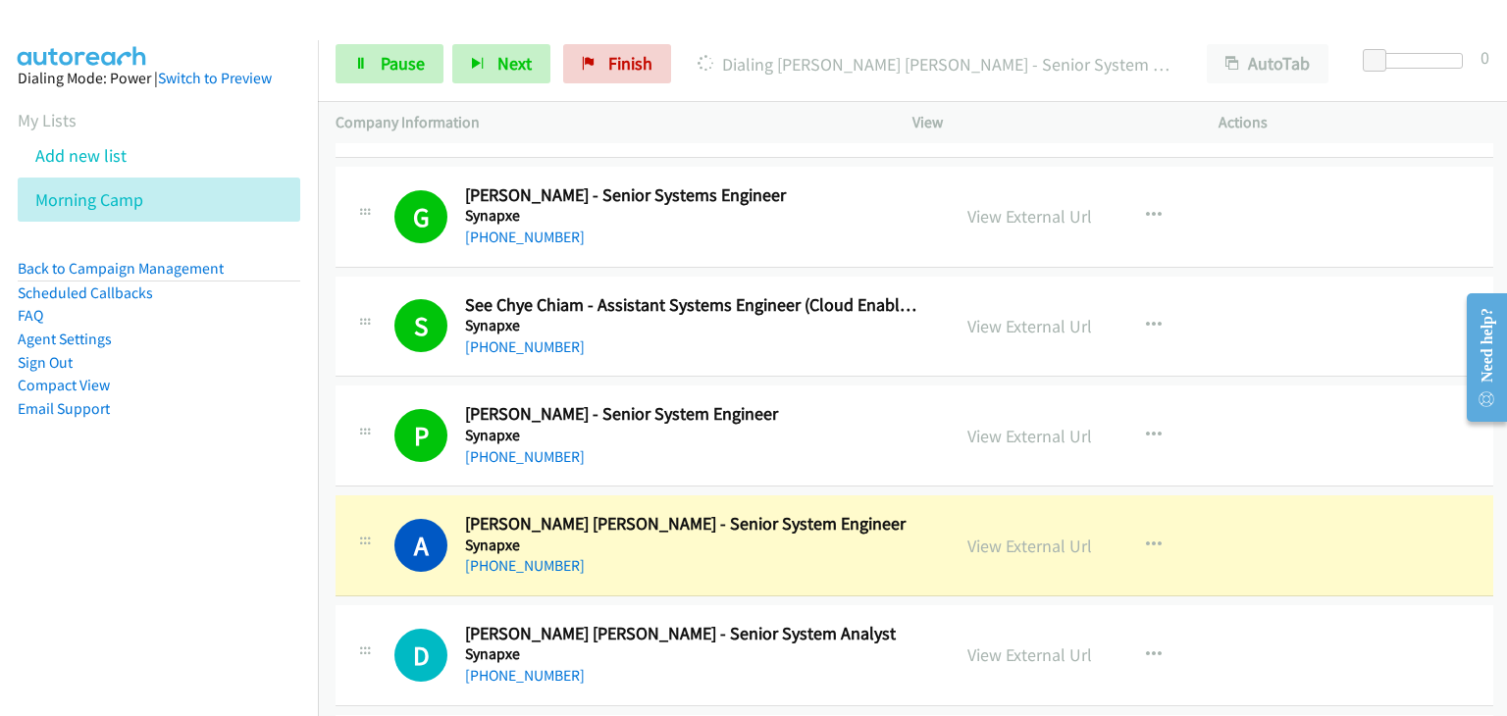
click at [1314, 475] on div "P Callback Scheduled Pei Tan - Senior System Engineer Synapxe Asia/Singapore +6…" at bounding box center [914, 436] width 1158 height 101
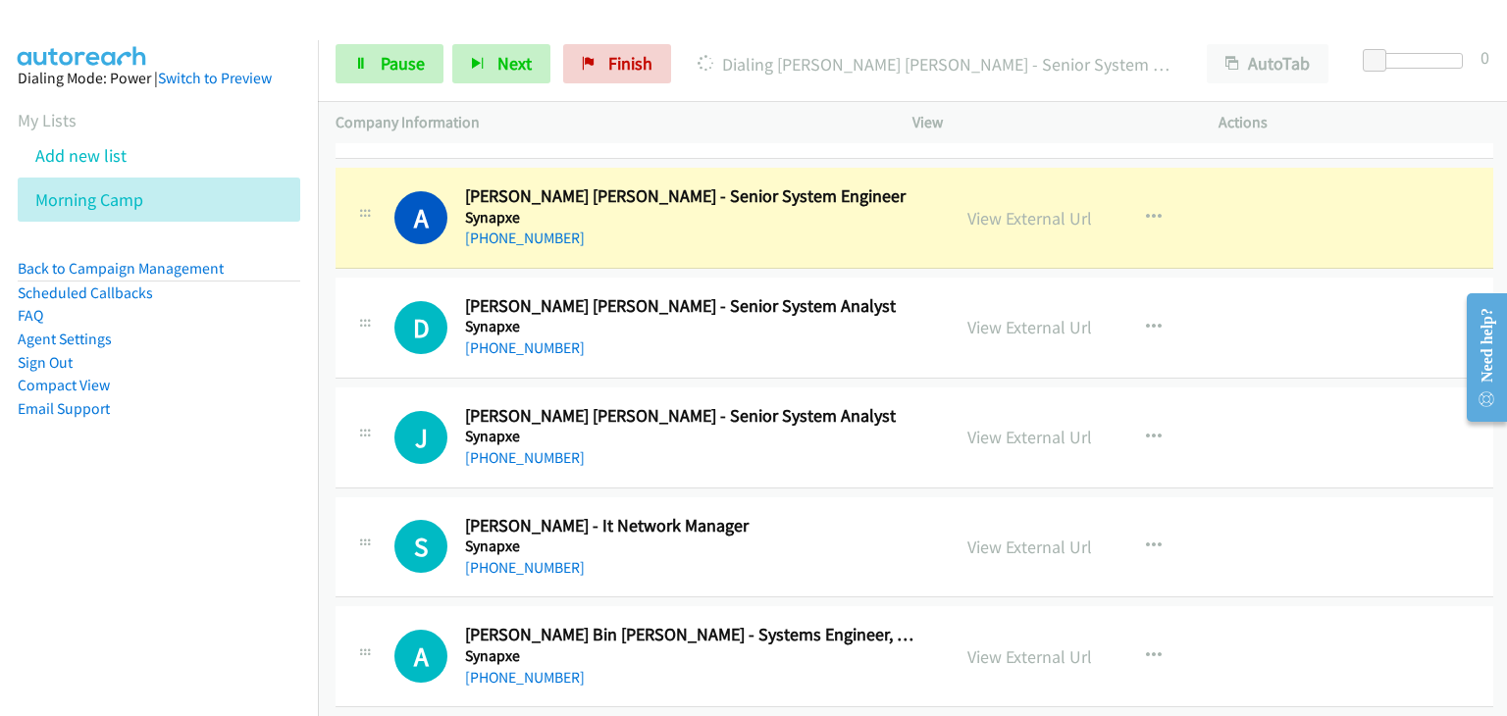
scroll to position [5493, 0]
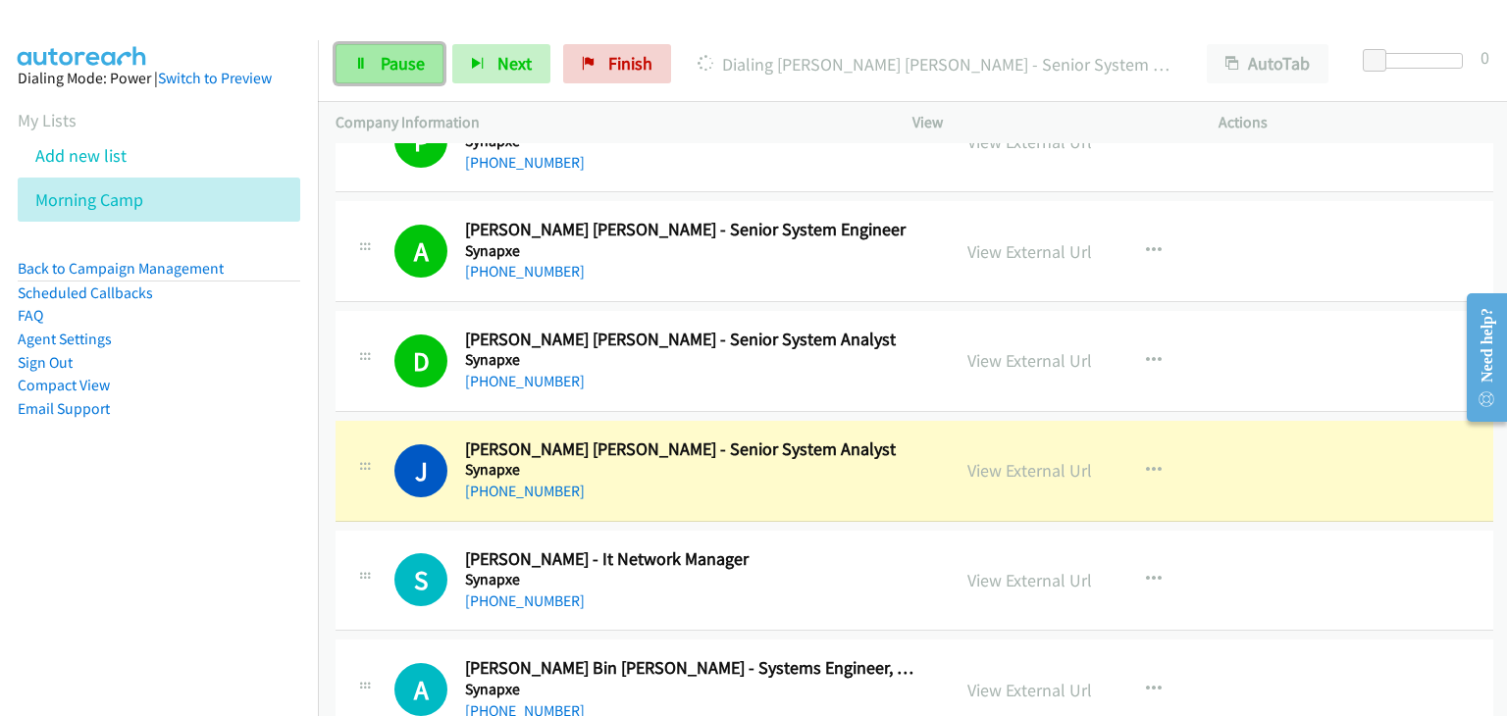
click at [392, 63] on span "Pause" at bounding box center [403, 63] width 44 height 23
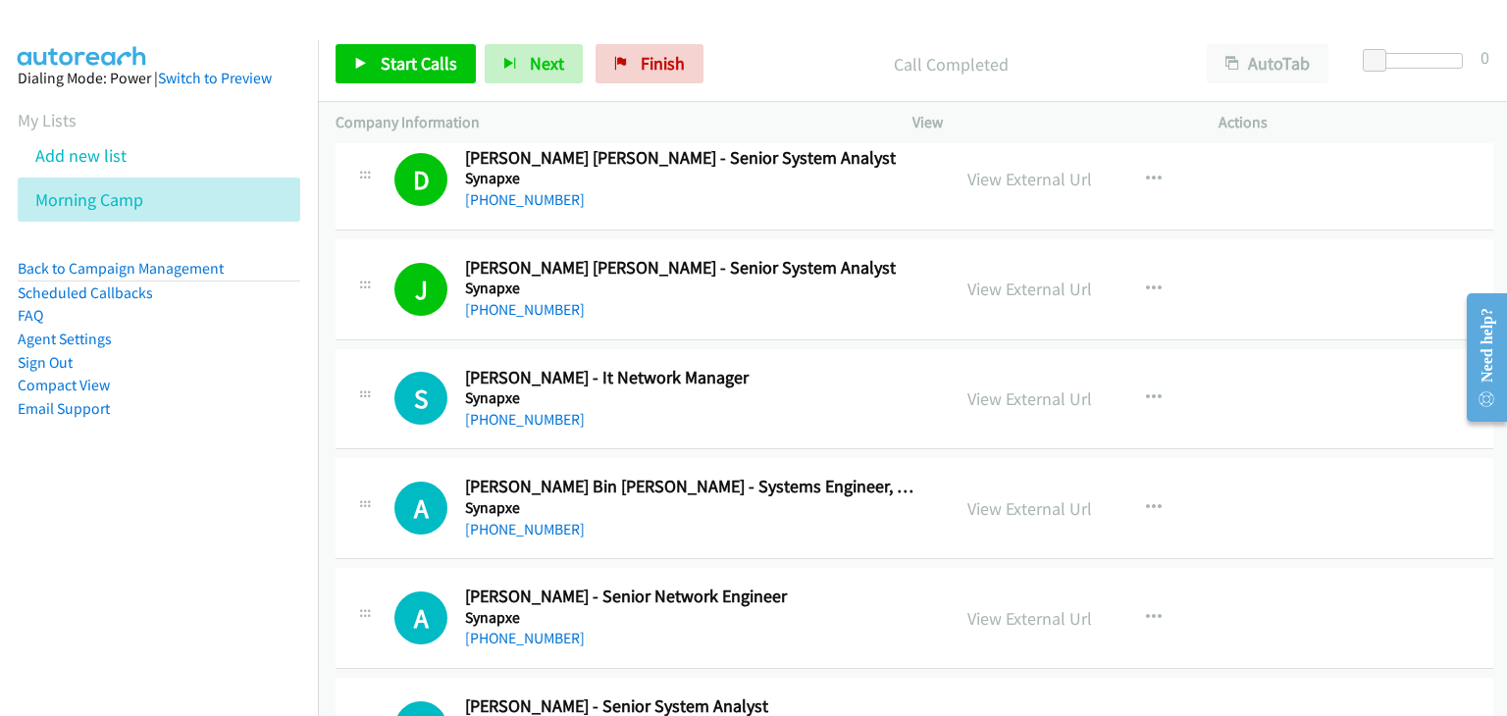
scroll to position [5788, 0]
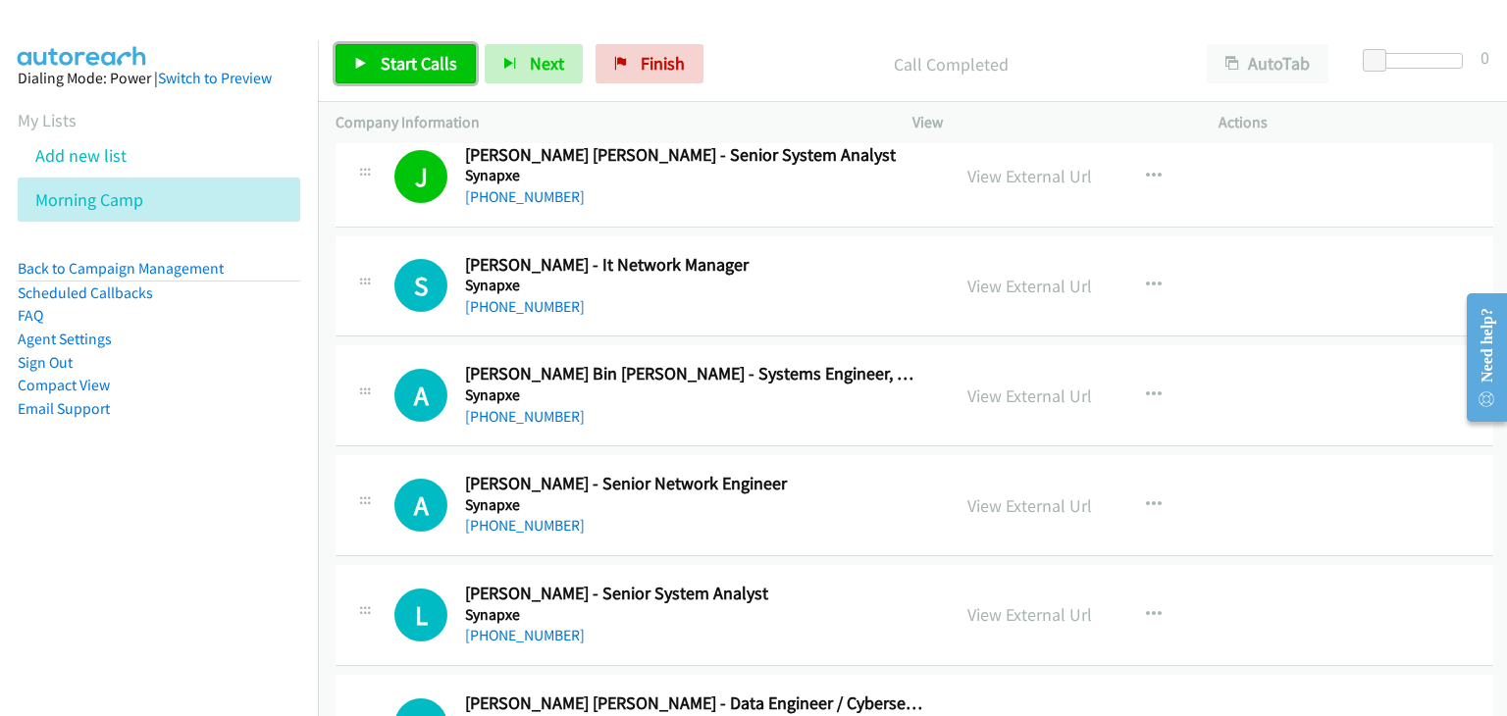
click at [424, 55] on span "Start Calls" at bounding box center [419, 63] width 77 height 23
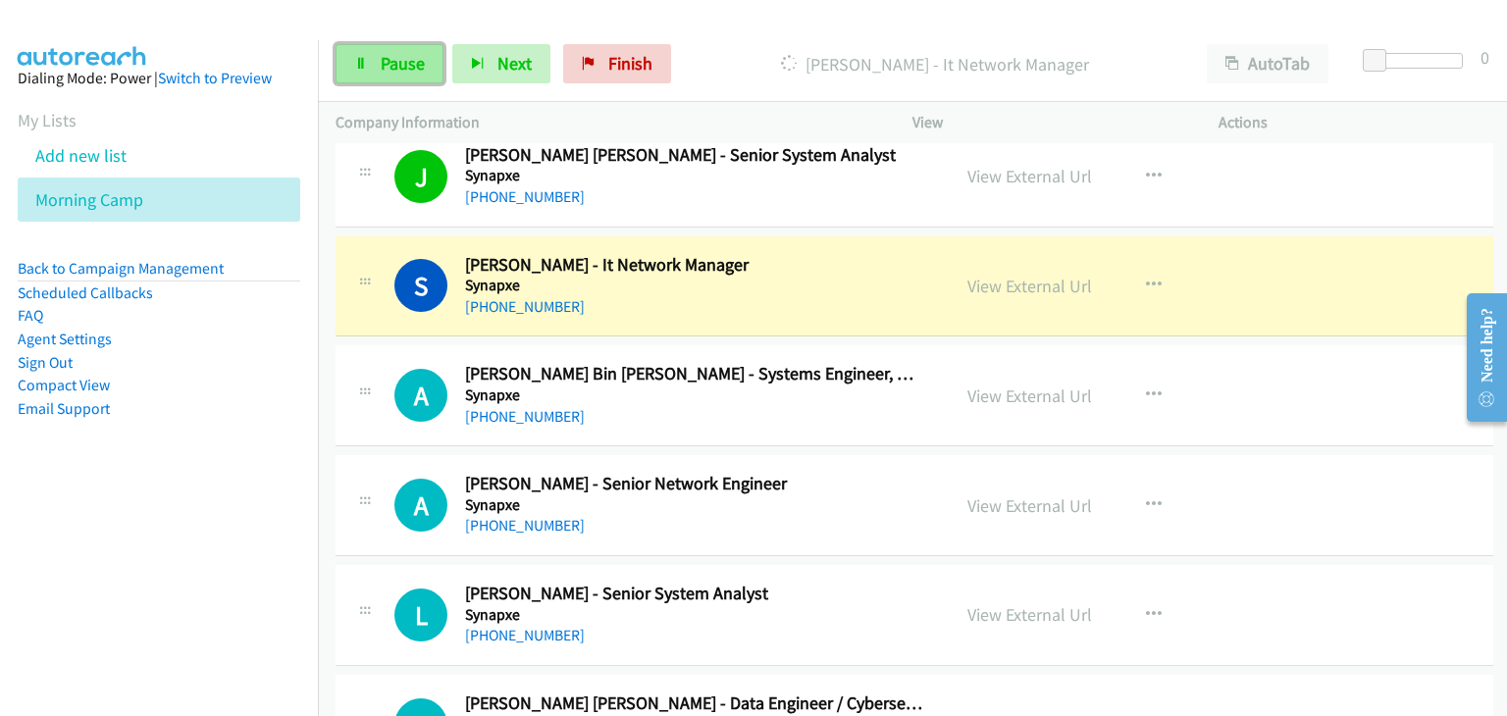
click at [388, 76] on link "Pause" at bounding box center [389, 63] width 108 height 39
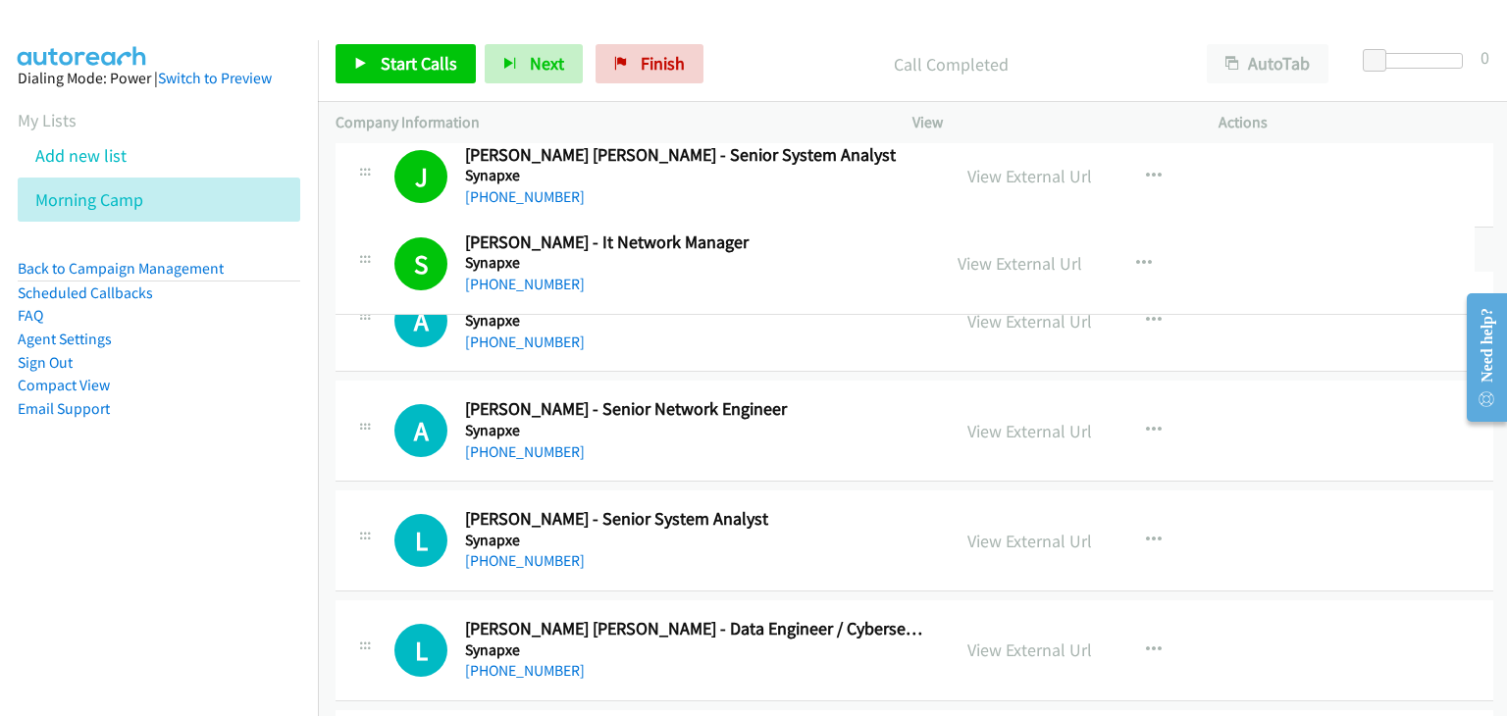
drag, startPoint x: 633, startPoint y: 256, endPoint x: 483, endPoint y: 270, distance: 150.7
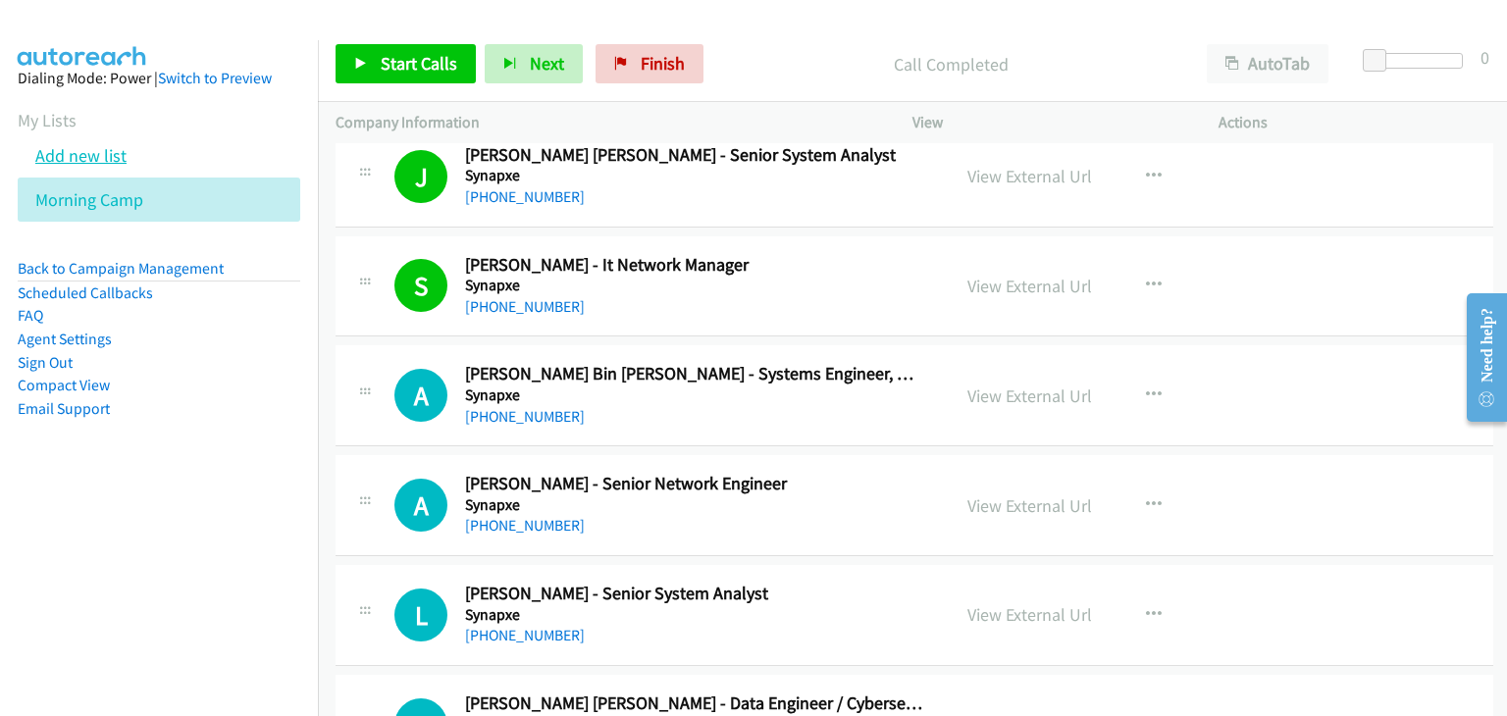
click at [89, 157] on link "Add new list" at bounding box center [80, 155] width 91 height 23
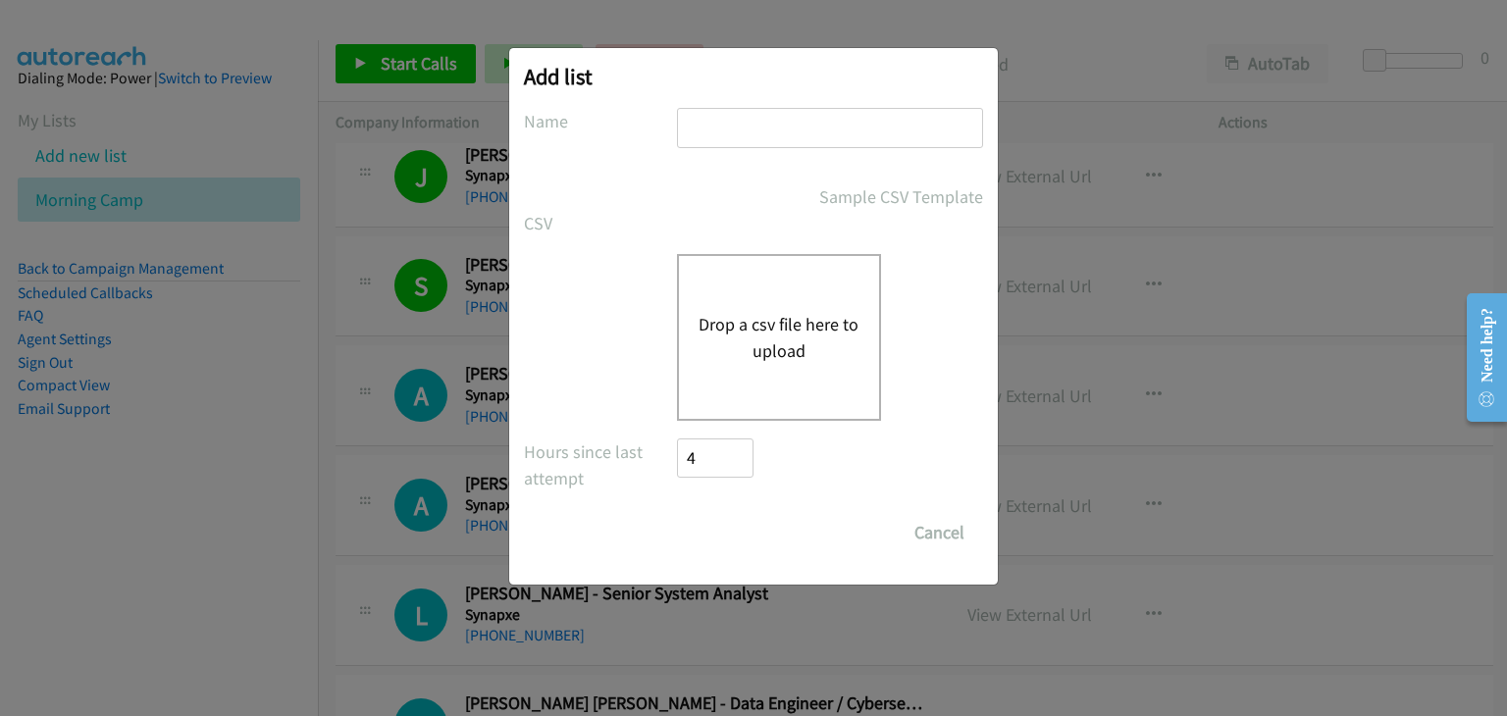
click at [752, 135] on input "text" at bounding box center [830, 128] width 306 height 40
type input "new list"
click at [718, 364] on div "Drop a csv file here to upload" at bounding box center [779, 337] width 204 height 167
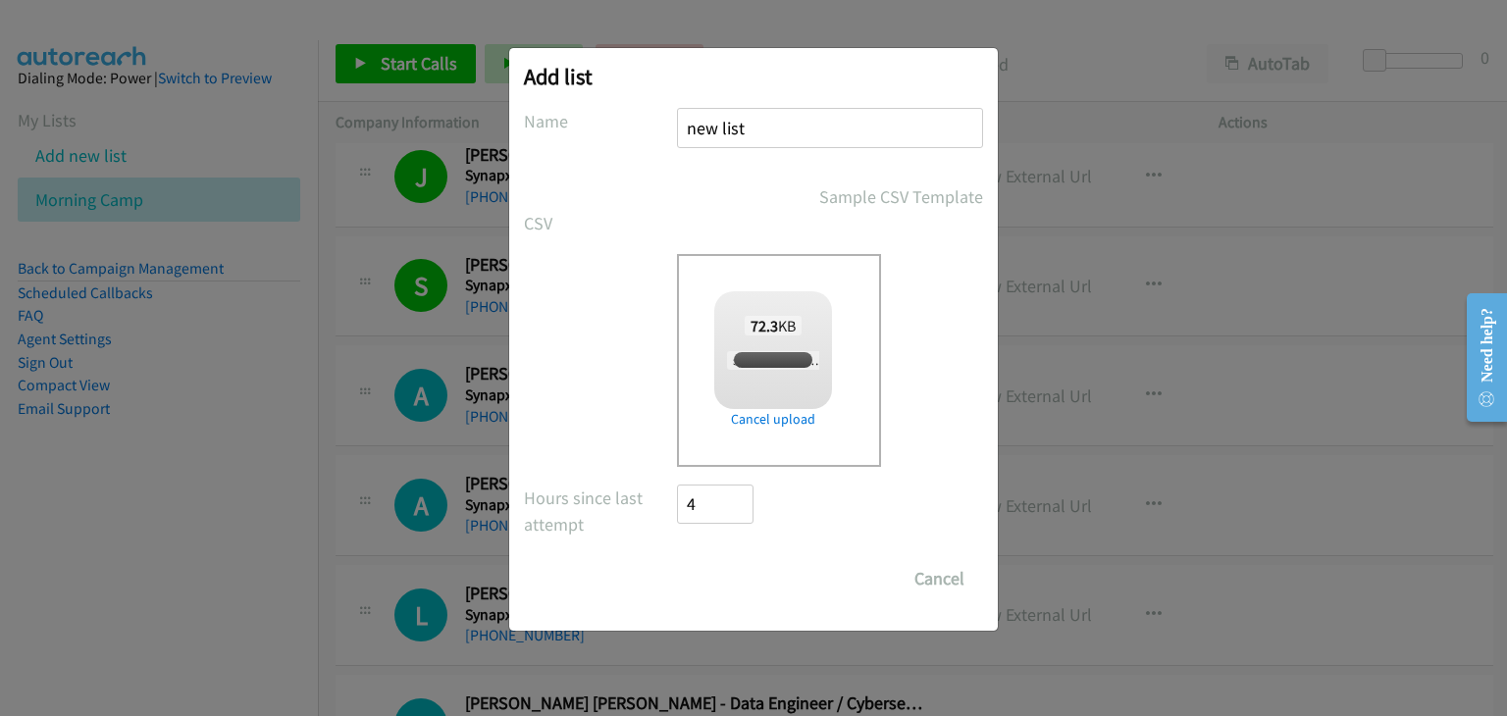
checkbox input "true"
click at [709, 579] on input "Save List" at bounding box center [728, 578] width 103 height 39
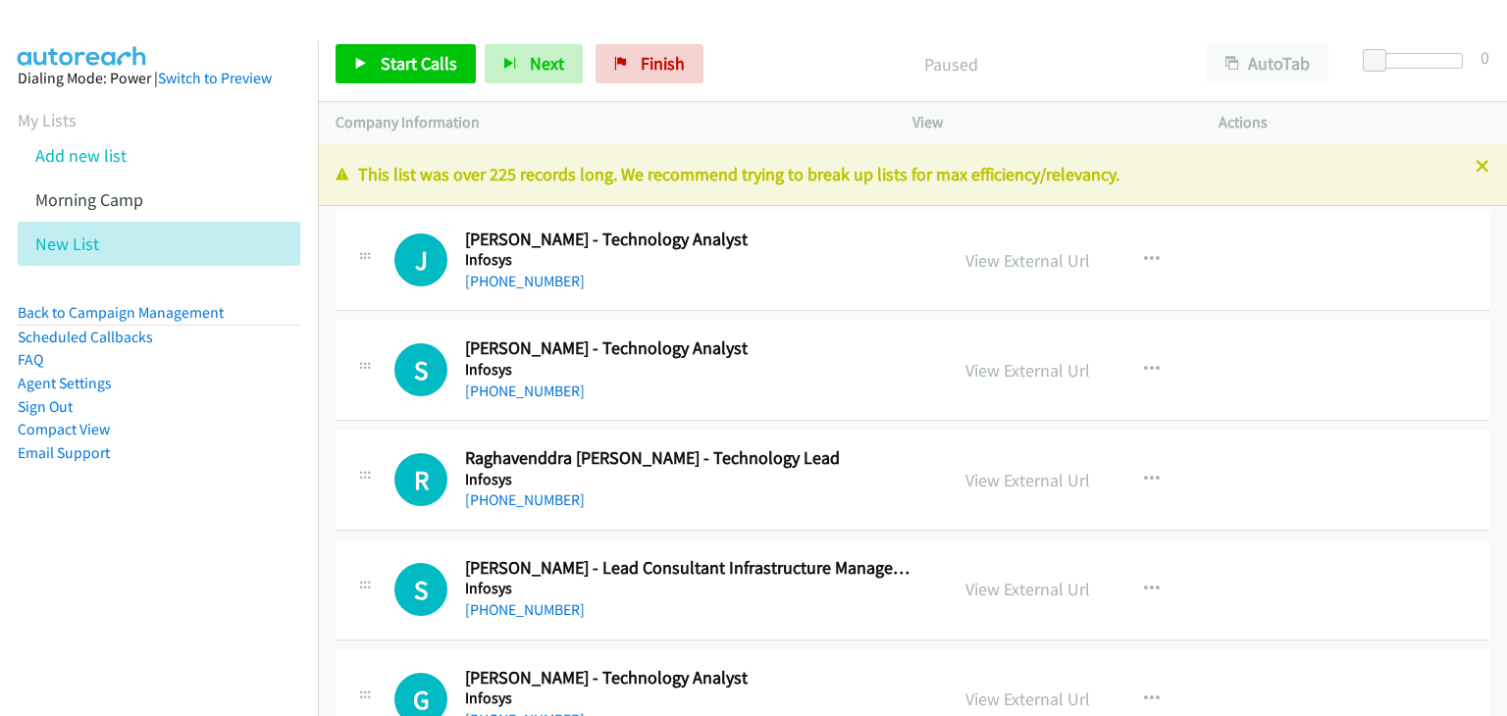
click at [423, 52] on link "Start Calls" at bounding box center [405, 63] width 140 height 39
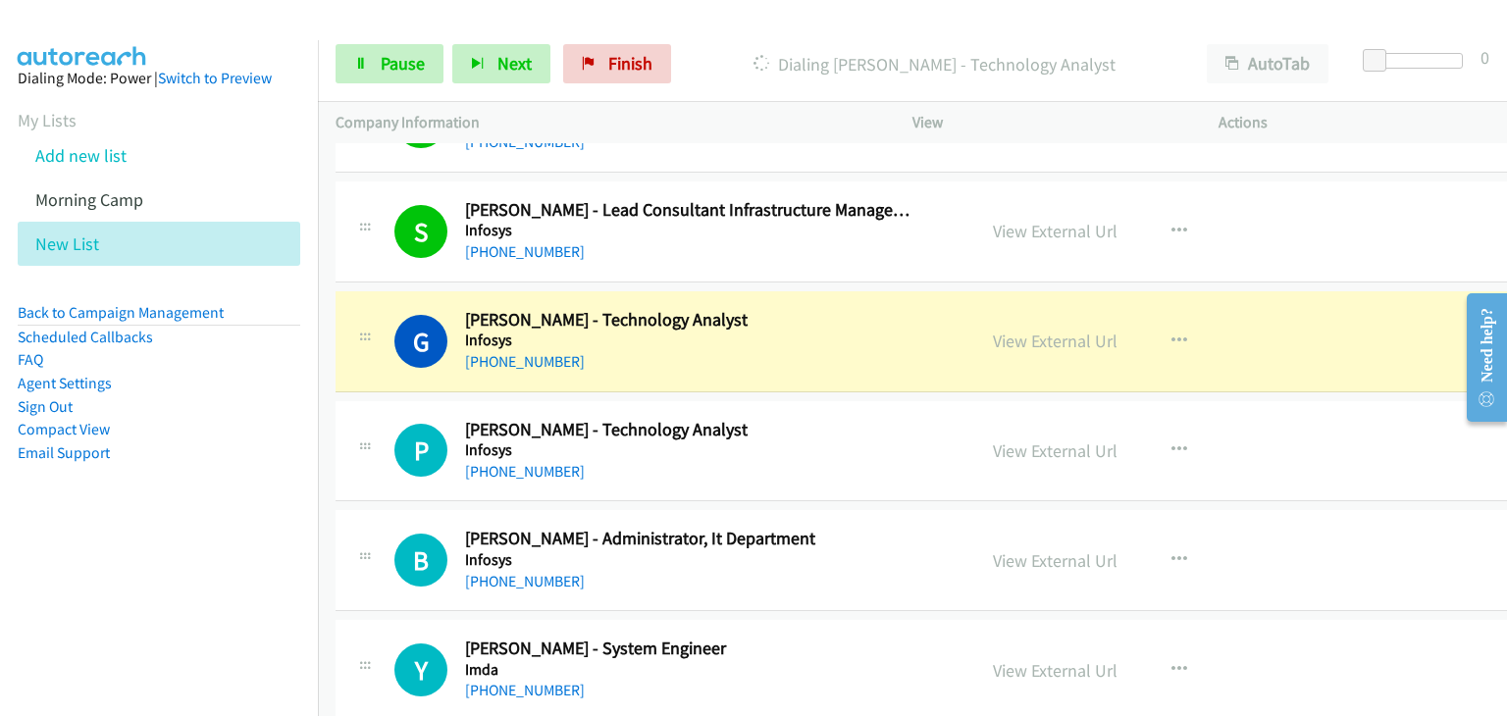
scroll to position [392, 0]
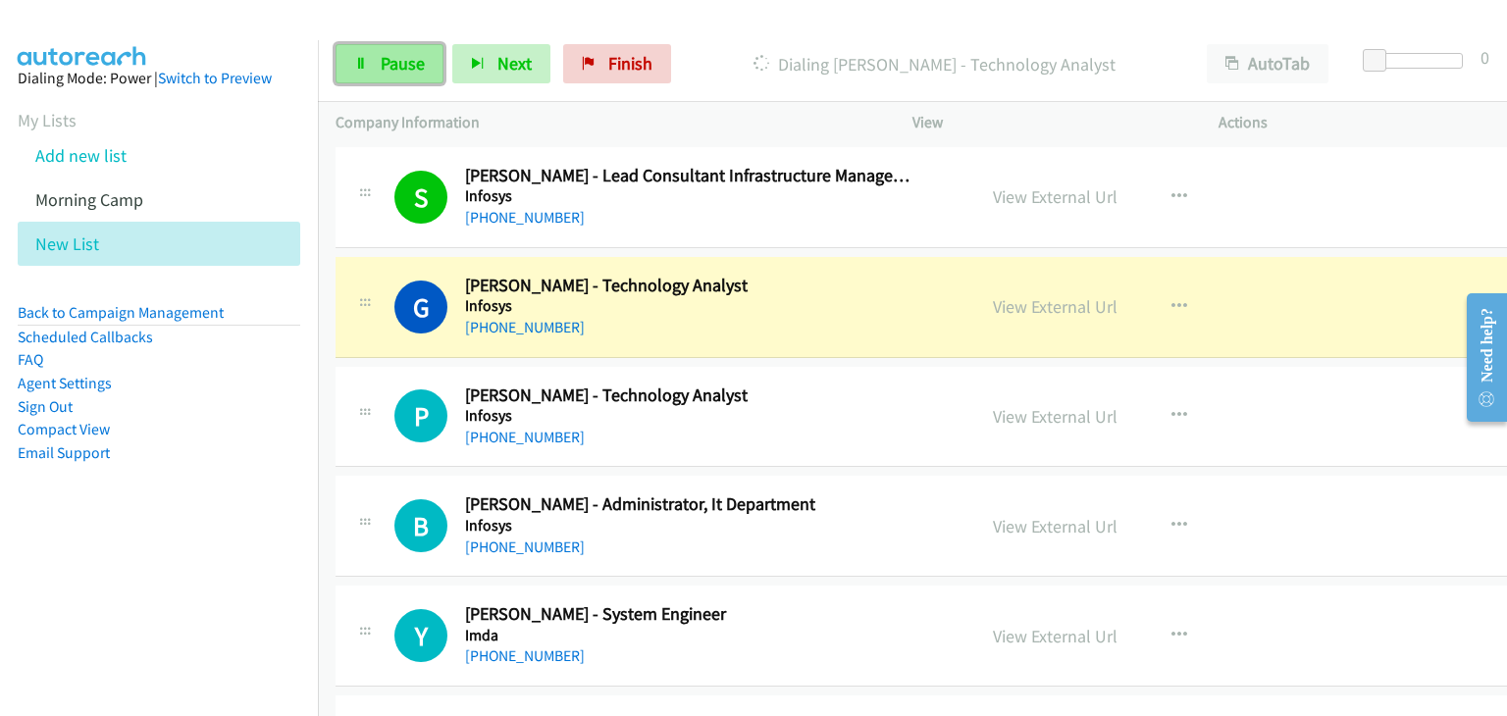
click at [390, 60] on span "Pause" at bounding box center [403, 63] width 44 height 23
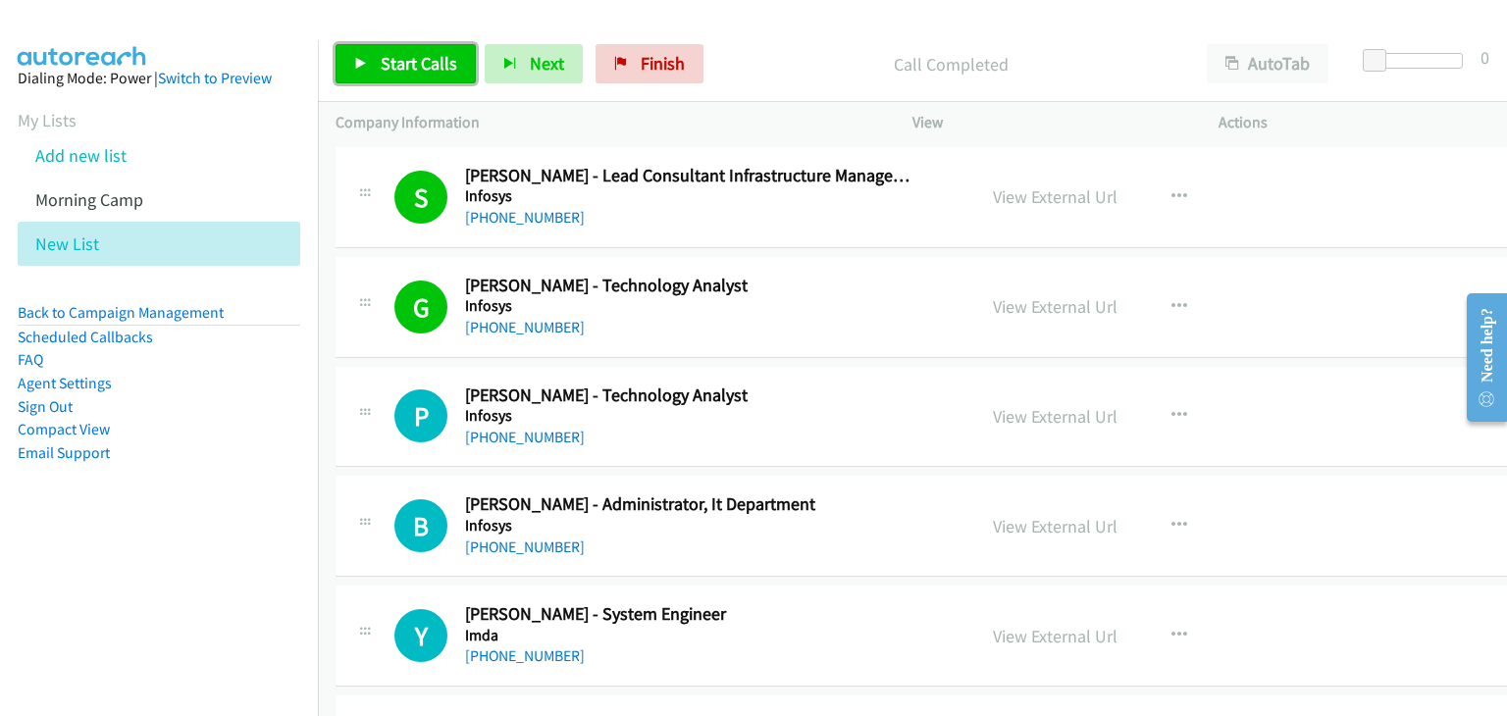
drag, startPoint x: 387, startPoint y: 68, endPoint x: 412, endPoint y: 79, distance: 27.2
click at [387, 68] on span "Start Calls" at bounding box center [419, 63] width 77 height 23
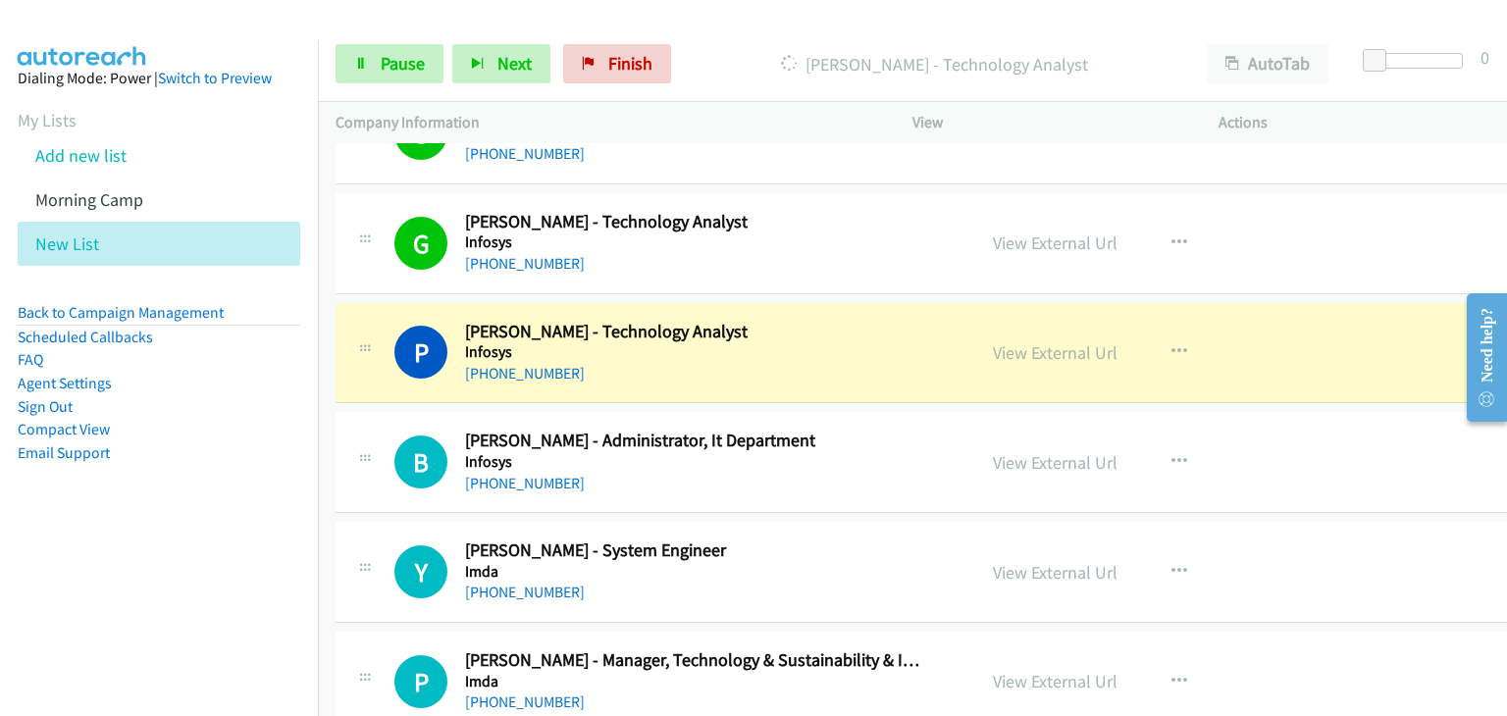
scroll to position [490, 0]
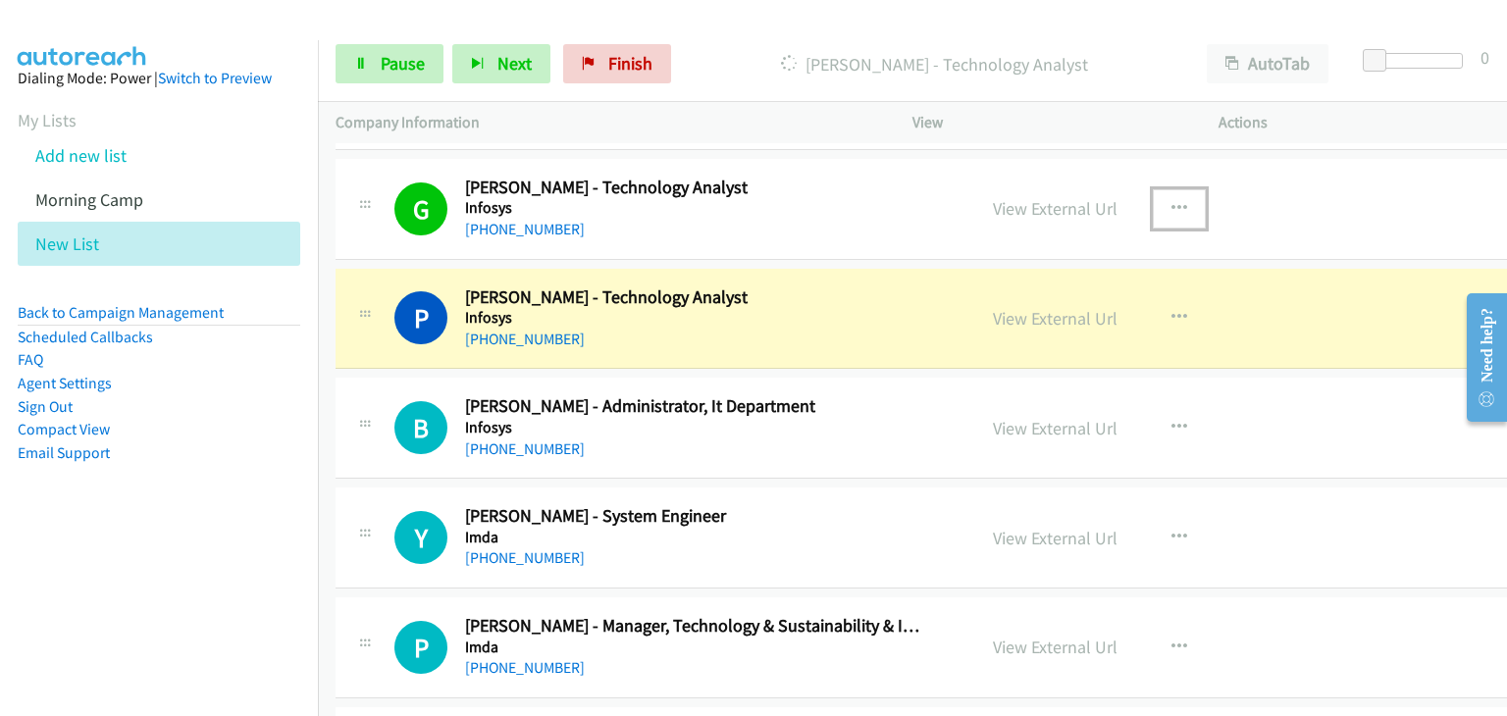
click at [1158, 216] on button "button" at bounding box center [1179, 208] width 53 height 39
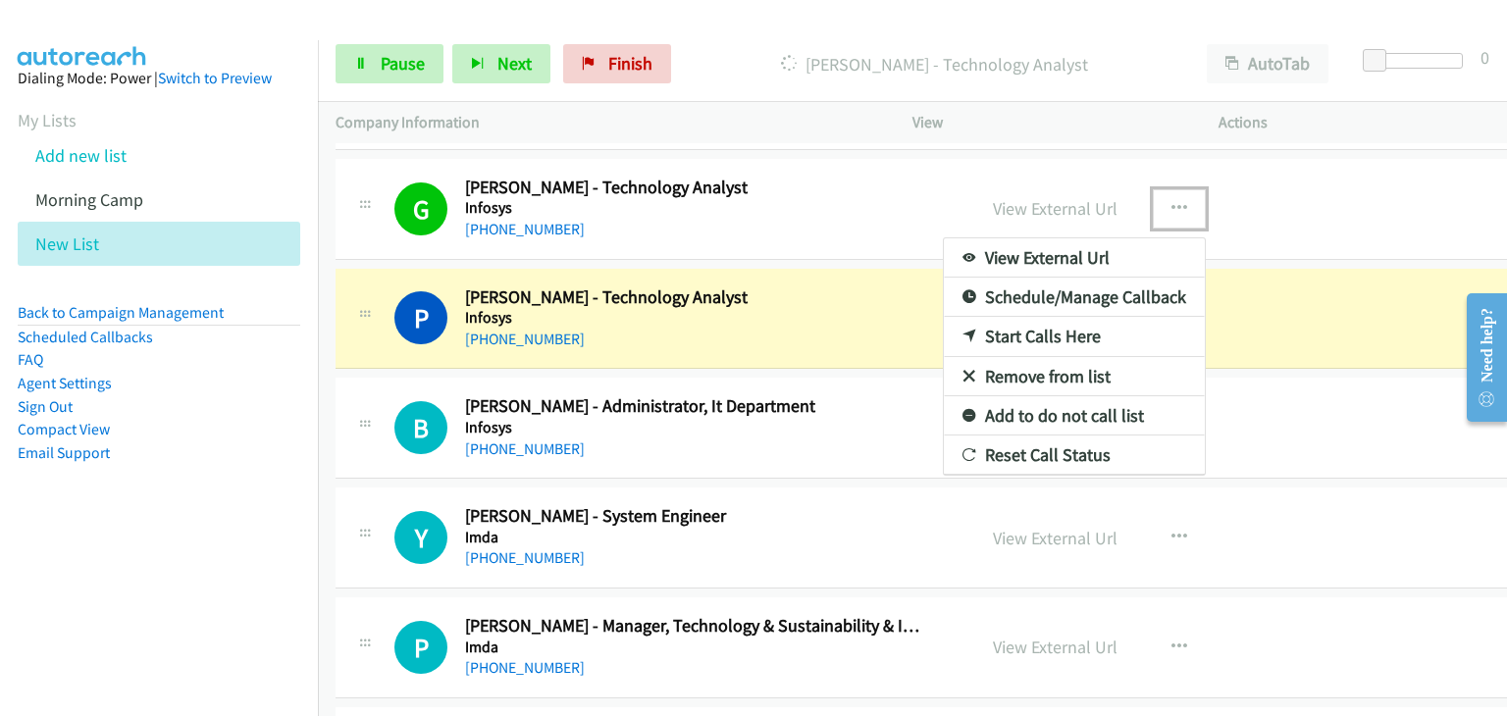
click at [1015, 370] on link "Remove from list" at bounding box center [1074, 376] width 261 height 39
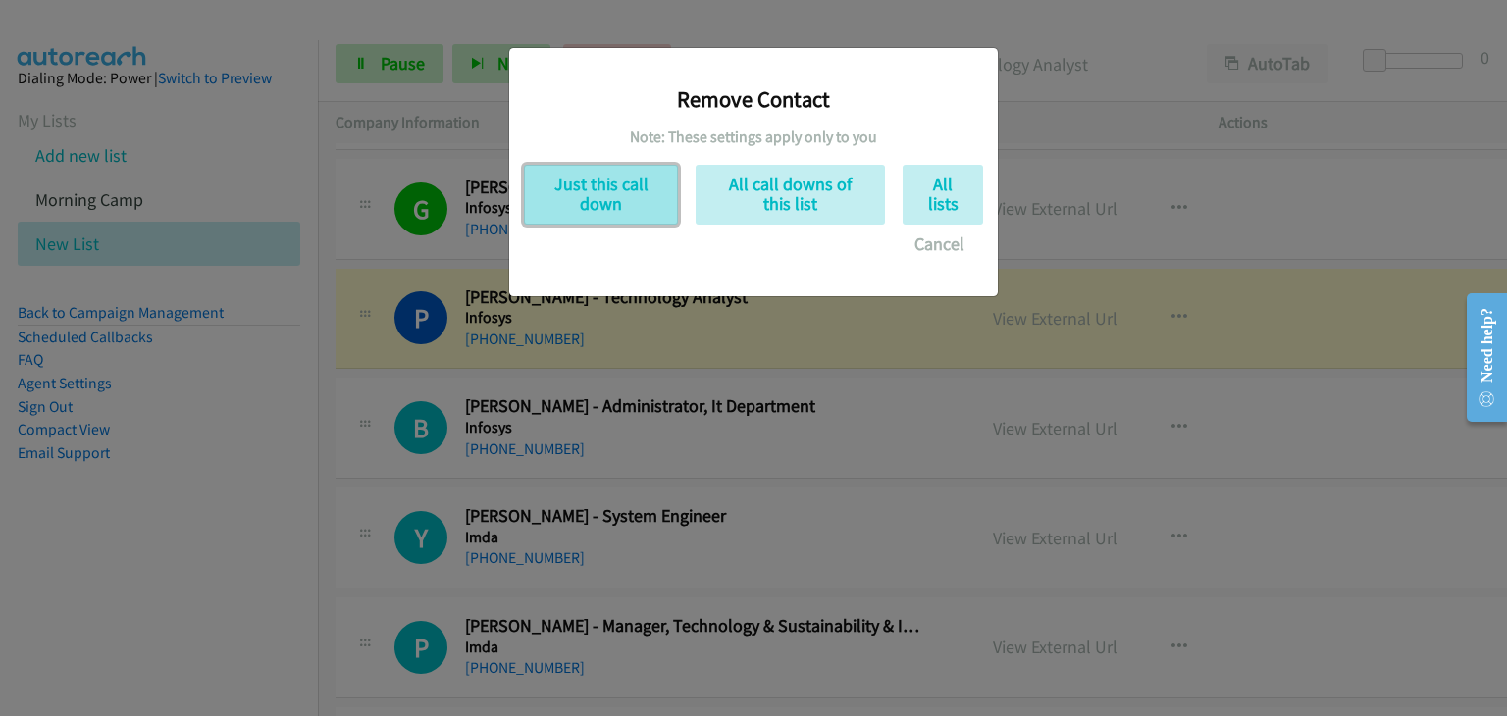
click at [565, 200] on button "Just this call down" at bounding box center [601, 195] width 154 height 60
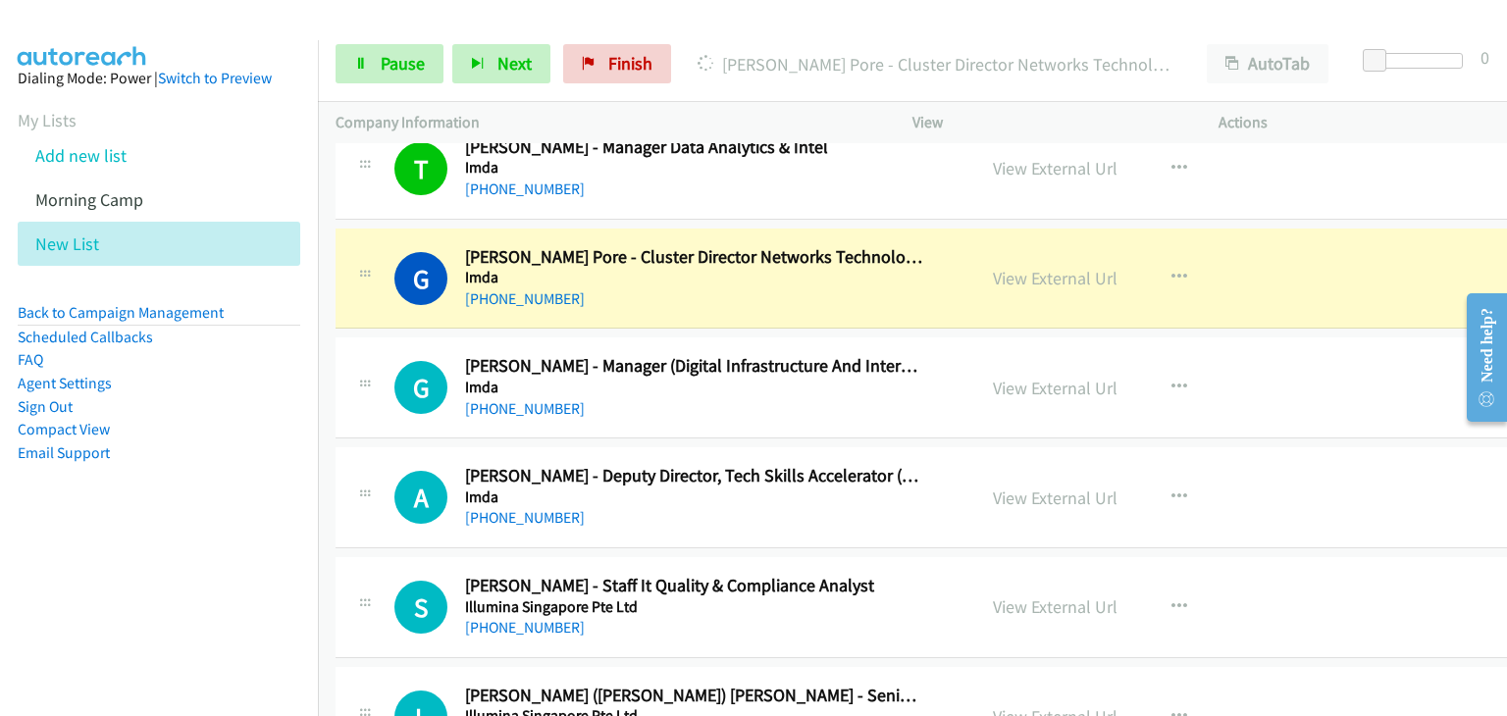
scroll to position [981, 0]
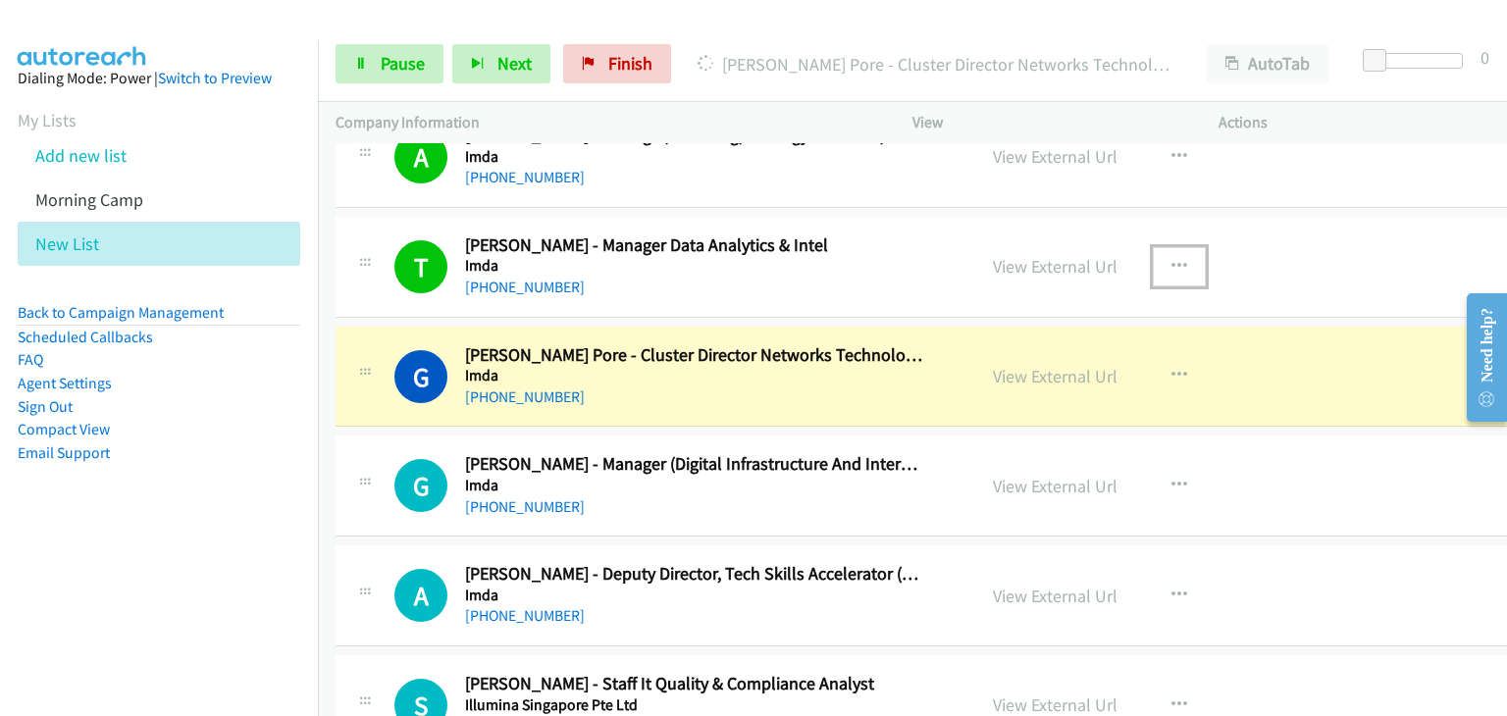
click at [1153, 263] on button "button" at bounding box center [1179, 266] width 53 height 39
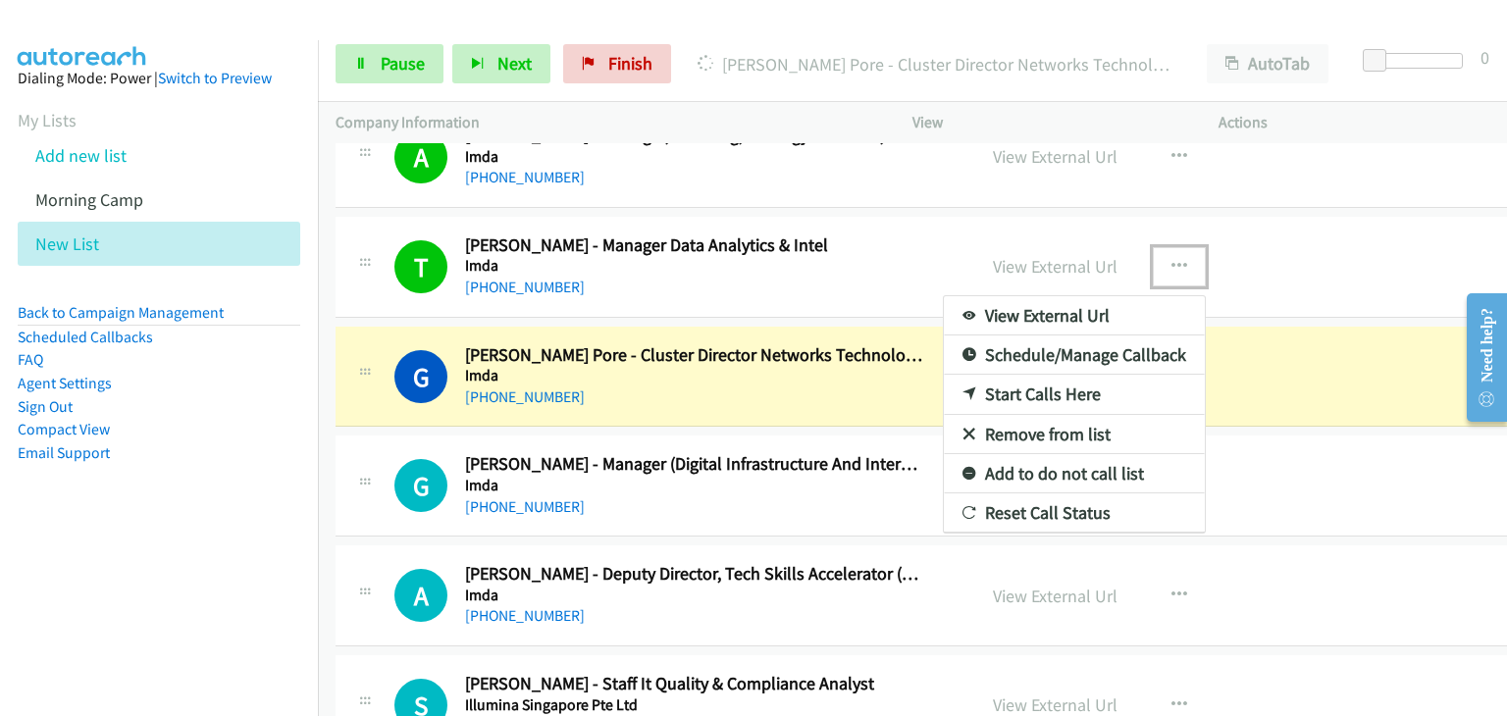
click at [1021, 433] on link "Remove from list" at bounding box center [1074, 434] width 261 height 39
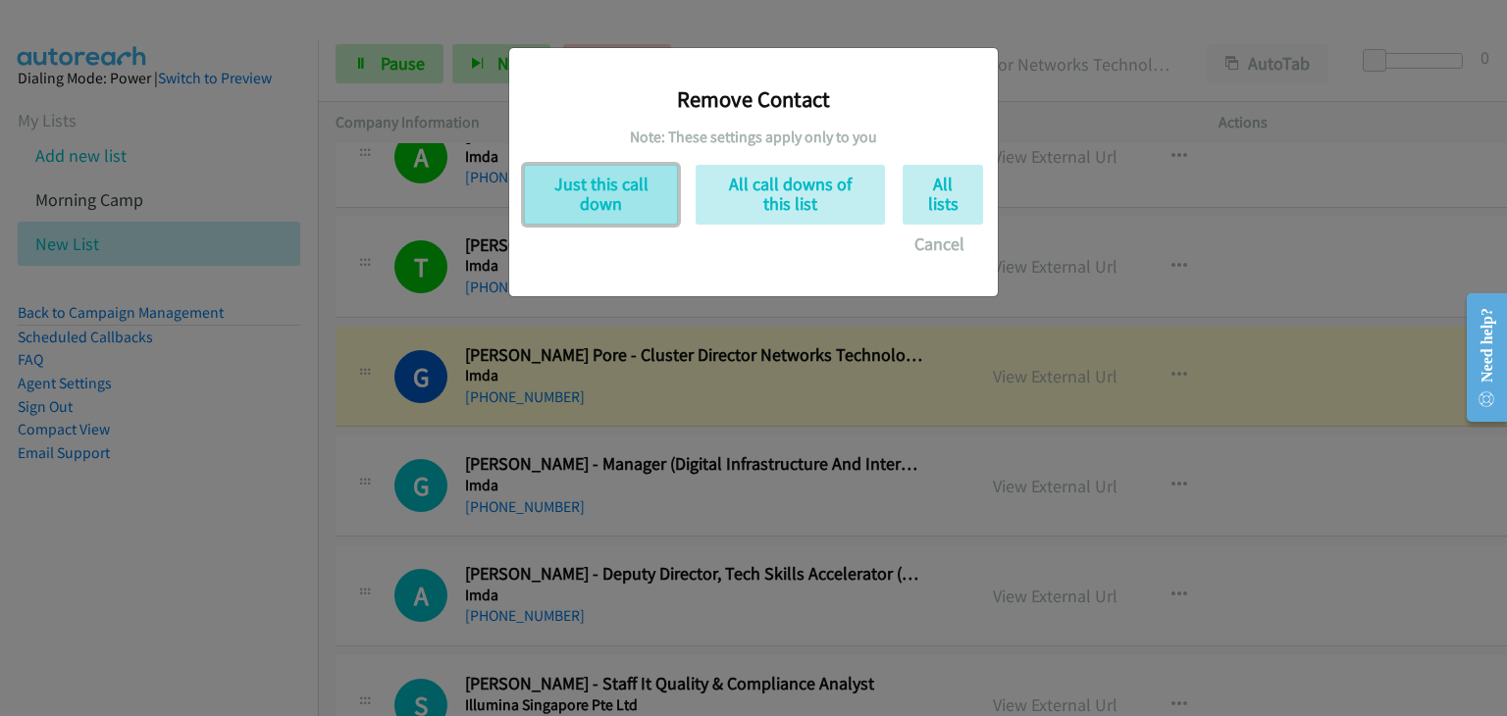
drag, startPoint x: 615, startPoint y: 213, endPoint x: 662, endPoint y: 244, distance: 56.6
click at [616, 213] on button "Just this call down" at bounding box center [601, 195] width 154 height 60
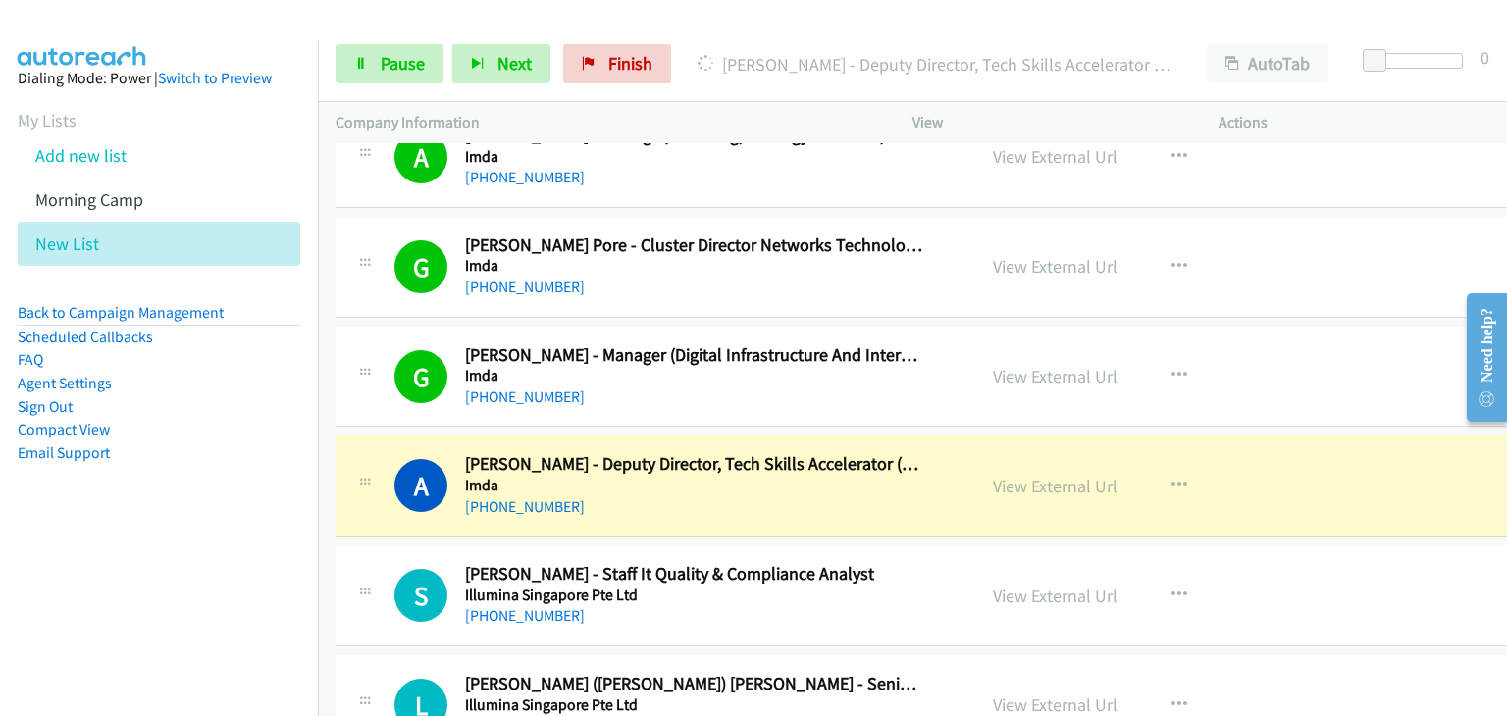
scroll to position [1275, 0]
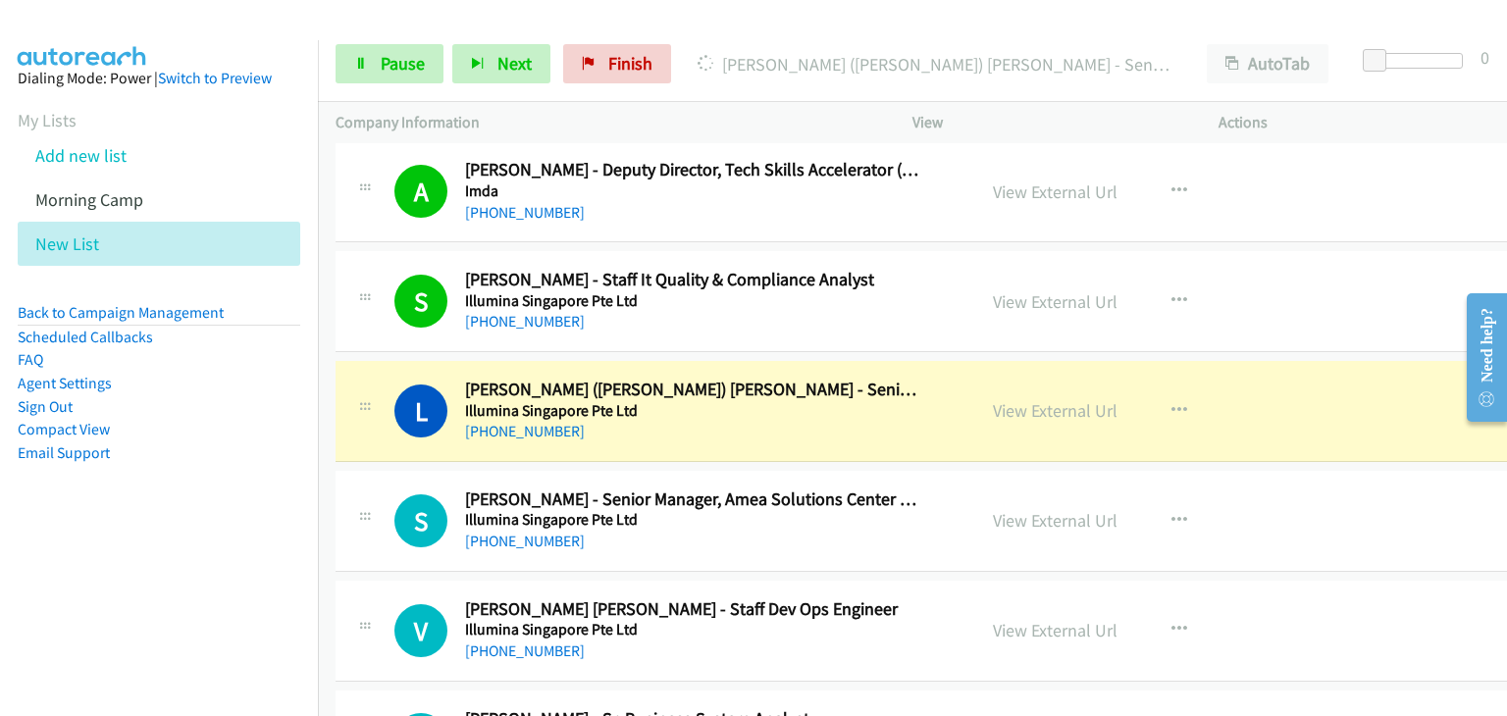
drag, startPoint x: 1027, startPoint y: 417, endPoint x: 1037, endPoint y: 421, distance: 10.6
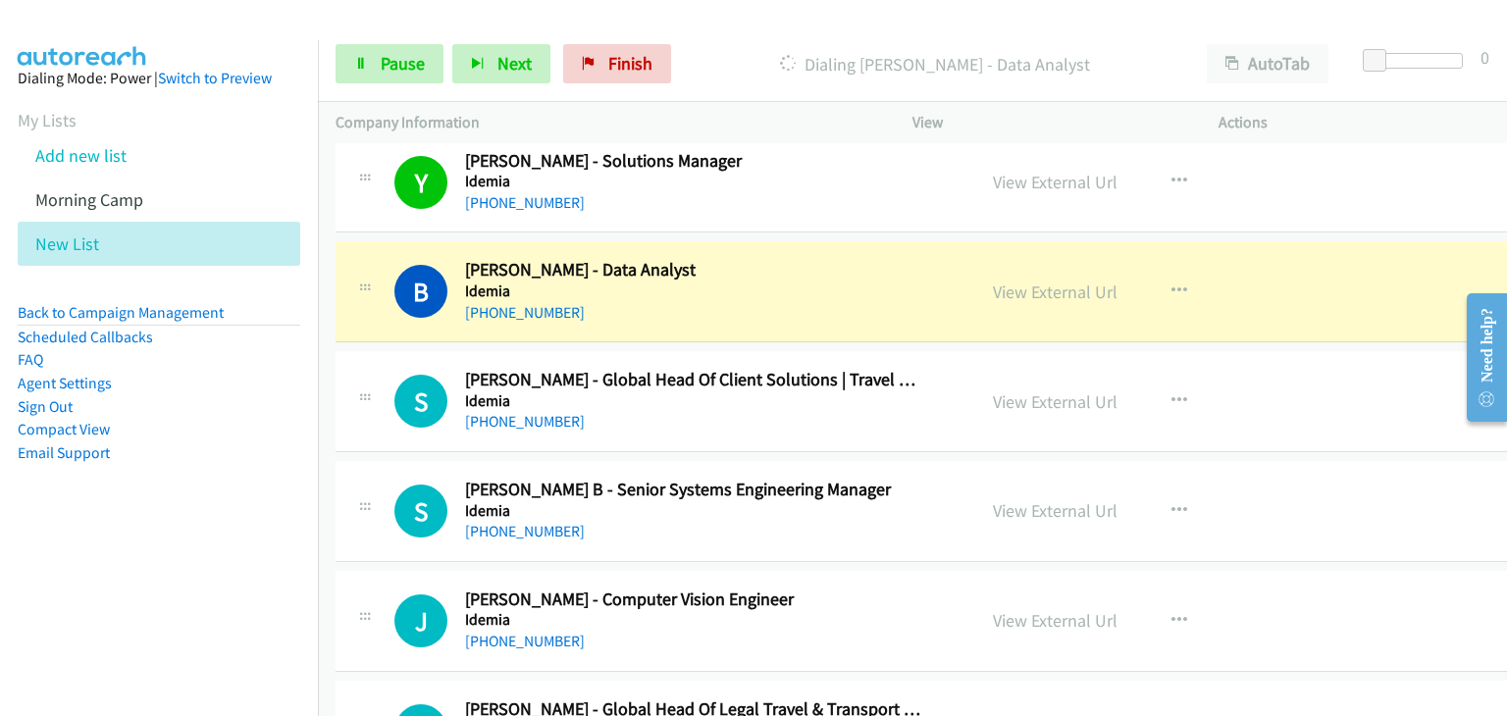
scroll to position [2943, 0]
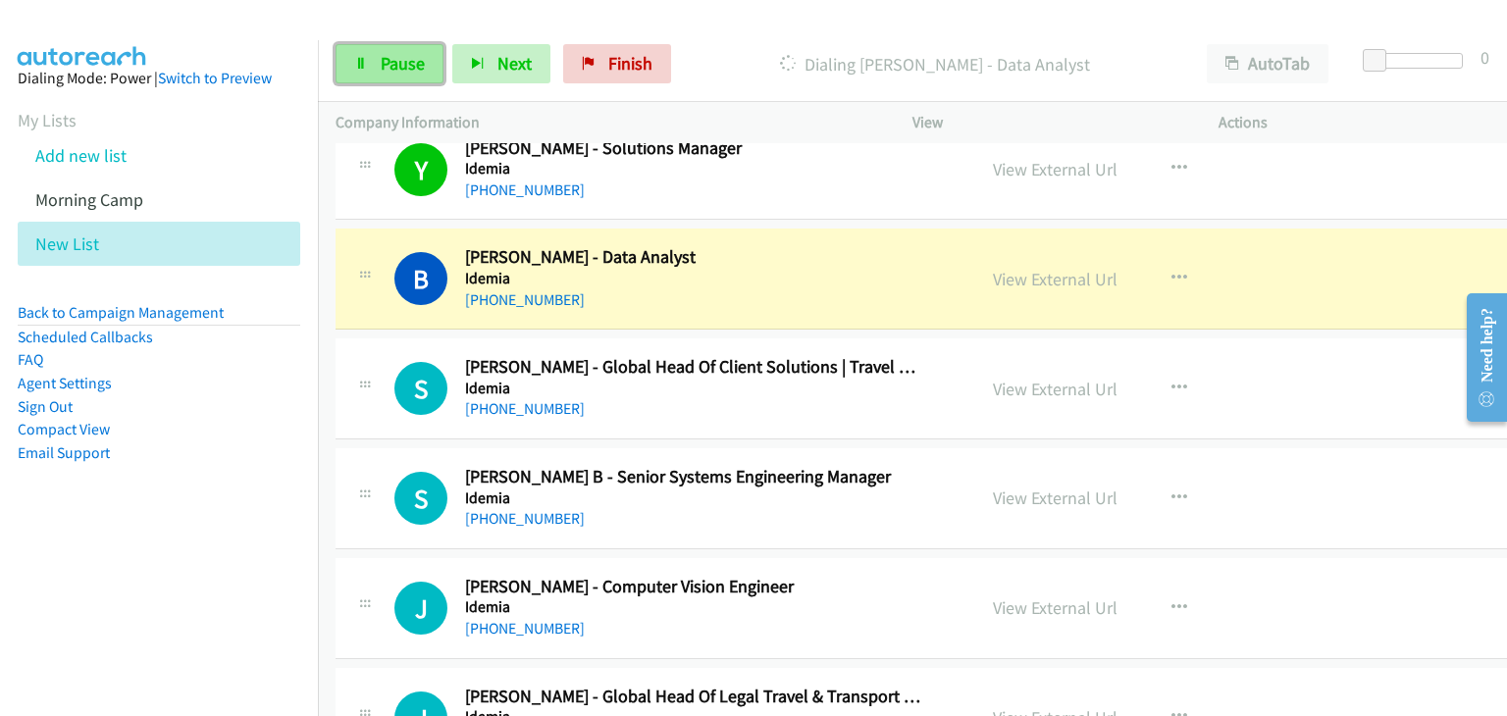
click at [396, 71] on span "Pause" at bounding box center [403, 63] width 44 height 23
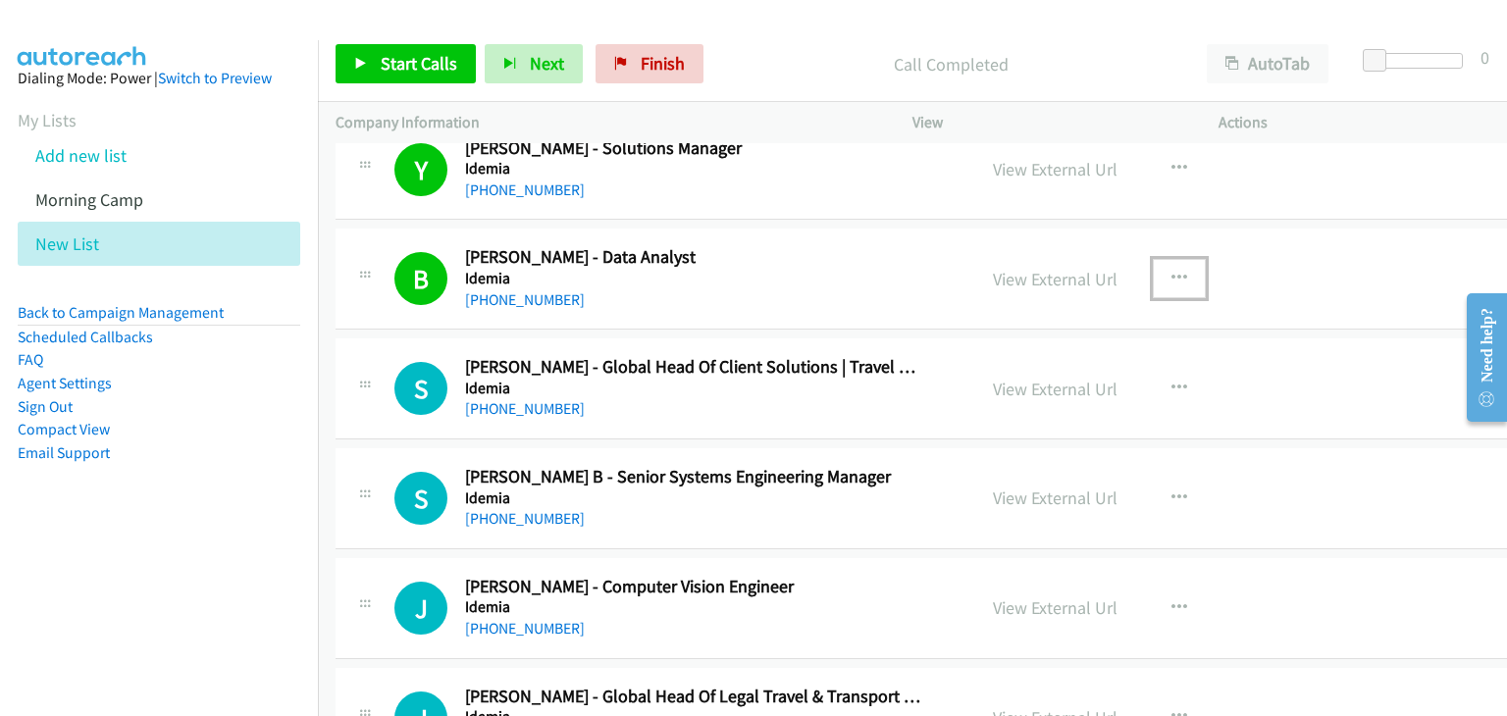
click at [1171, 280] on icon "button" at bounding box center [1179, 279] width 16 height 16
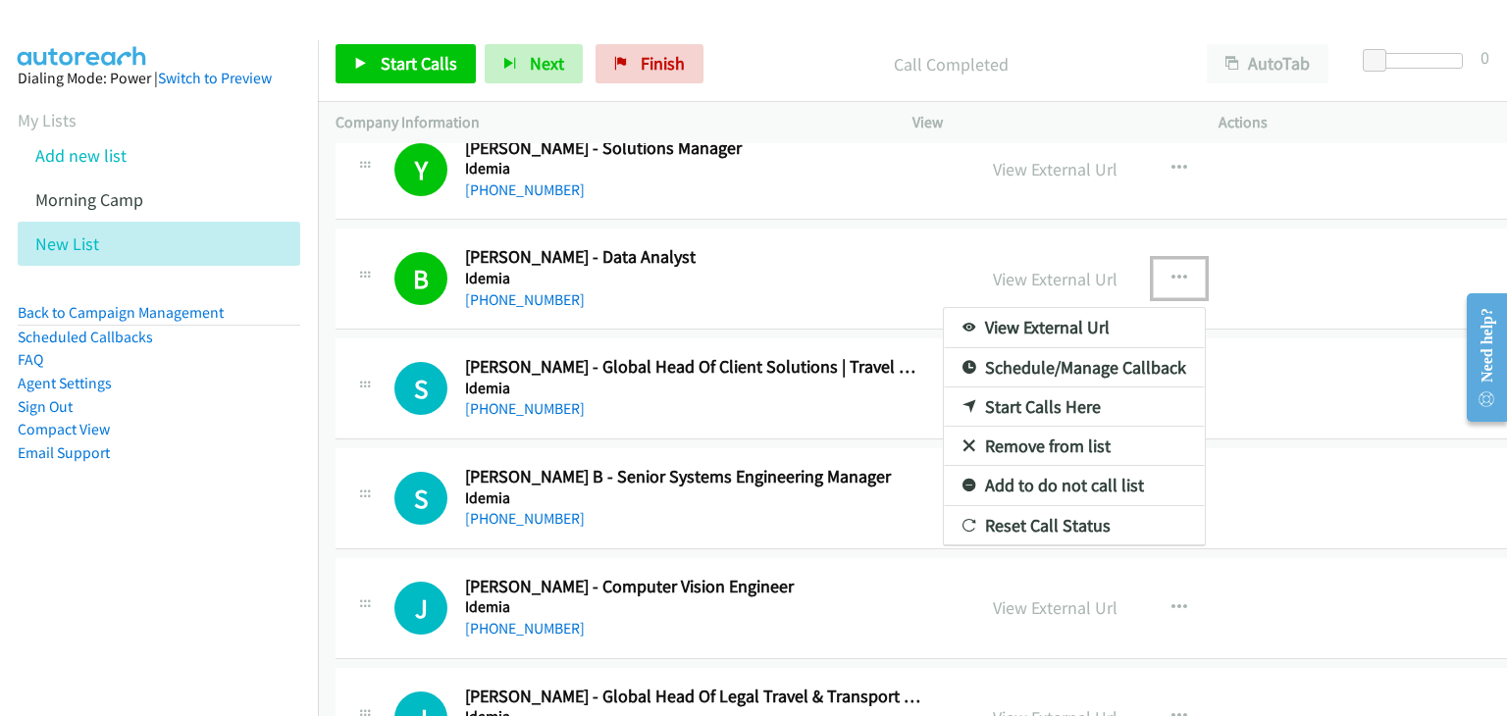
click at [1062, 432] on link "Remove from list" at bounding box center [1074, 446] width 261 height 39
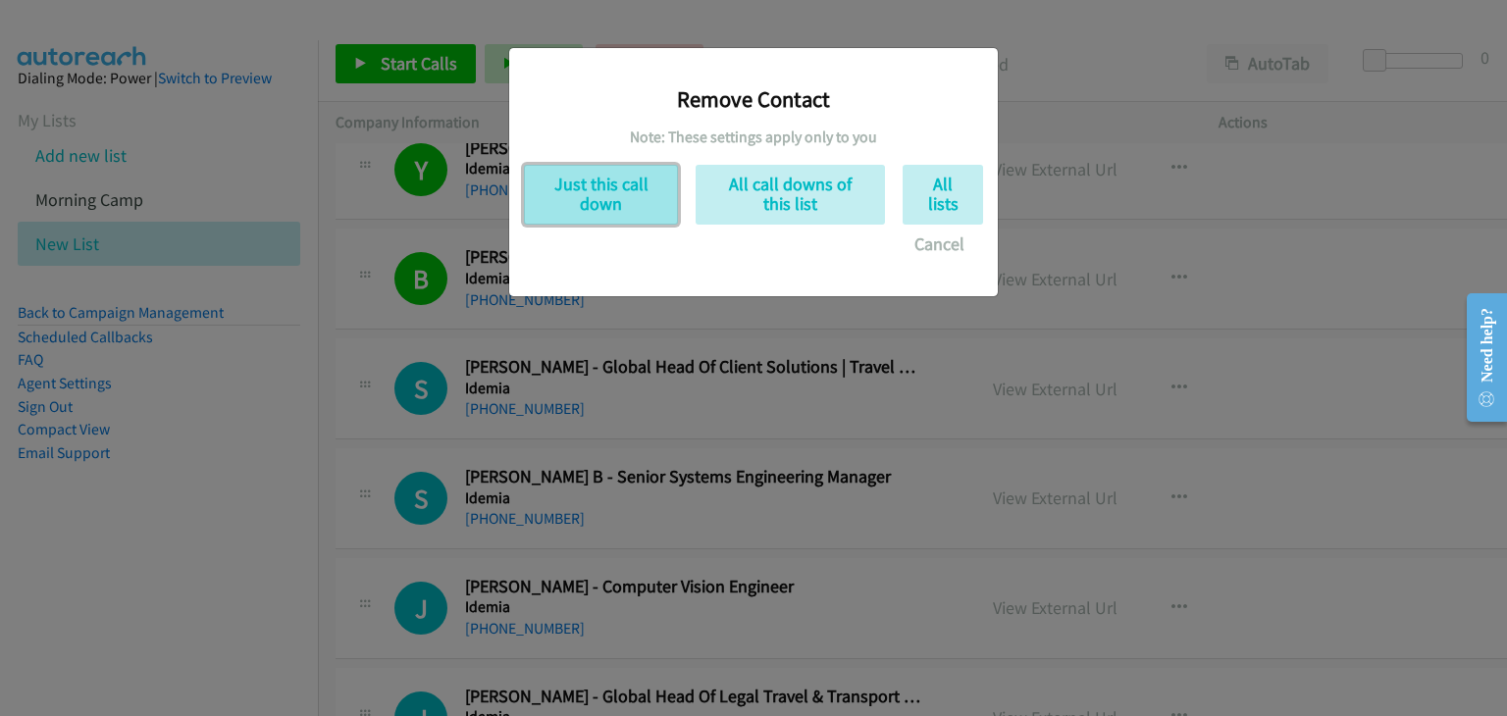
click at [577, 209] on button "Just this call down" at bounding box center [601, 195] width 154 height 60
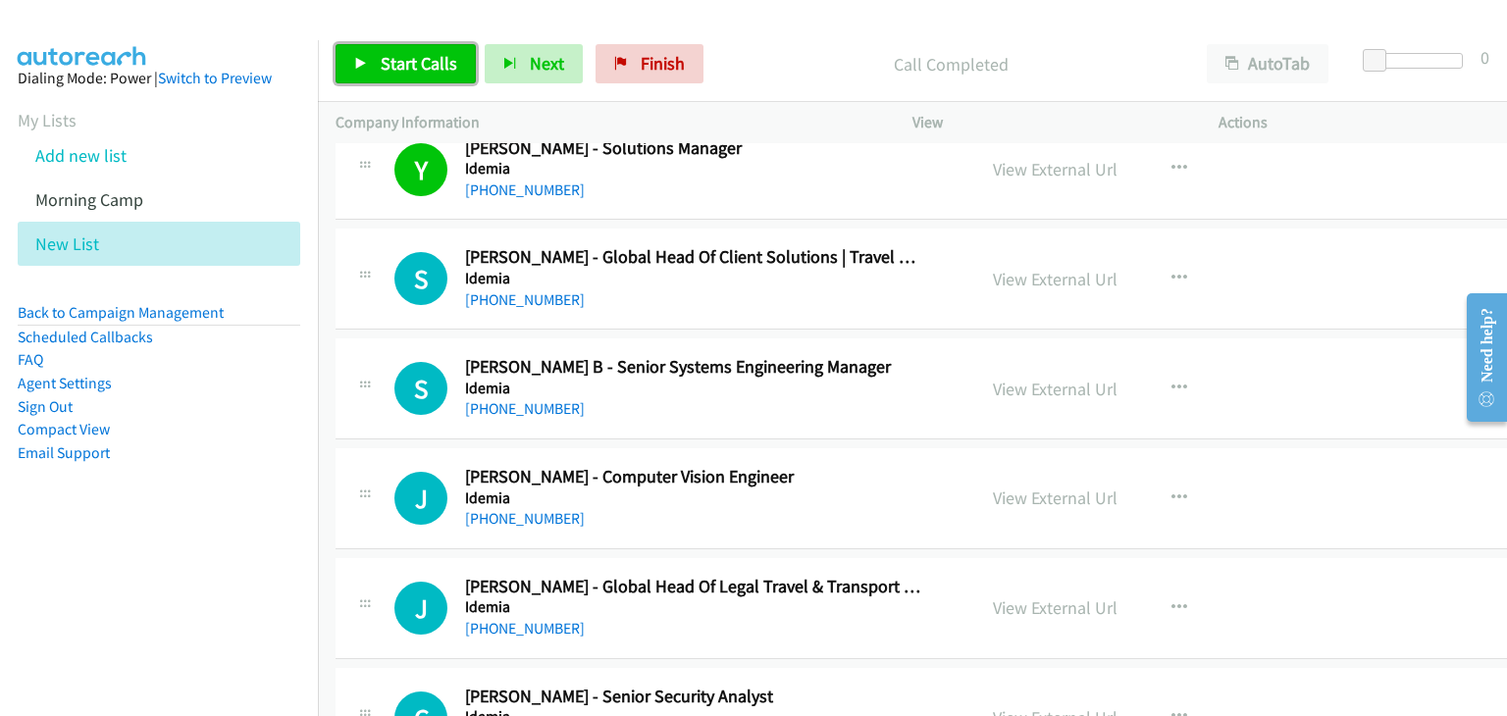
click at [388, 60] on span "Start Calls" at bounding box center [419, 63] width 77 height 23
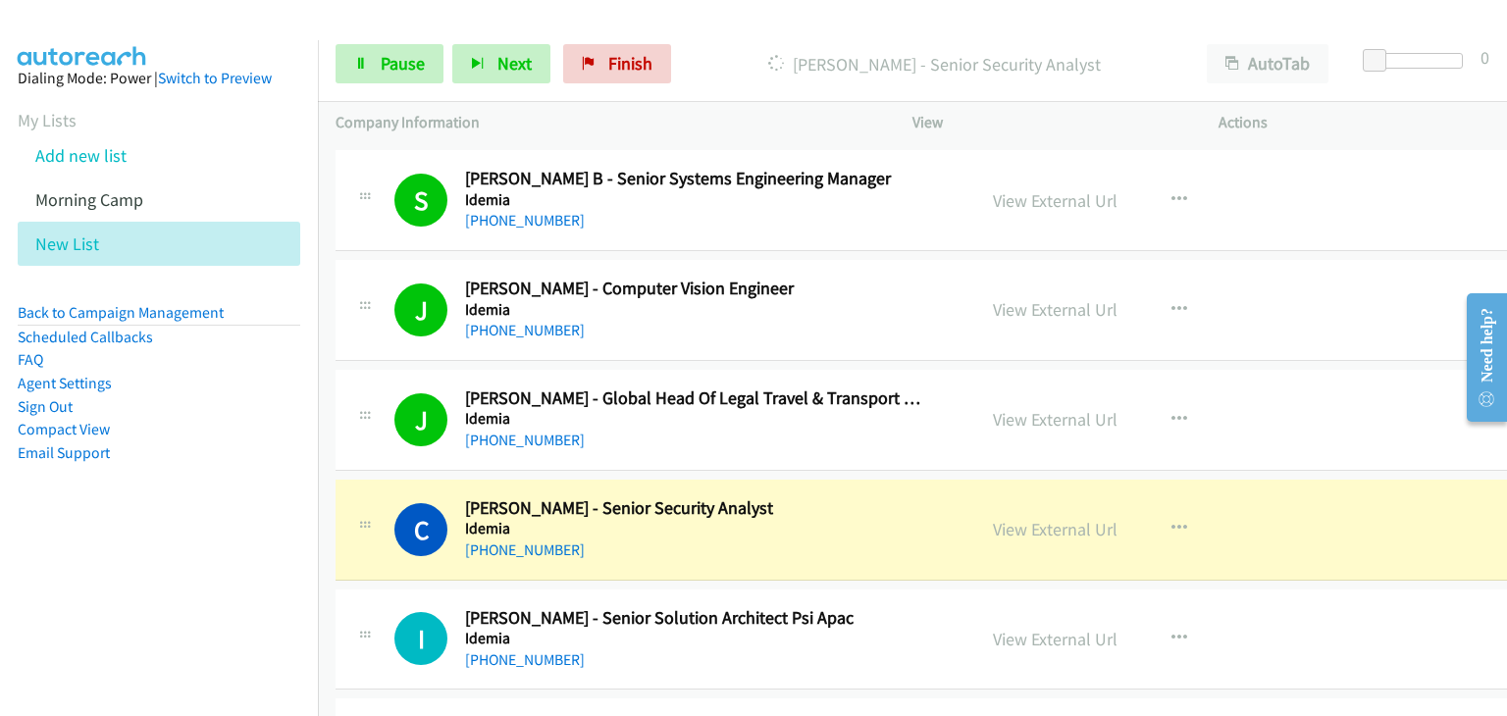
scroll to position [3237, 0]
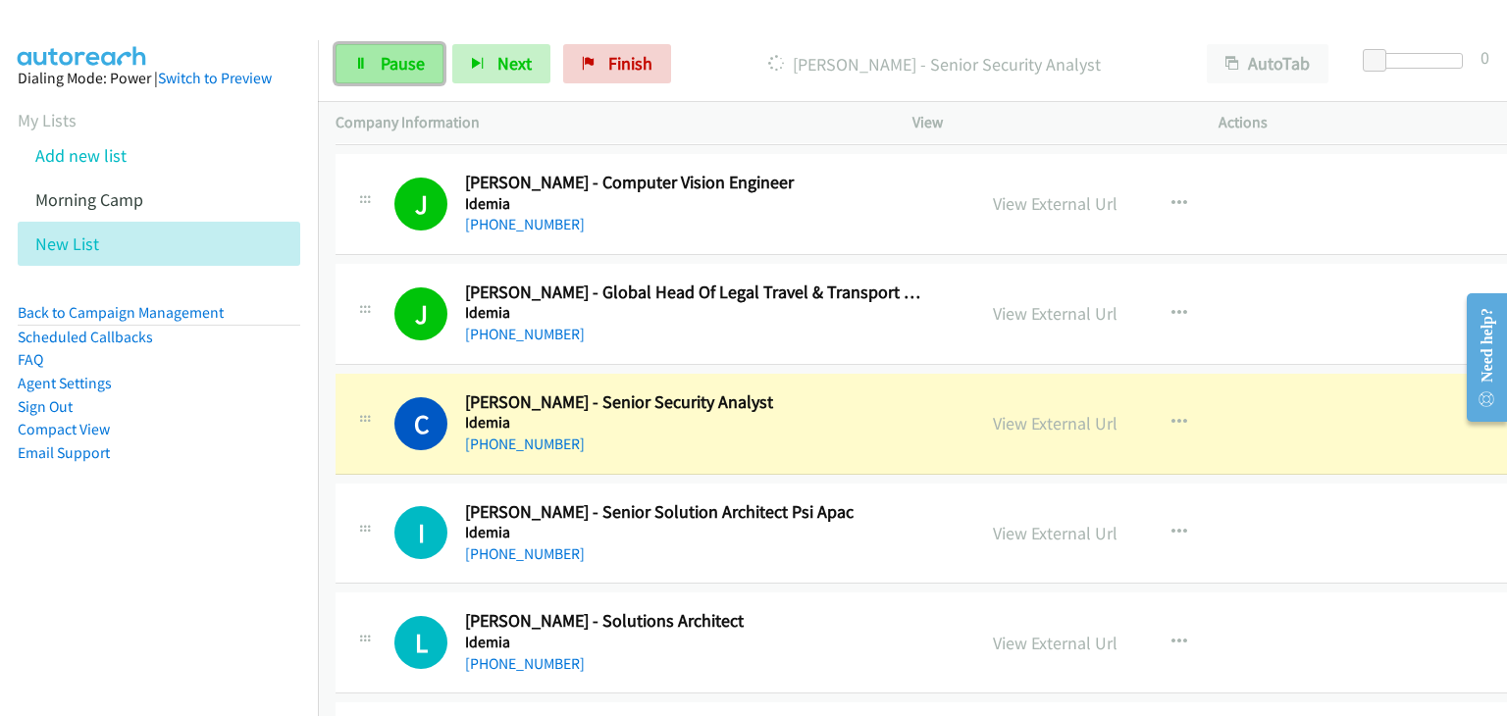
click at [373, 69] on link "Pause" at bounding box center [389, 63] width 108 height 39
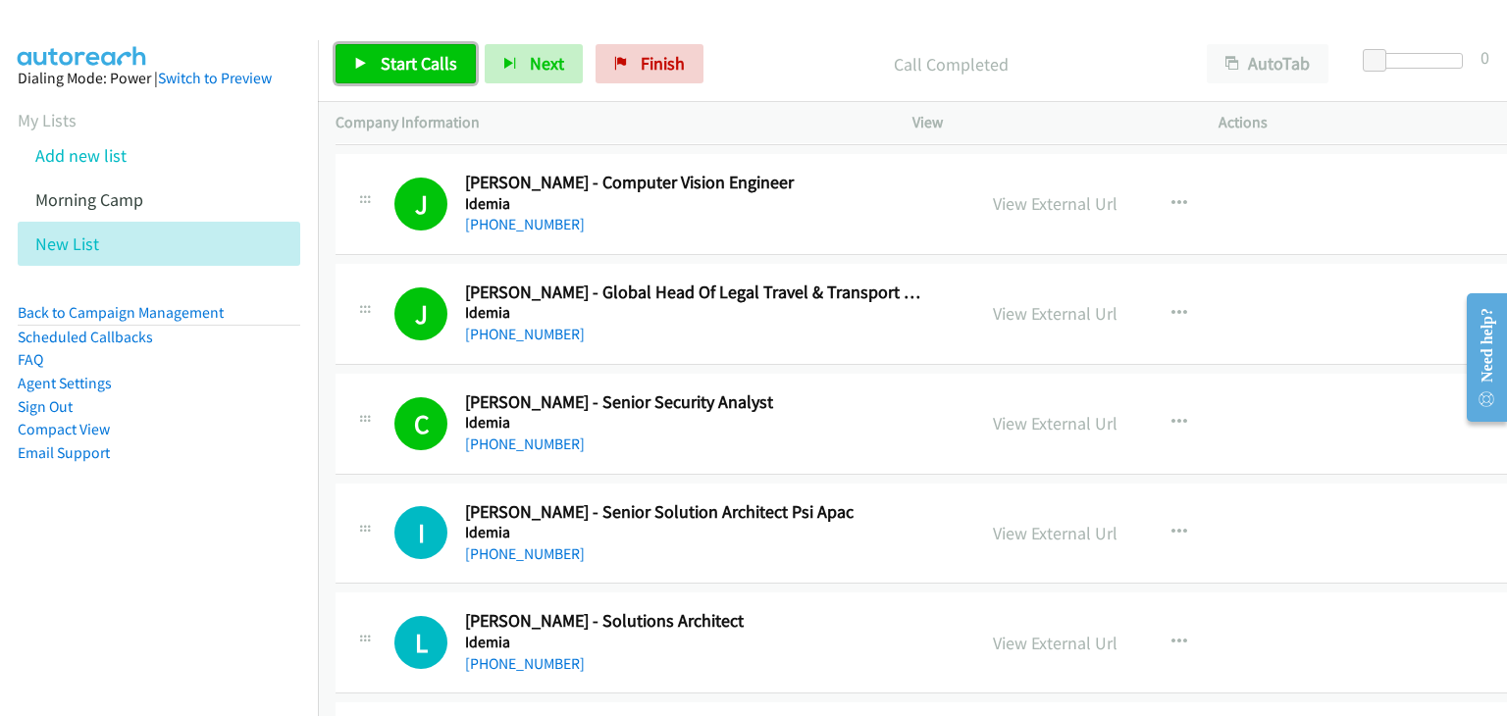
click at [381, 76] on link "Start Calls" at bounding box center [405, 63] width 140 height 39
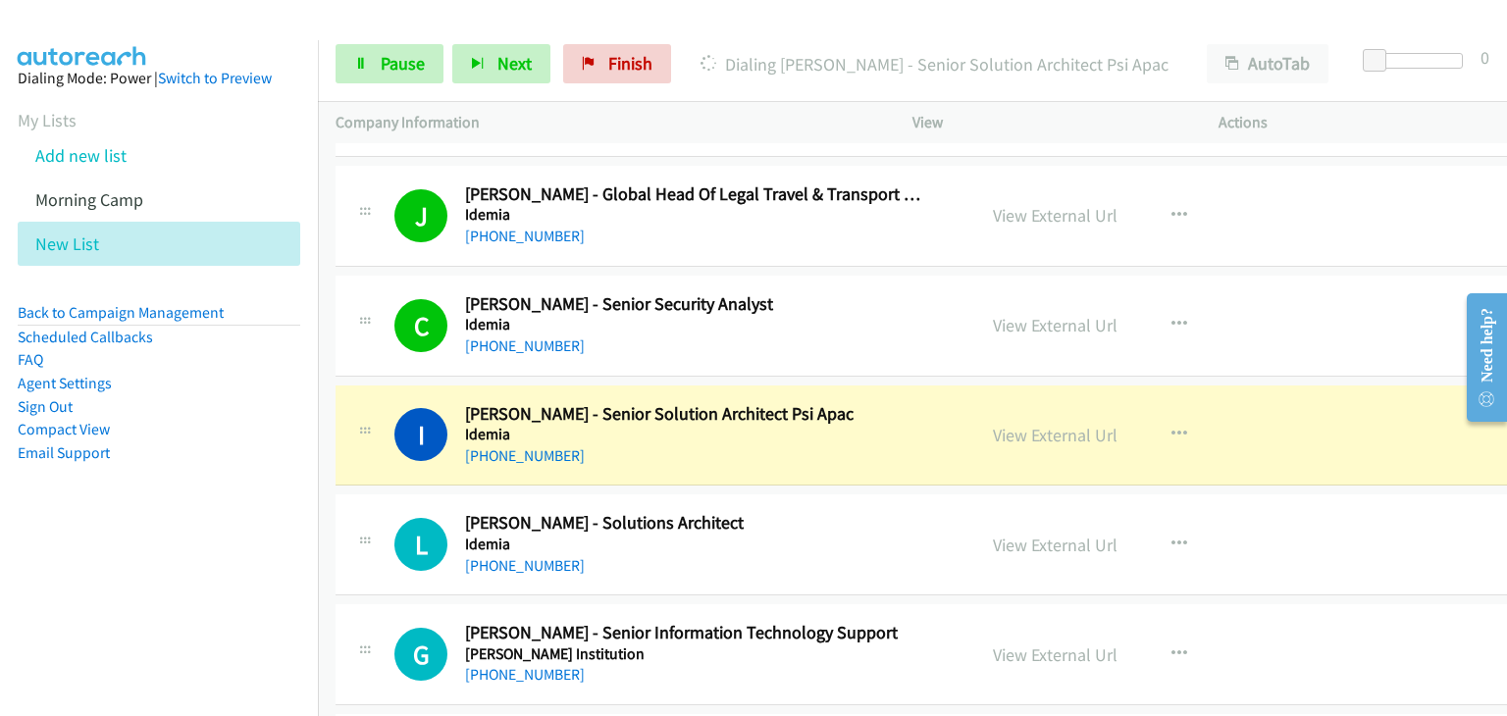
scroll to position [3531, 0]
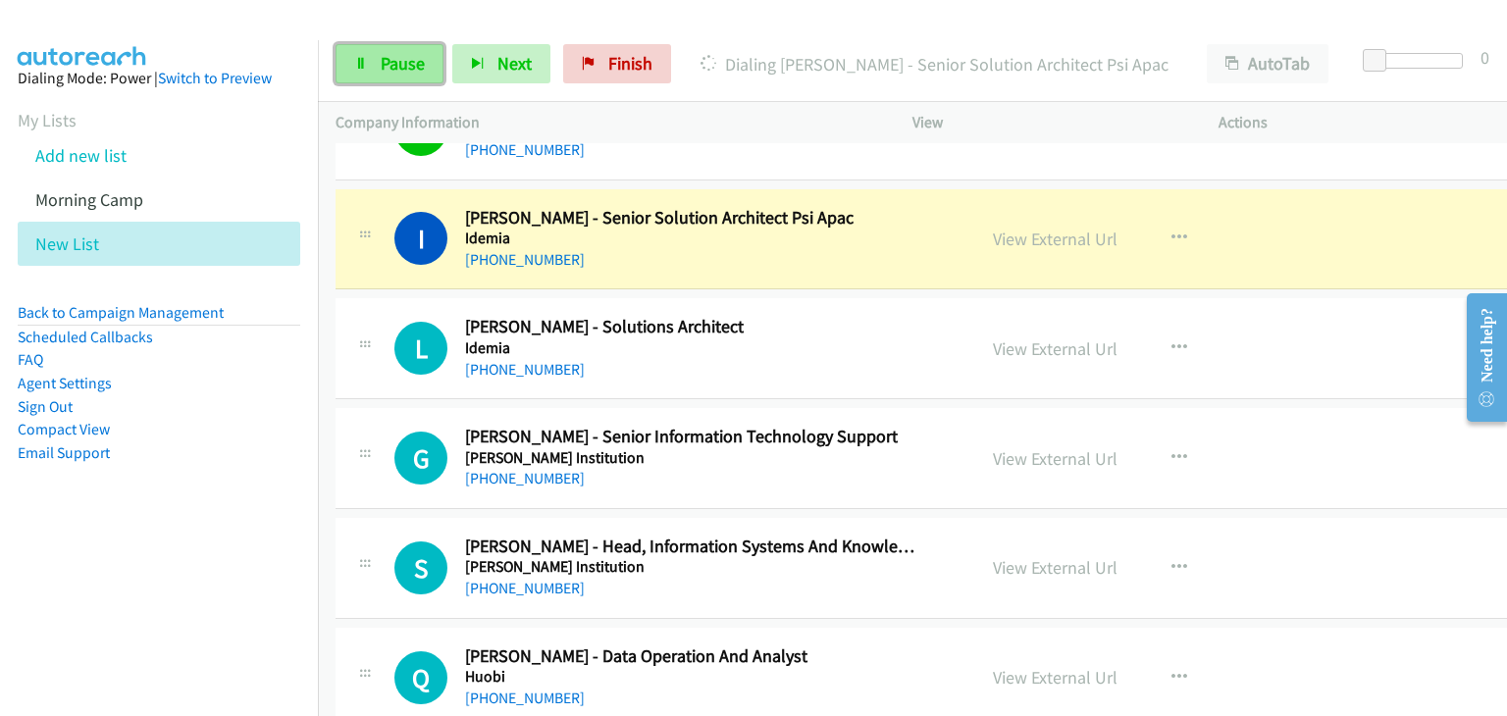
click at [375, 63] on link "Pause" at bounding box center [389, 63] width 108 height 39
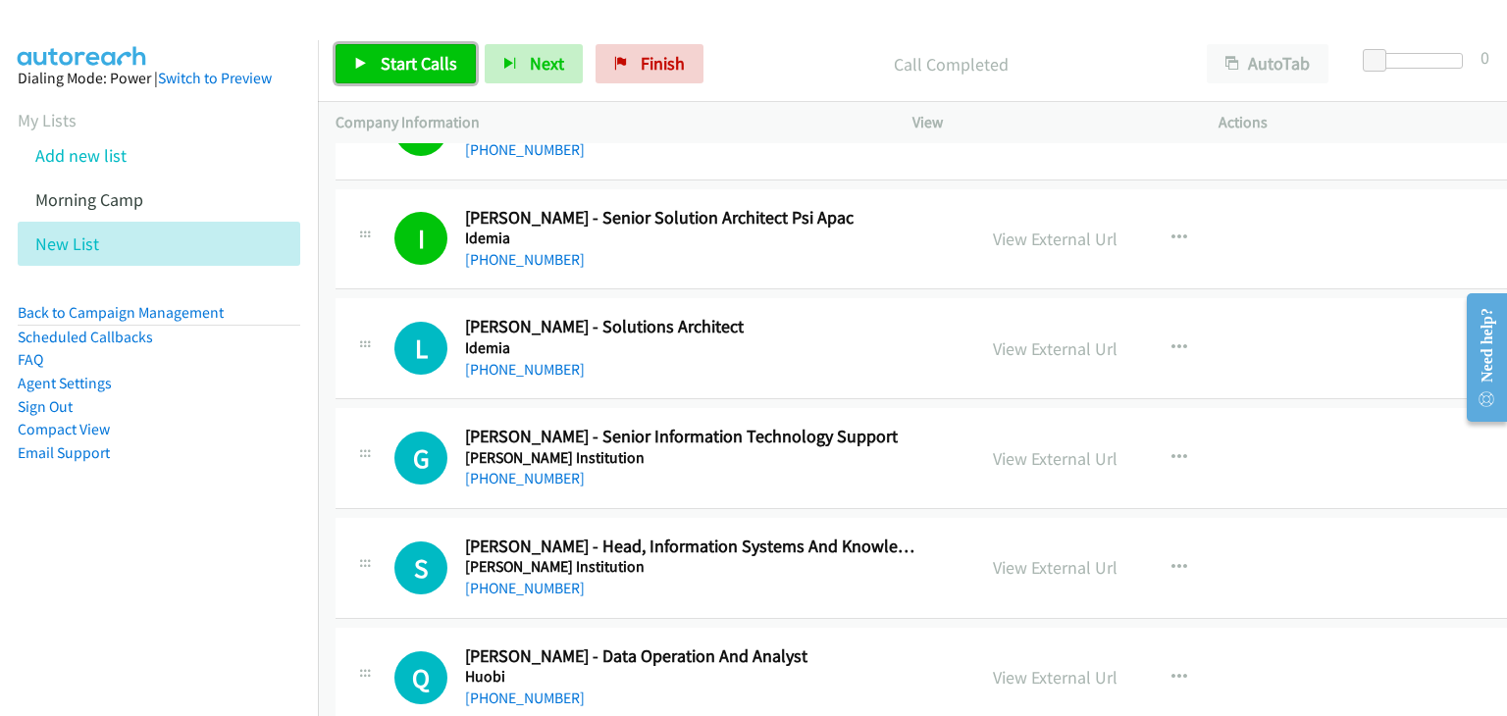
click at [410, 82] on link "Start Calls" at bounding box center [405, 63] width 140 height 39
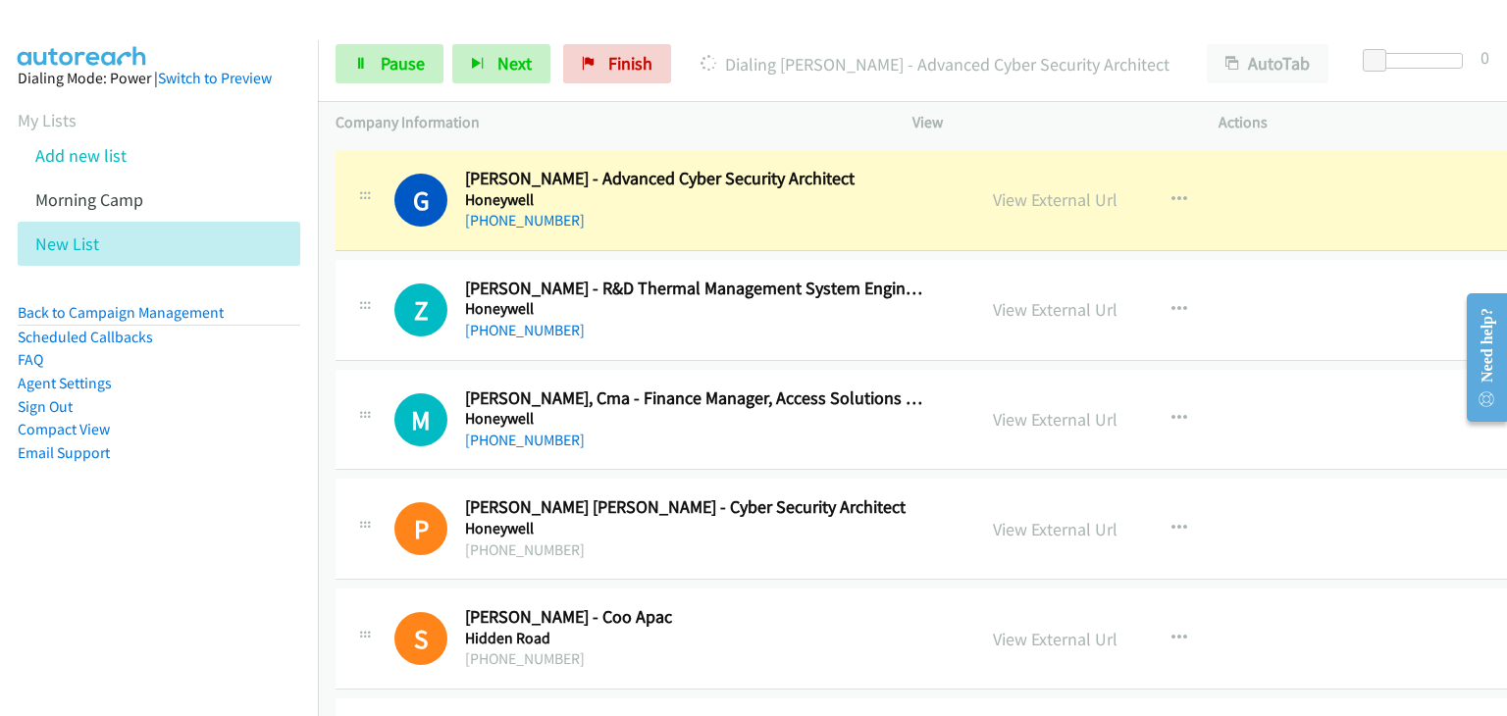
scroll to position [4414, 0]
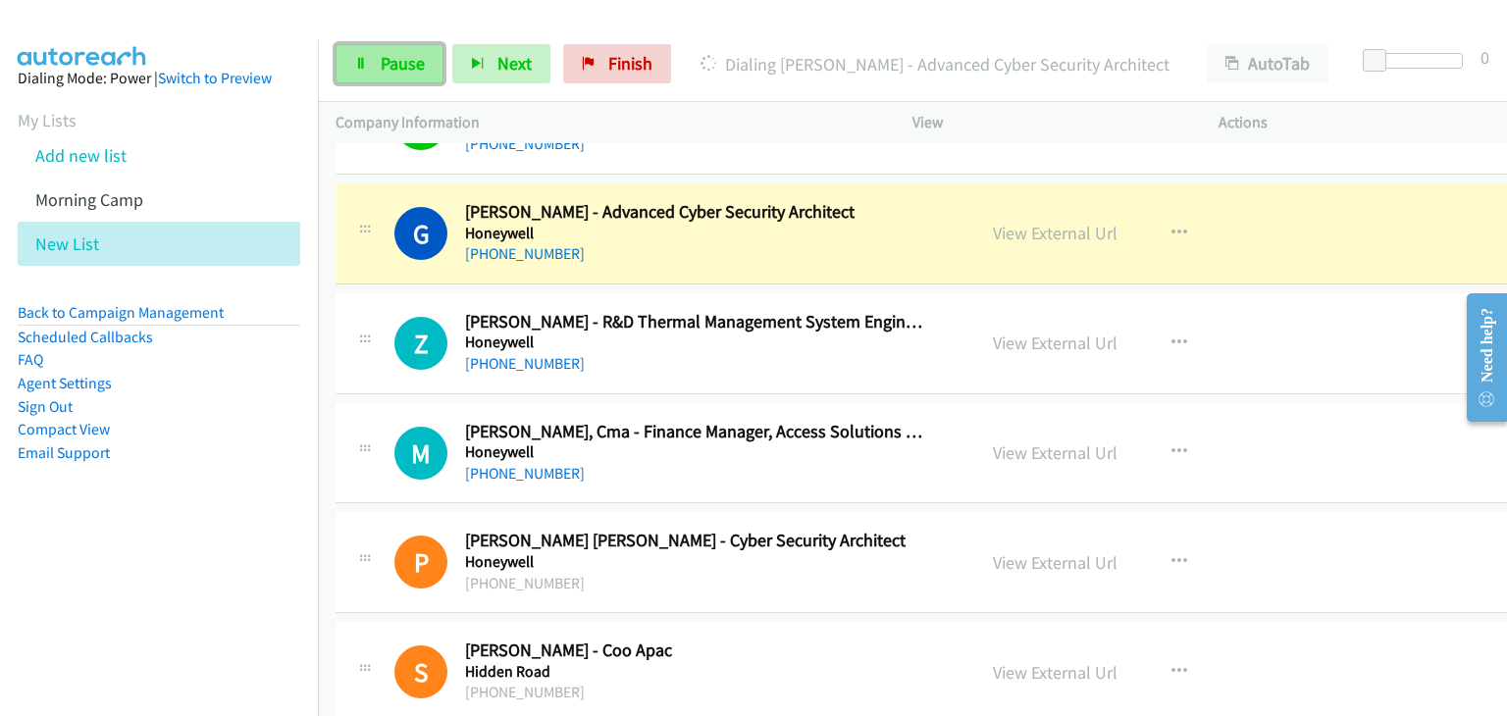
click at [412, 62] on span "Pause" at bounding box center [403, 63] width 44 height 23
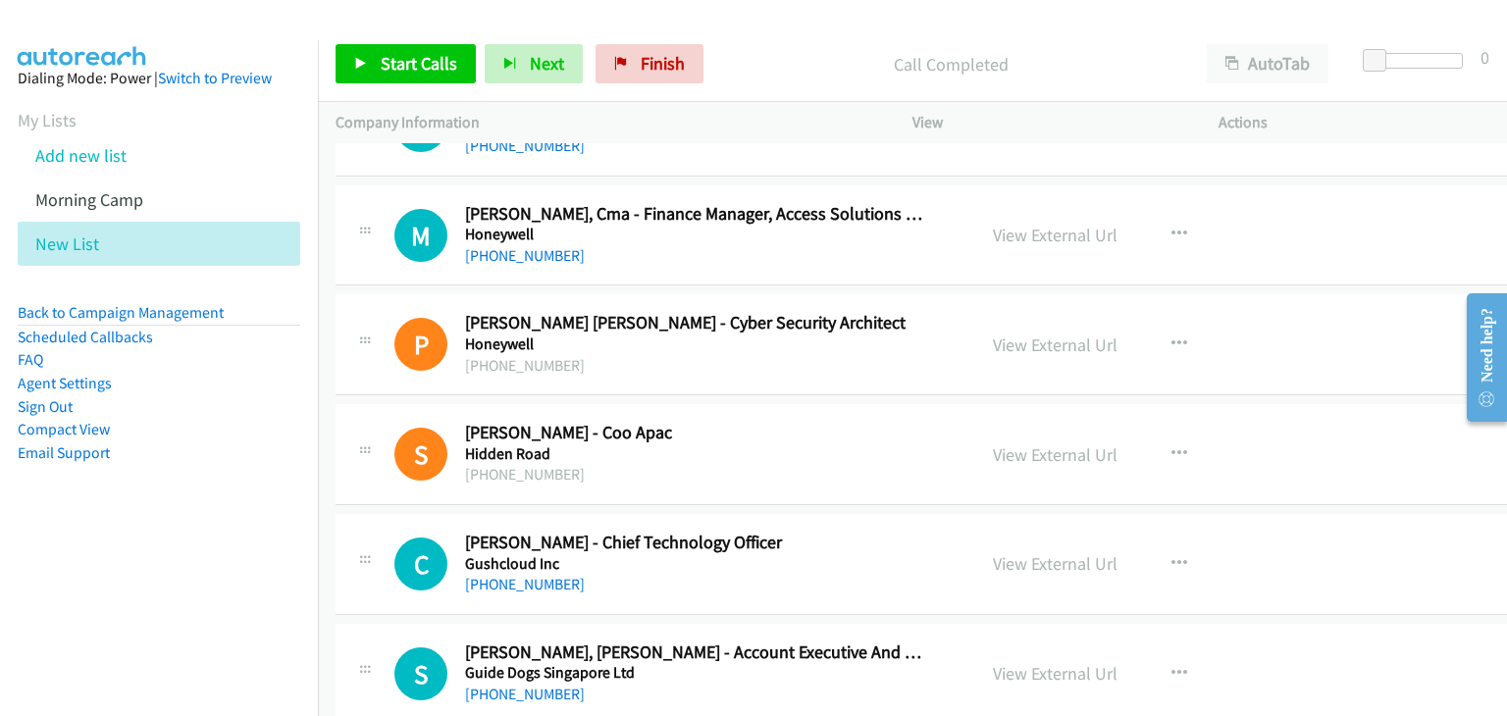
scroll to position [4709, 0]
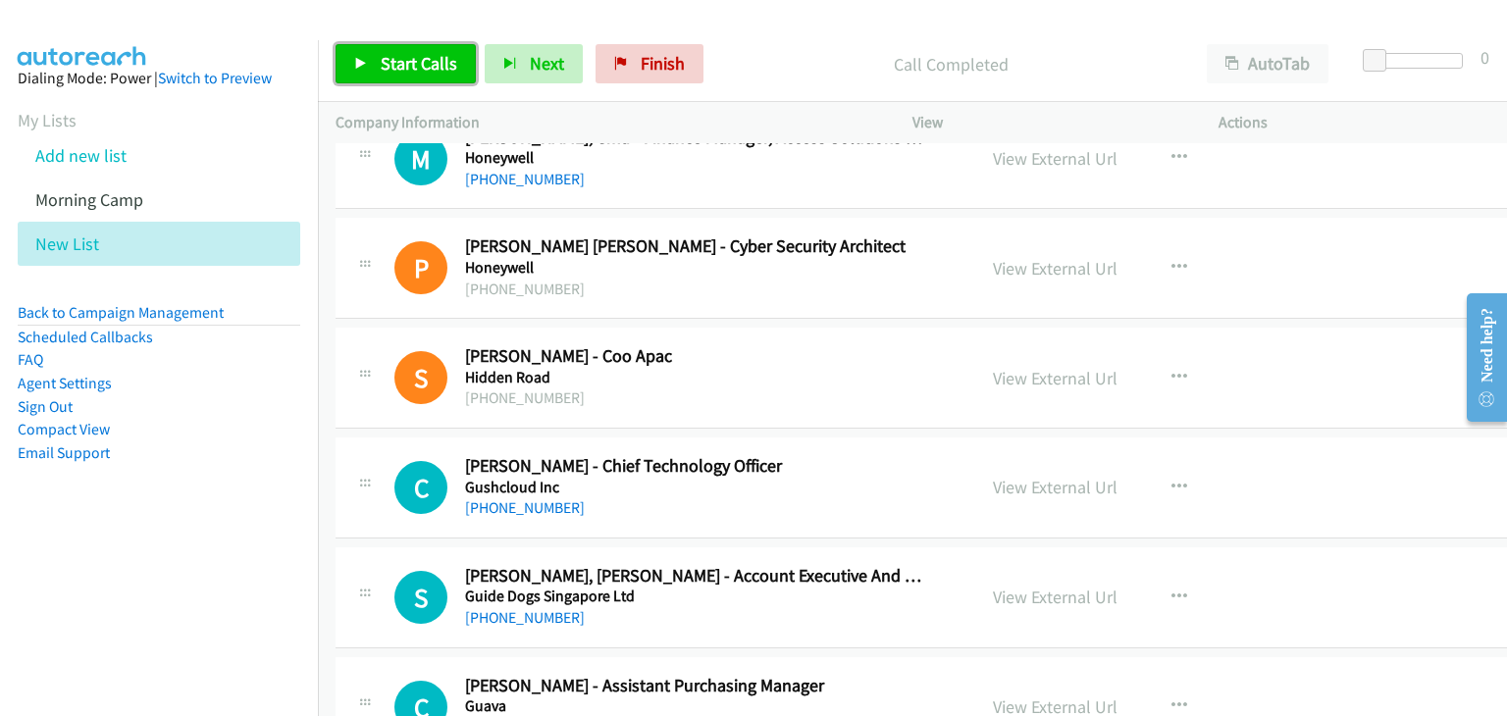
drag, startPoint x: 399, startPoint y: 77, endPoint x: 425, endPoint y: 90, distance: 29.0
click at [400, 76] on link "Start Calls" at bounding box center [405, 63] width 140 height 39
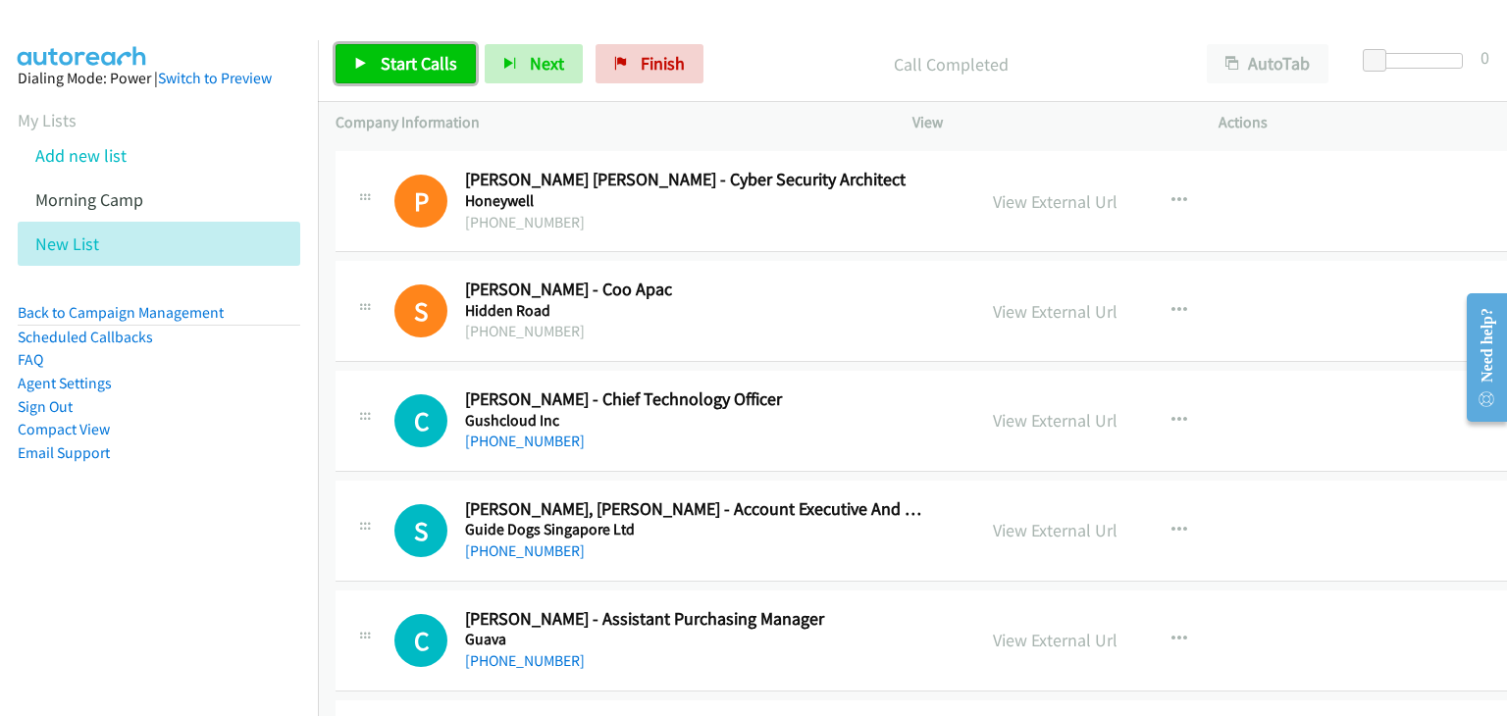
scroll to position [4807, 0]
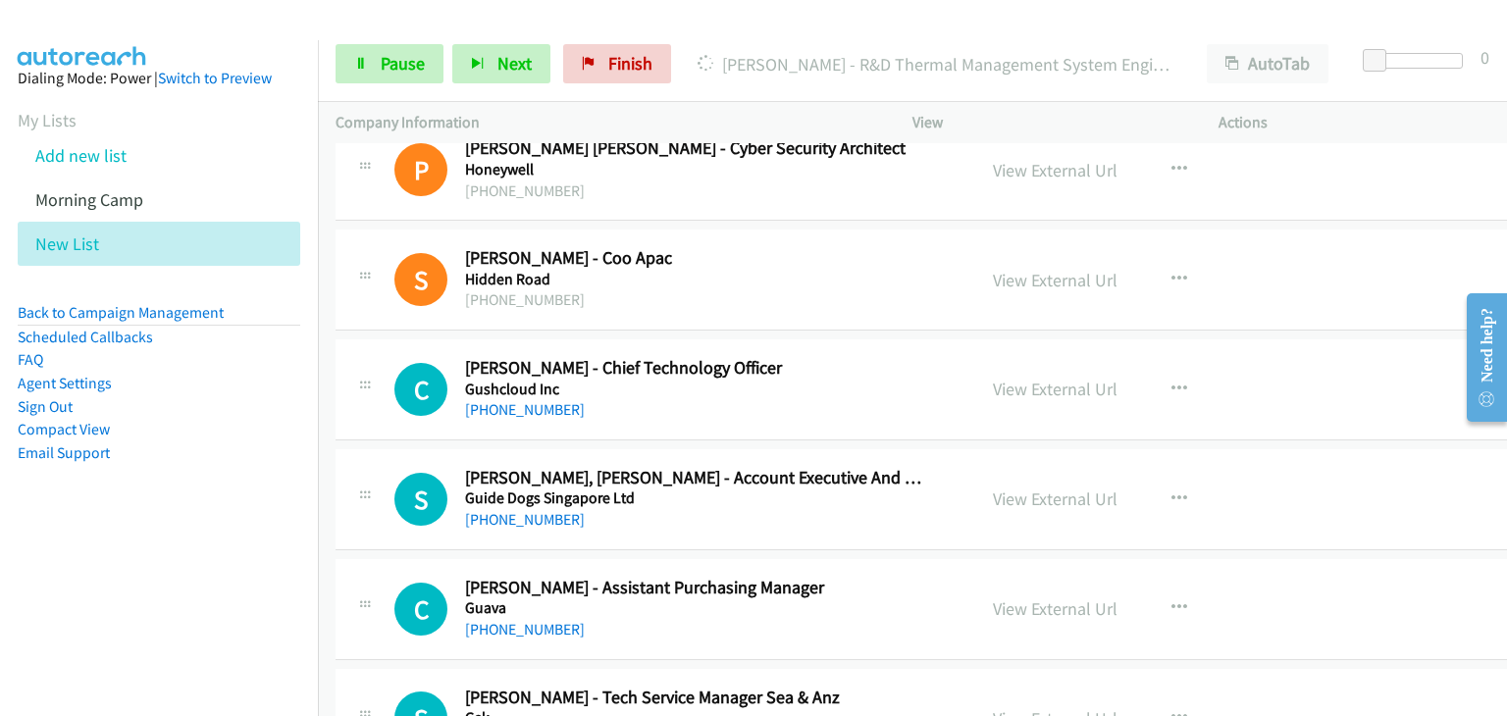
click at [1305, 356] on div "C Callback Scheduled [PERSON_NAME] - Chief Technology Officer [PERSON_NAME] Inc…" at bounding box center [939, 389] width 1208 height 101
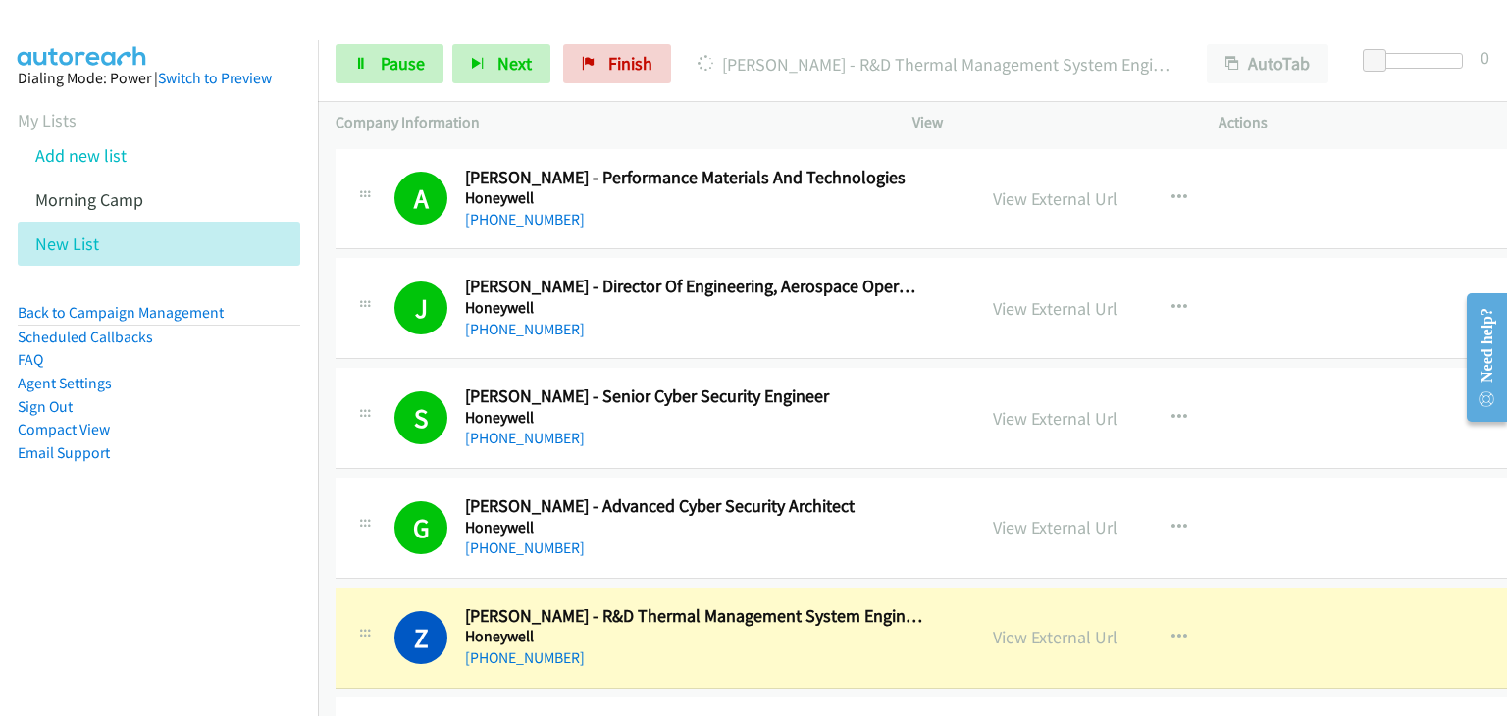
scroll to position [4218, 0]
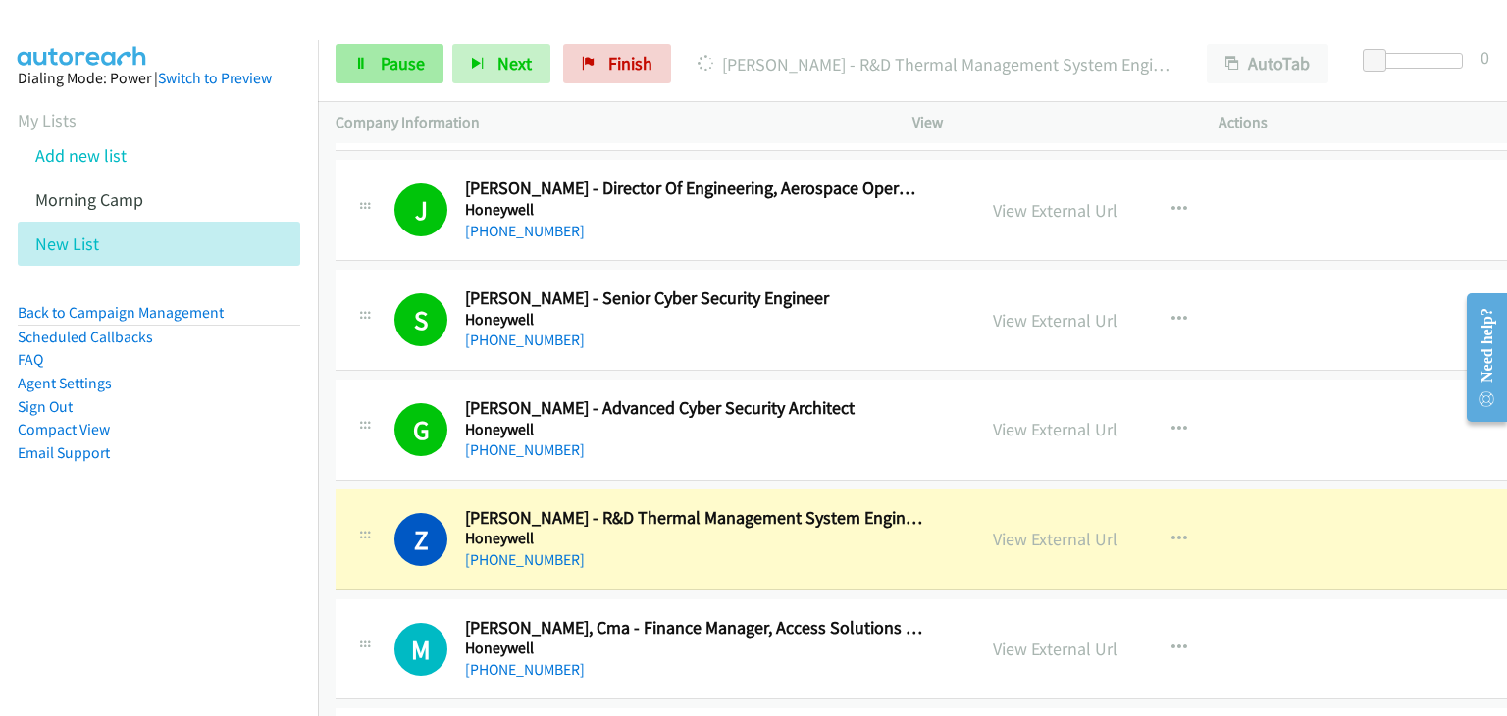
click at [377, 85] on div "Start Calls Pause Next Finish [PERSON_NAME] - R&D Thermal Management System Eng…" at bounding box center [912, 64] width 1189 height 76
click at [387, 56] on span "Pause" at bounding box center [403, 63] width 44 height 23
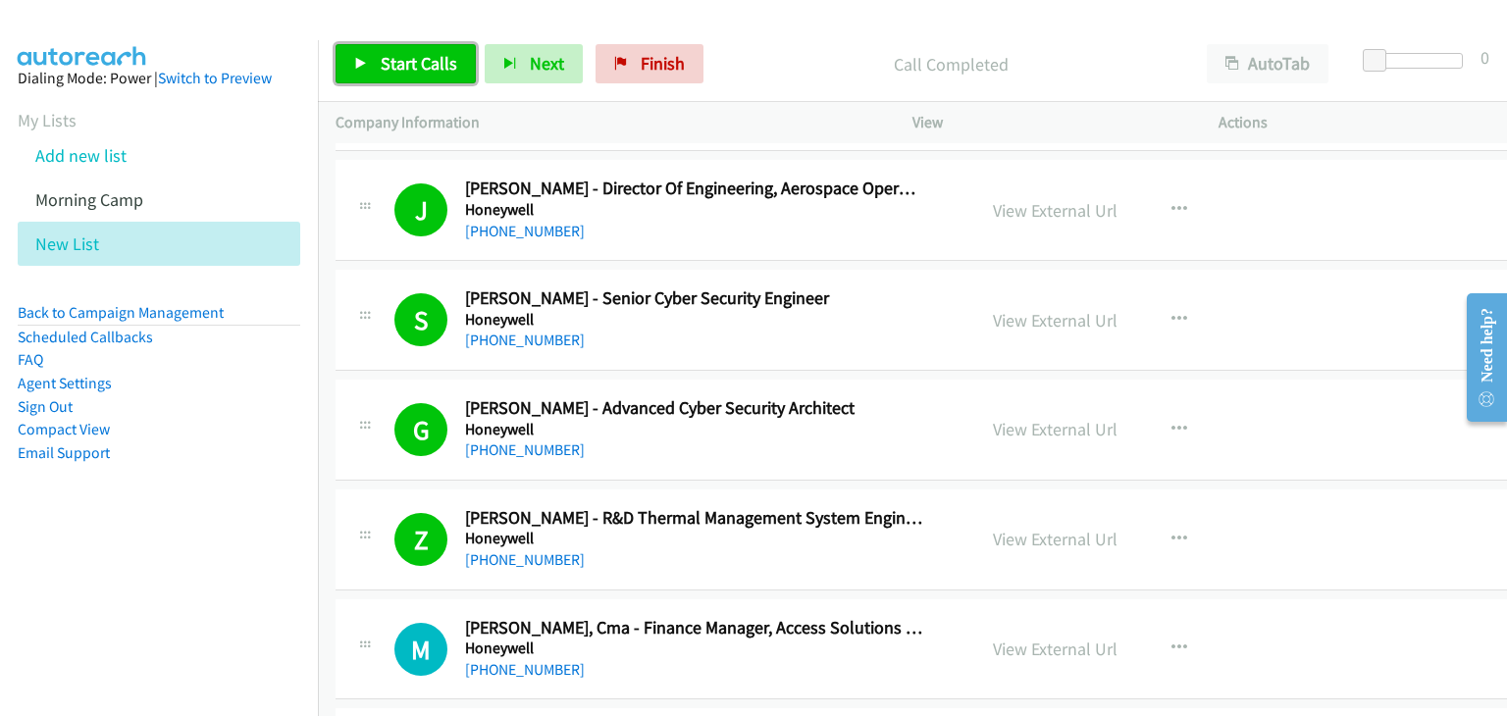
click at [418, 56] on span "Start Calls" at bounding box center [419, 63] width 77 height 23
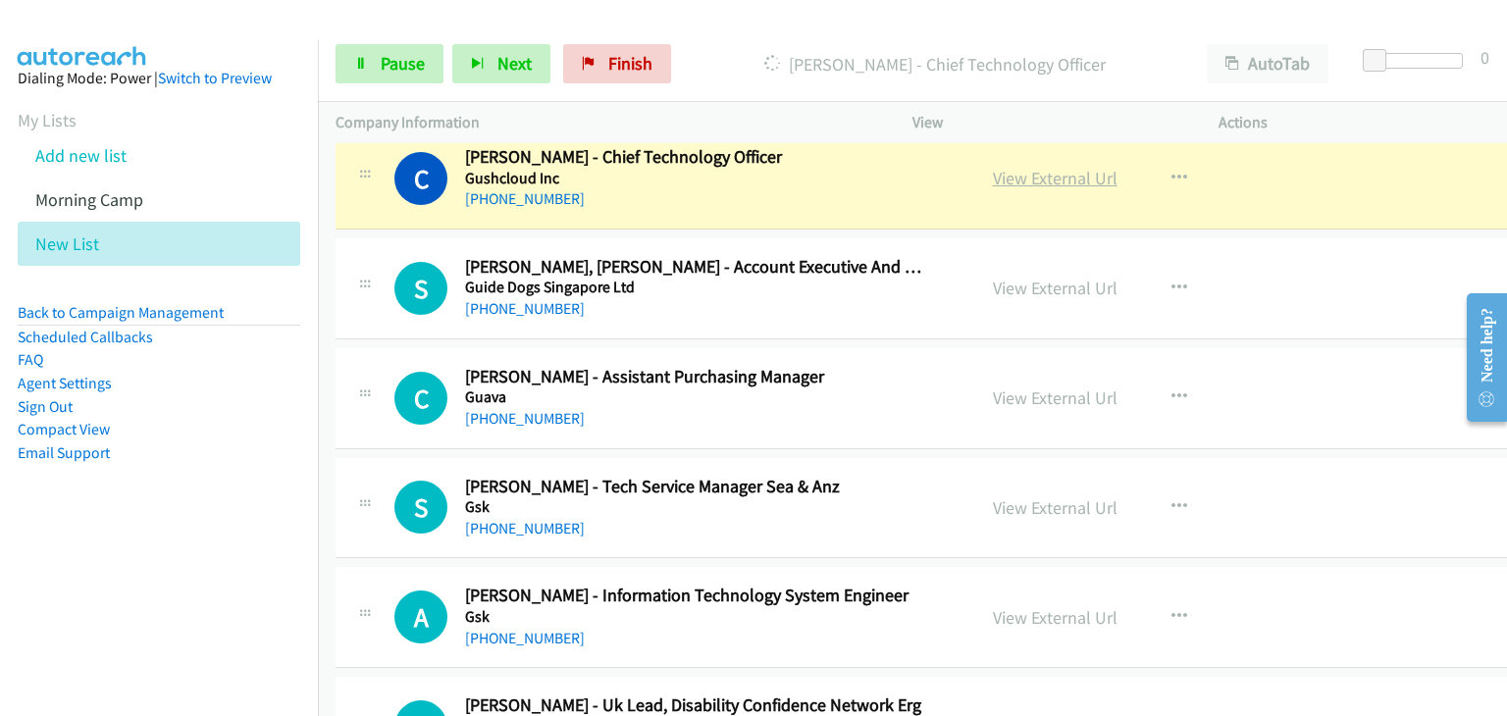
scroll to position [4905, 0]
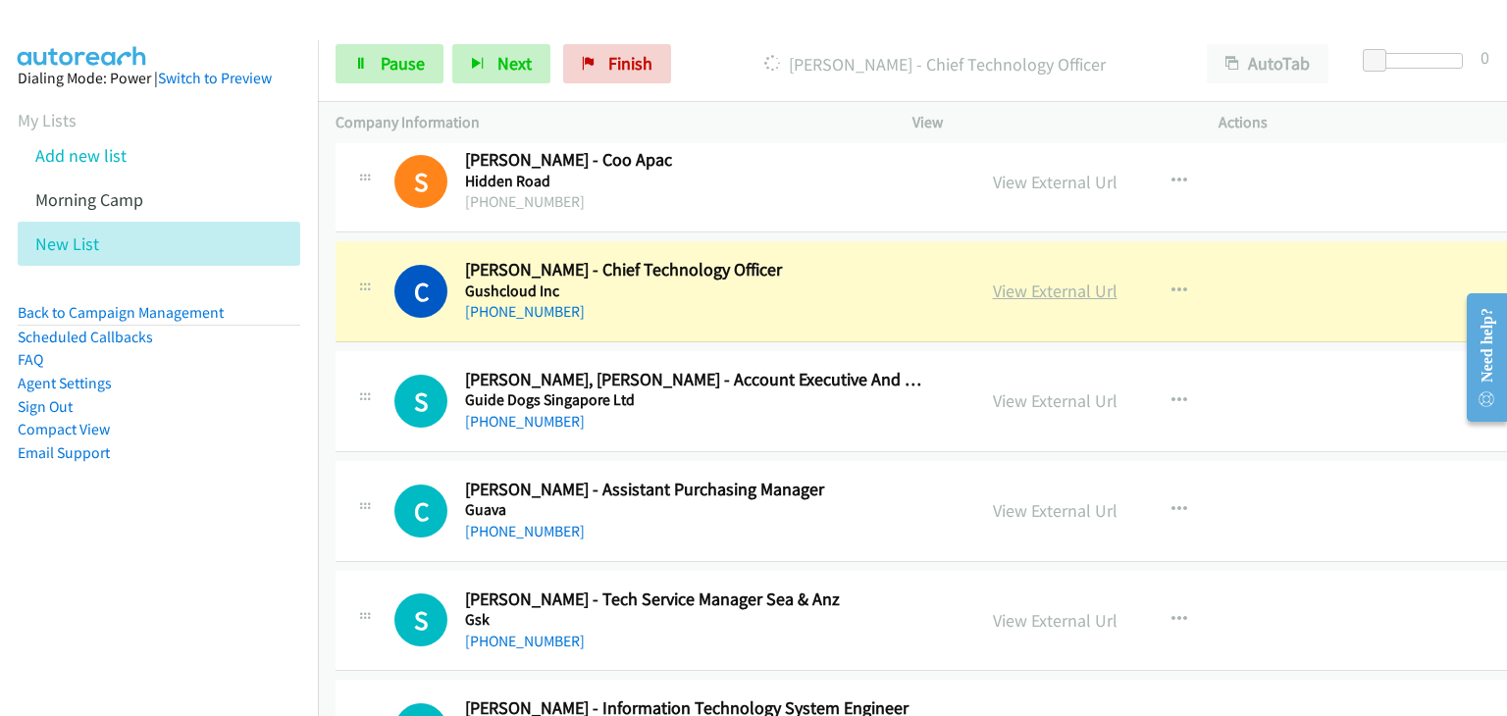
drag, startPoint x: 1003, startPoint y: 280, endPoint x: 1012, endPoint y: 283, distance: 10.2
click at [393, 71] on span "Pause" at bounding box center [403, 63] width 44 height 23
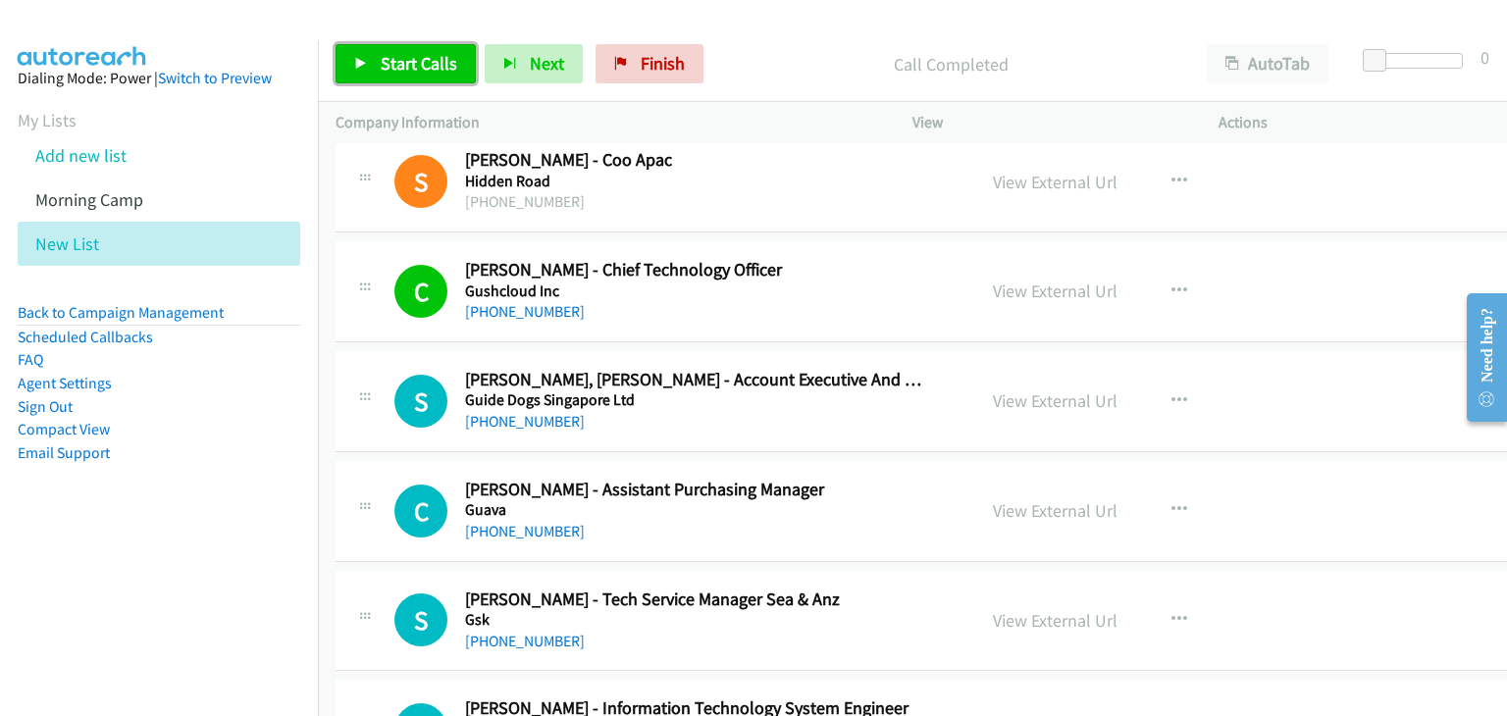
drag, startPoint x: 385, startPoint y: 54, endPoint x: 400, endPoint y: 60, distance: 16.8
click at [385, 53] on span "Start Calls" at bounding box center [419, 63] width 77 height 23
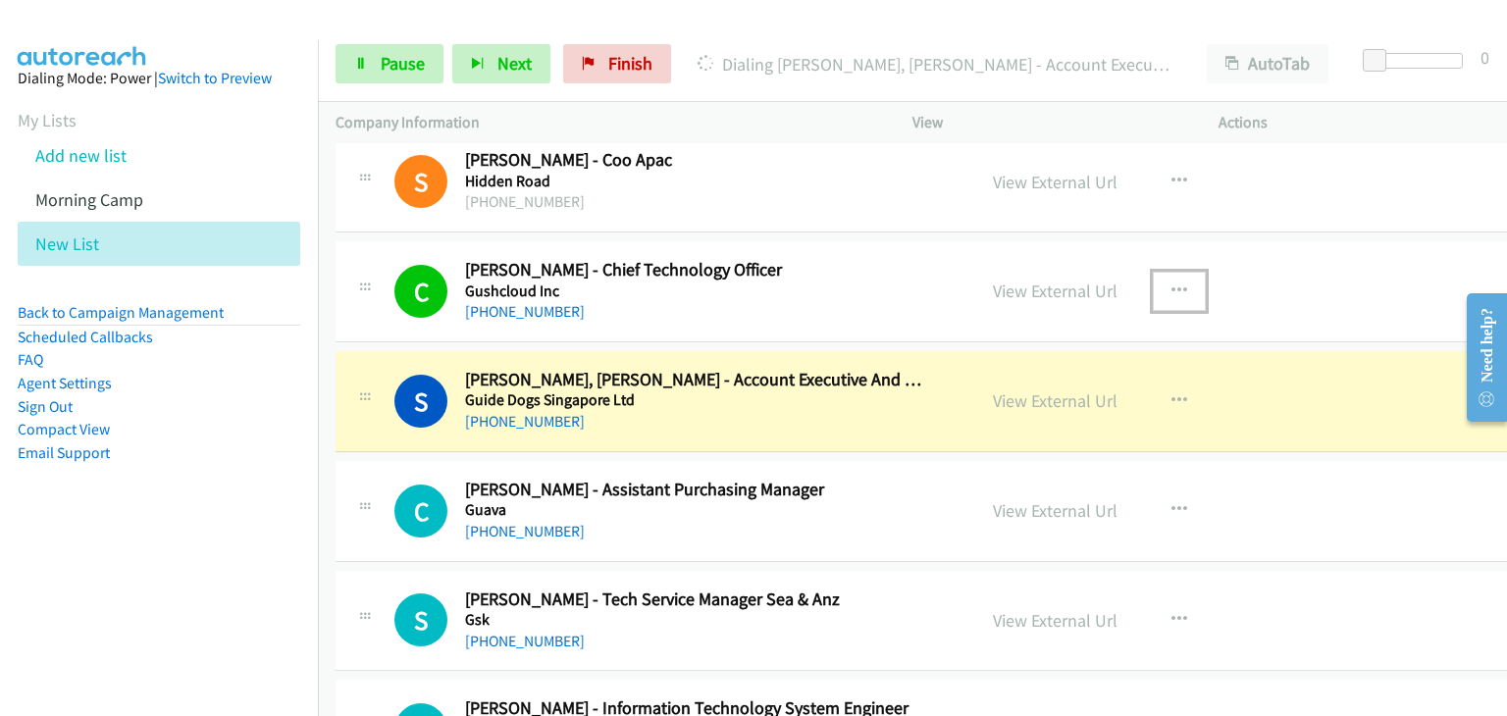
drag, startPoint x: 1134, startPoint y: 278, endPoint x: 1142, endPoint y: 332, distance: 54.5
click at [1153, 278] on button "button" at bounding box center [1179, 291] width 53 height 39
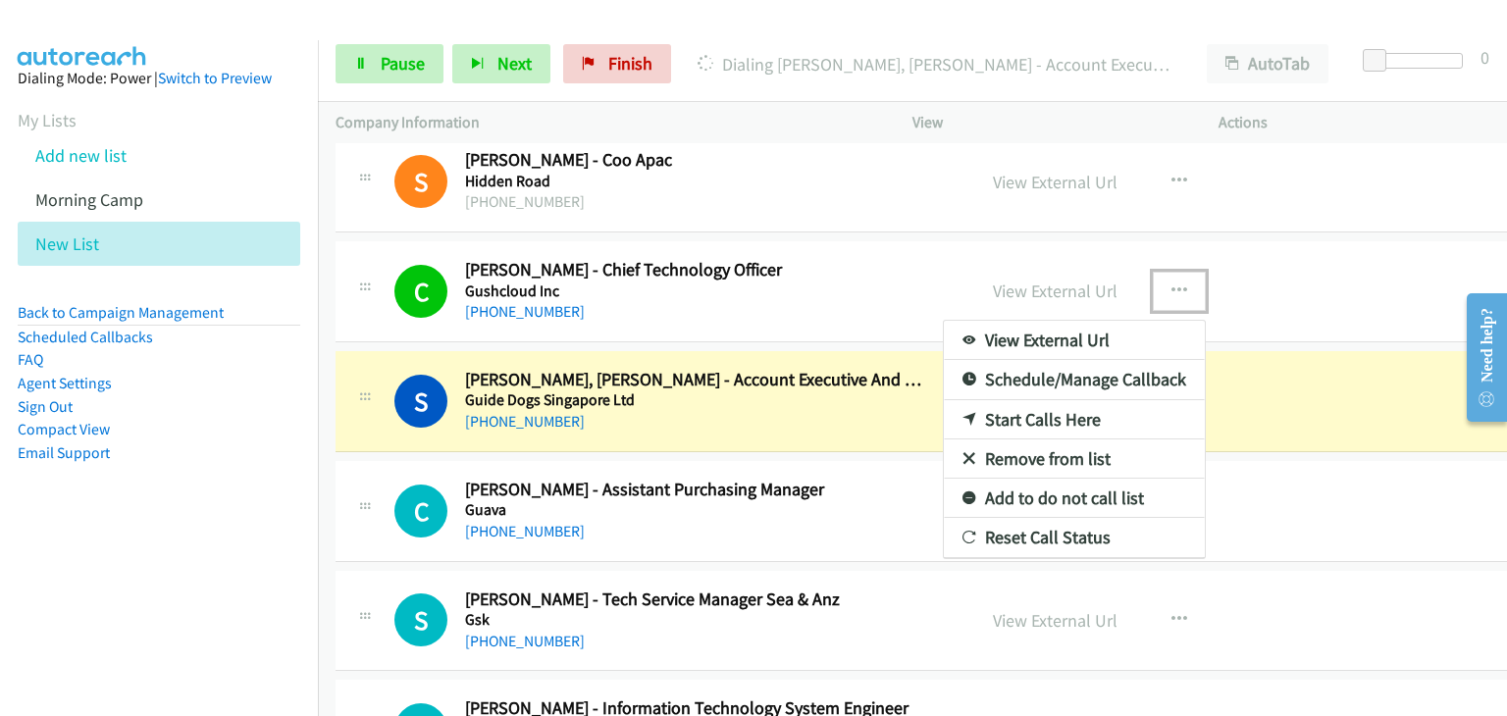
click at [1004, 444] on link "Remove from list" at bounding box center [1074, 458] width 261 height 39
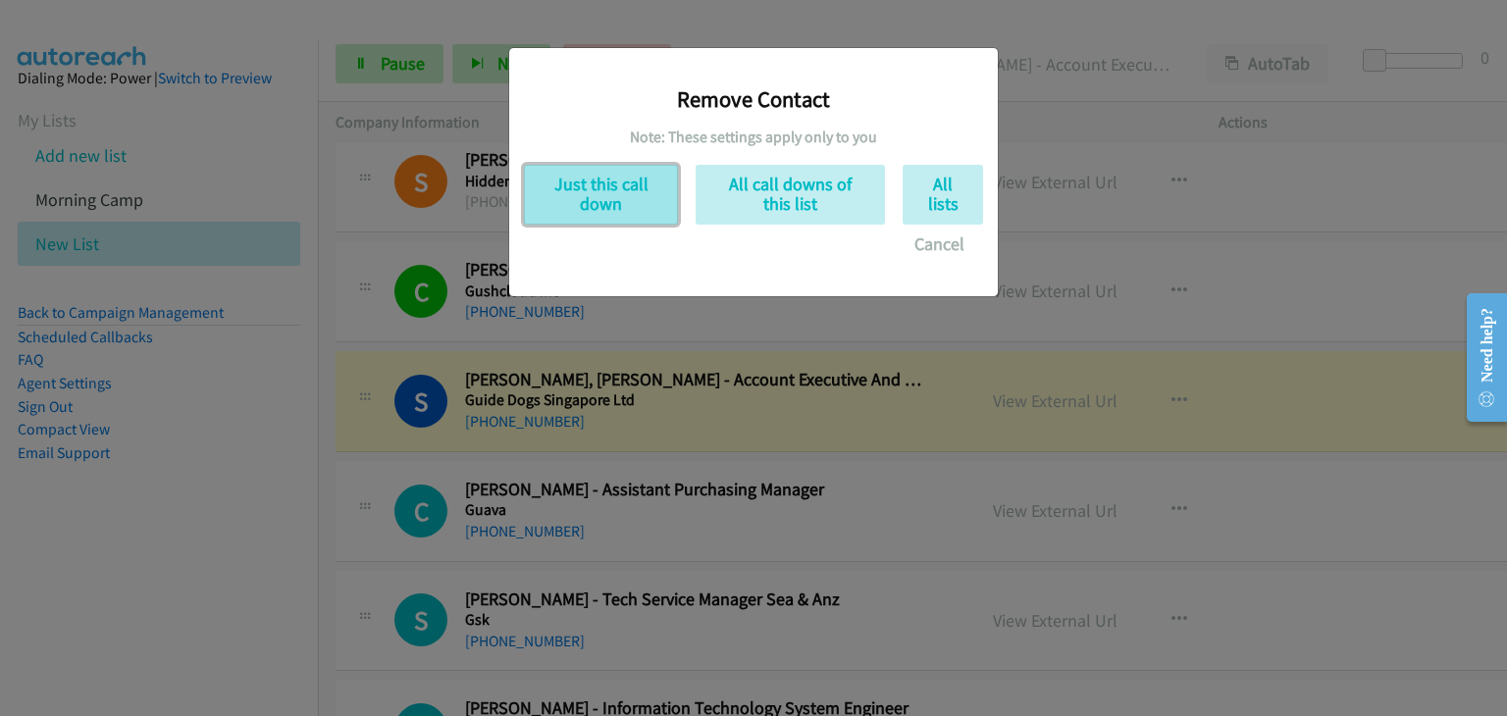
click at [603, 192] on button "Just this call down" at bounding box center [601, 195] width 154 height 60
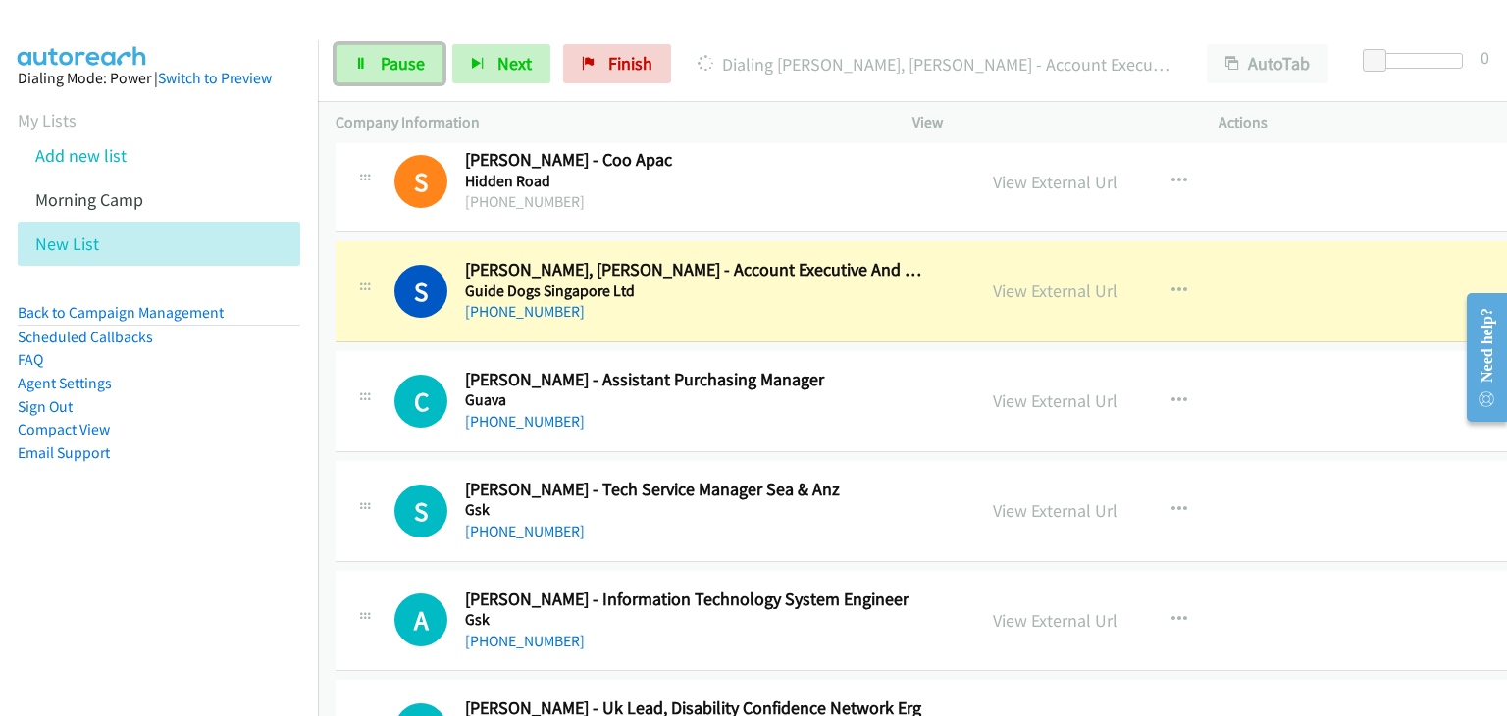
click at [379, 74] on link "Pause" at bounding box center [389, 63] width 108 height 39
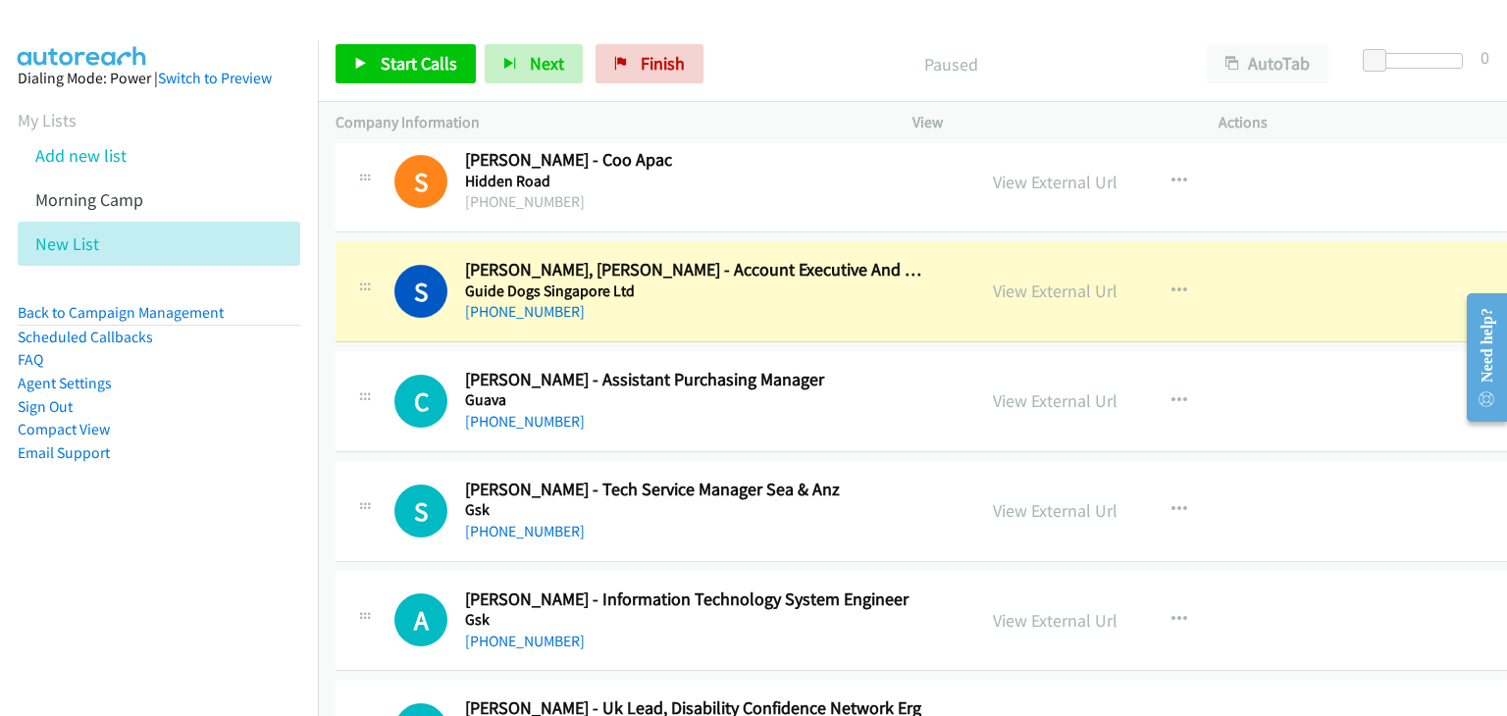
click at [616, 282] on h5 "Guide Dogs Singapore Ltd" at bounding box center [694, 292] width 458 height 20
drag, startPoint x: 1062, startPoint y: 289, endPoint x: 1077, endPoint y: 291, distance: 14.8
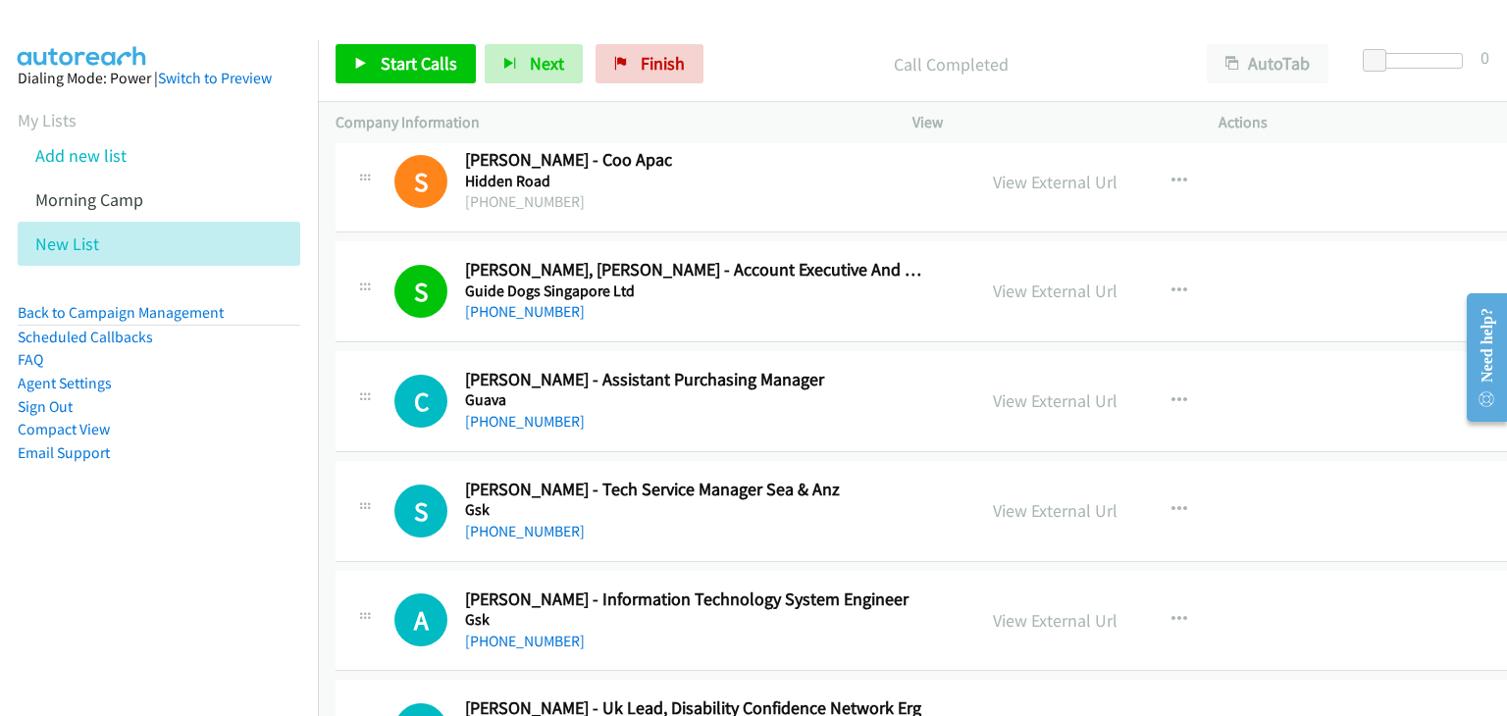
click at [375, 85] on div "Start Calls Pause Next Finish Call Completed AutoTab AutoTab 0" at bounding box center [912, 64] width 1189 height 76
click at [407, 56] on span "Start Calls" at bounding box center [419, 63] width 77 height 23
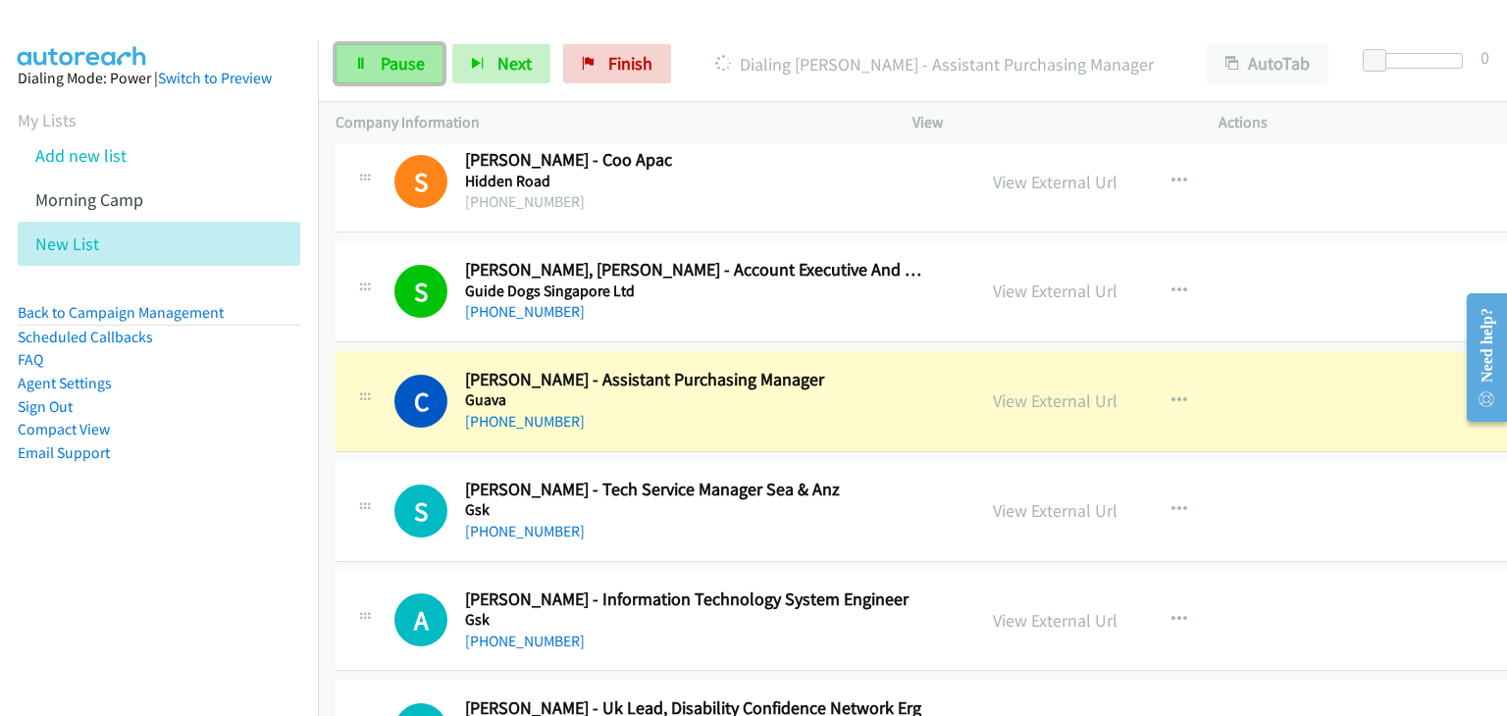
click at [361, 65] on icon at bounding box center [361, 65] width 14 height 14
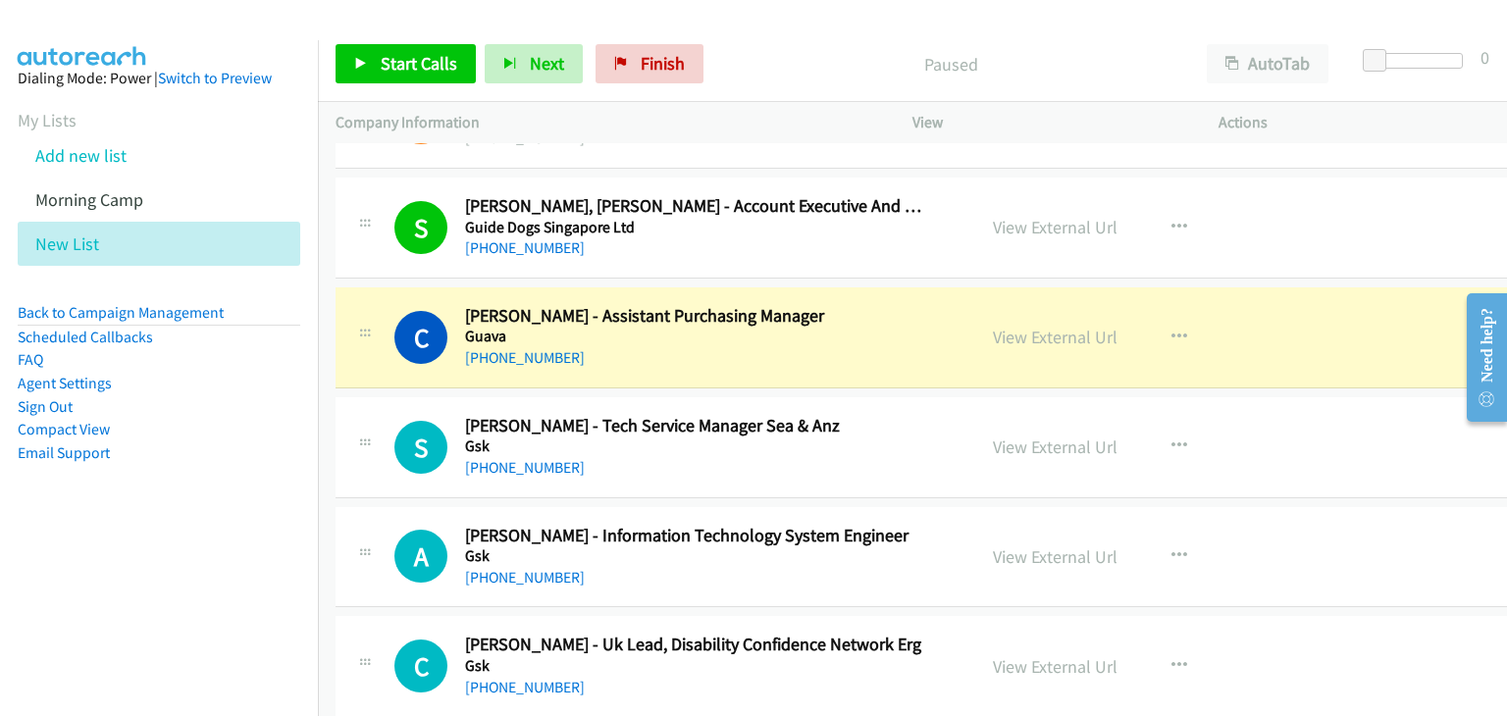
scroll to position [5003, 0]
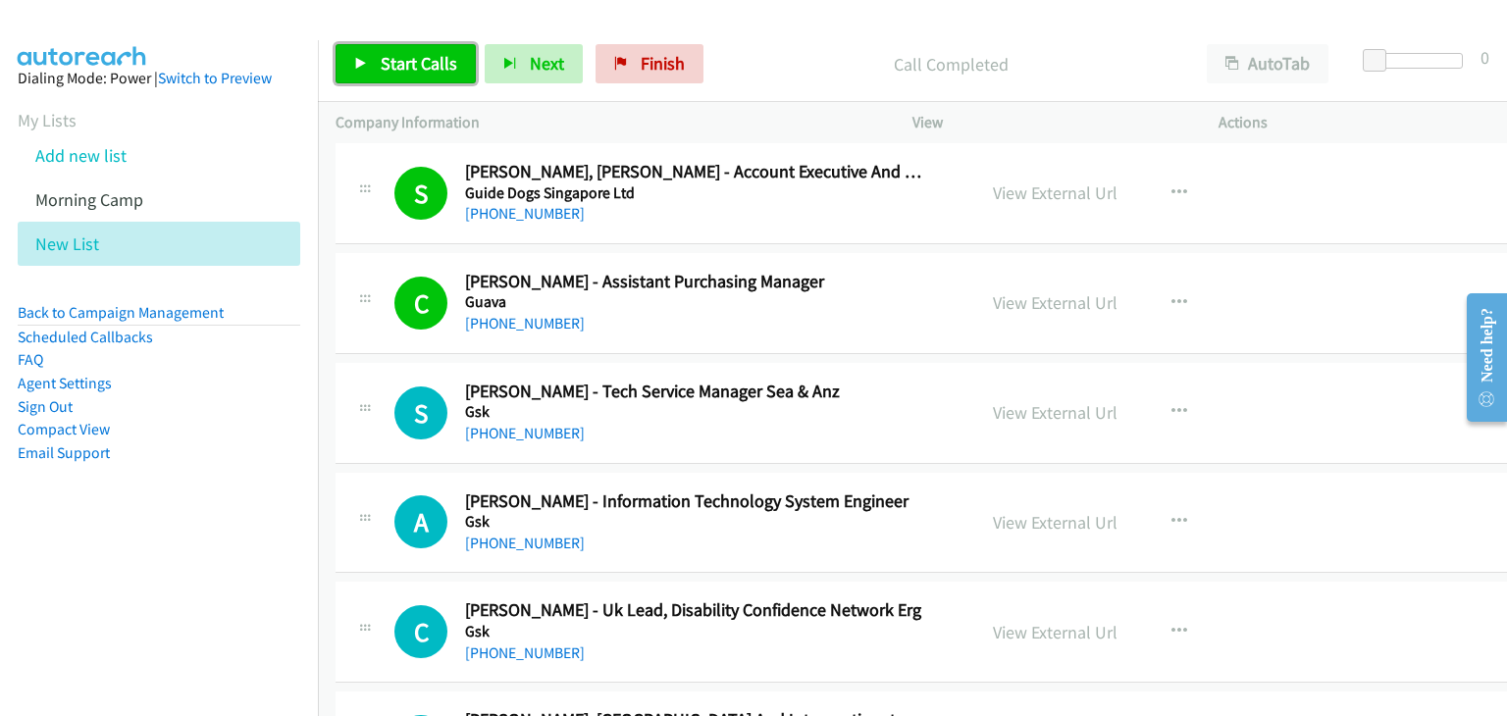
click at [396, 58] on span "Start Calls" at bounding box center [419, 63] width 77 height 23
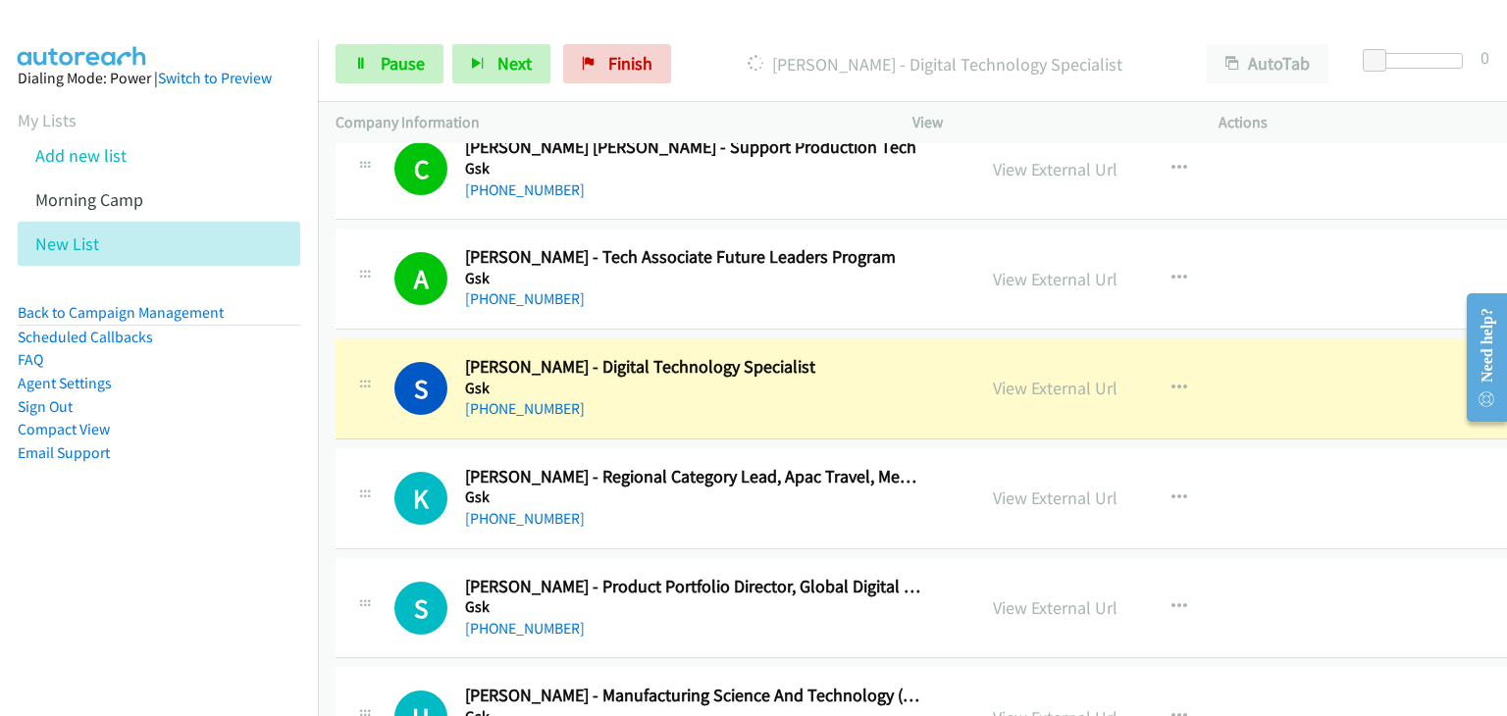
scroll to position [6180, 0]
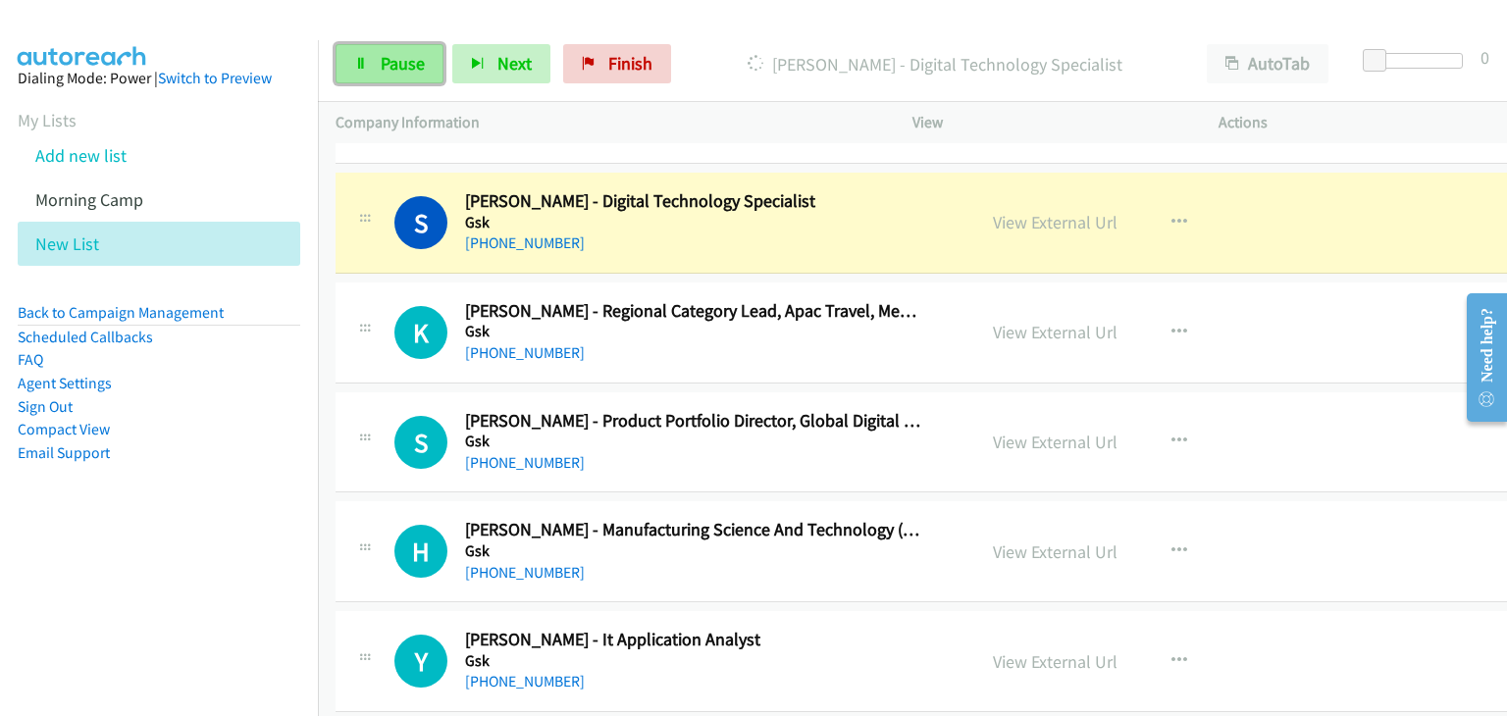
click at [369, 70] on link "Pause" at bounding box center [389, 63] width 108 height 39
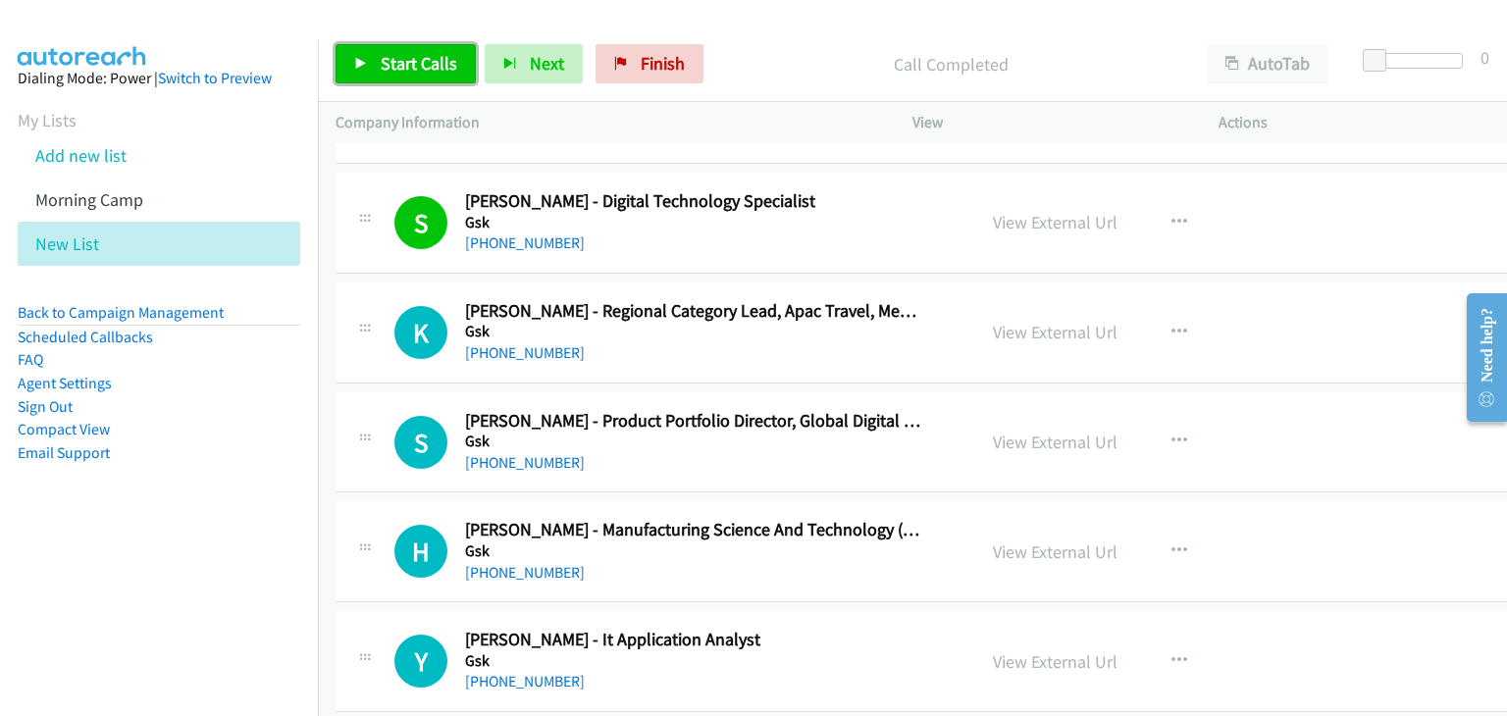
click at [398, 69] on span "Start Calls" at bounding box center [419, 63] width 77 height 23
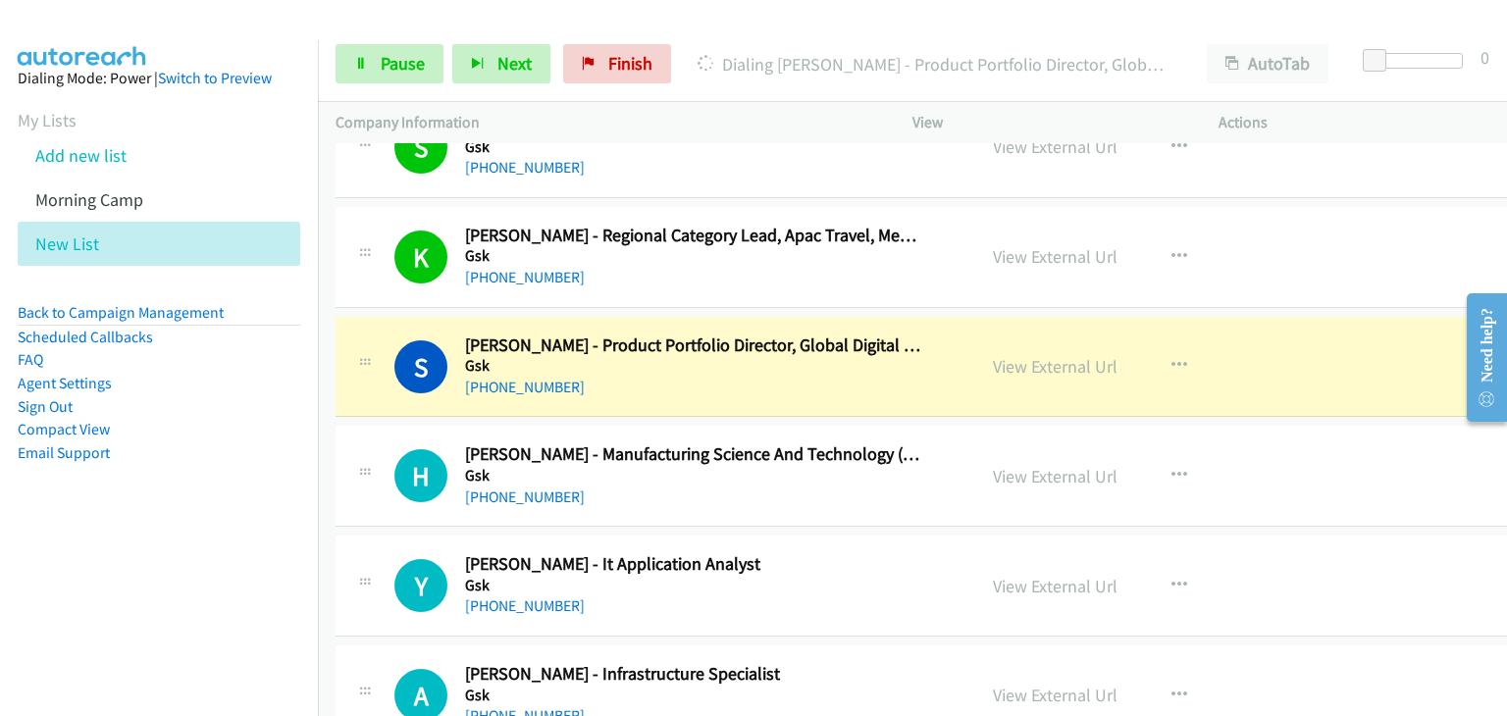
scroll to position [6278, 0]
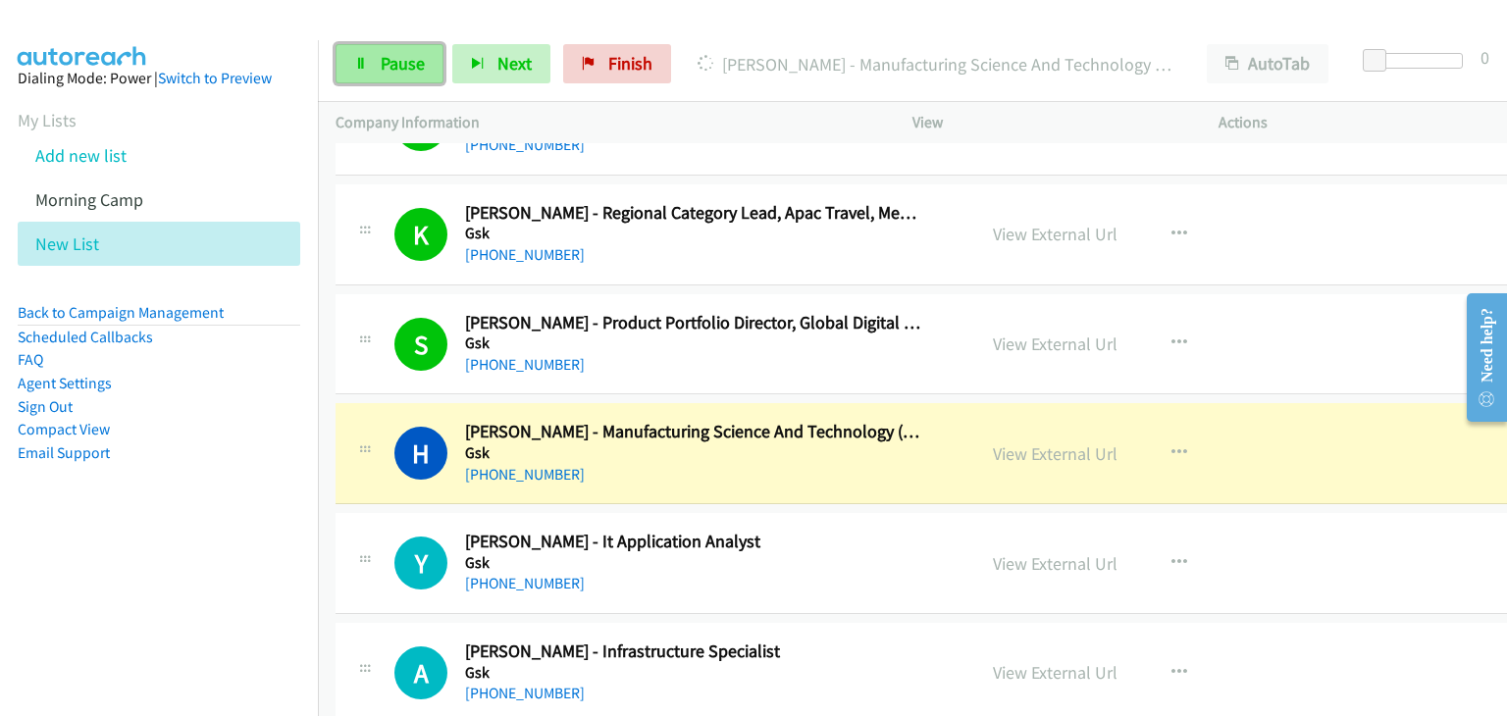
click at [408, 53] on span "Pause" at bounding box center [403, 63] width 44 height 23
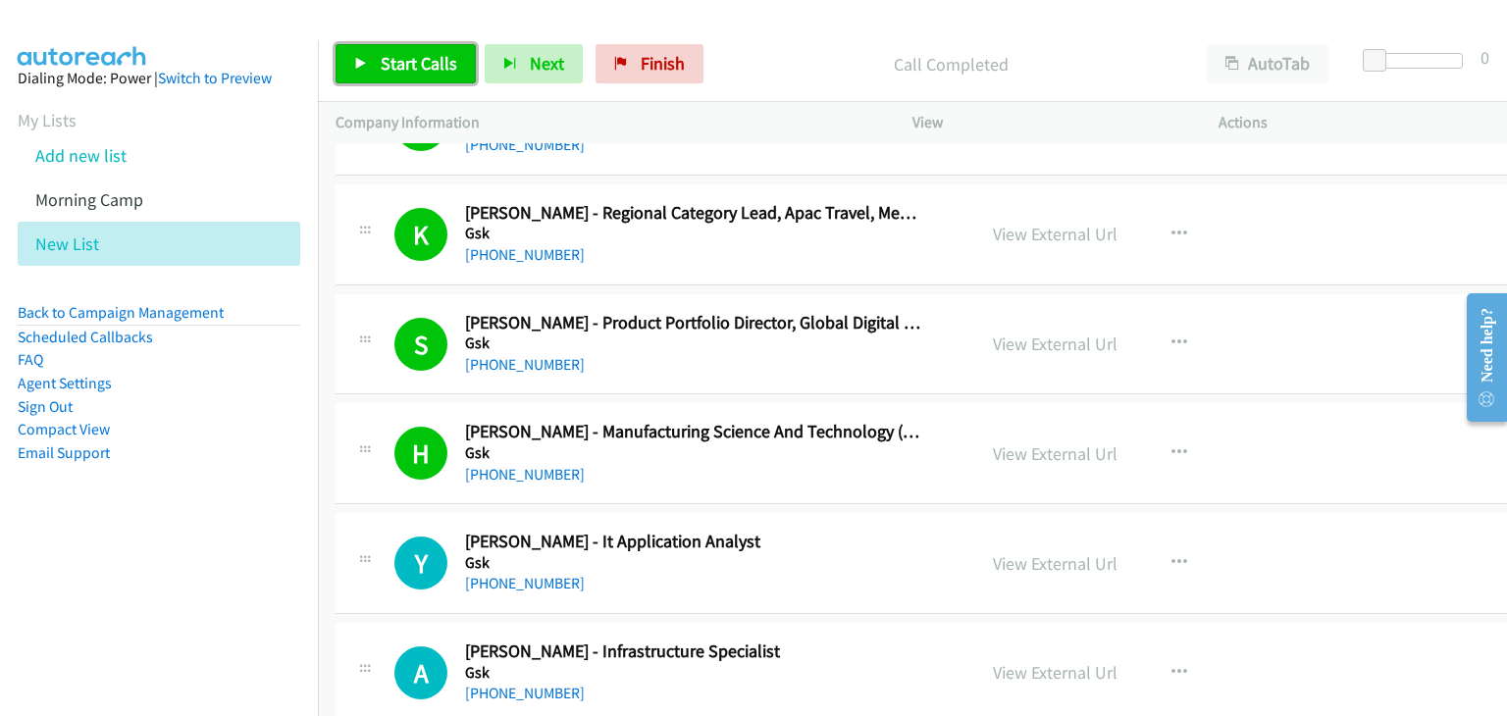
drag, startPoint x: 428, startPoint y: 73, endPoint x: 587, endPoint y: 180, distance: 192.1
click at [428, 73] on span "Start Calls" at bounding box center [419, 63] width 77 height 23
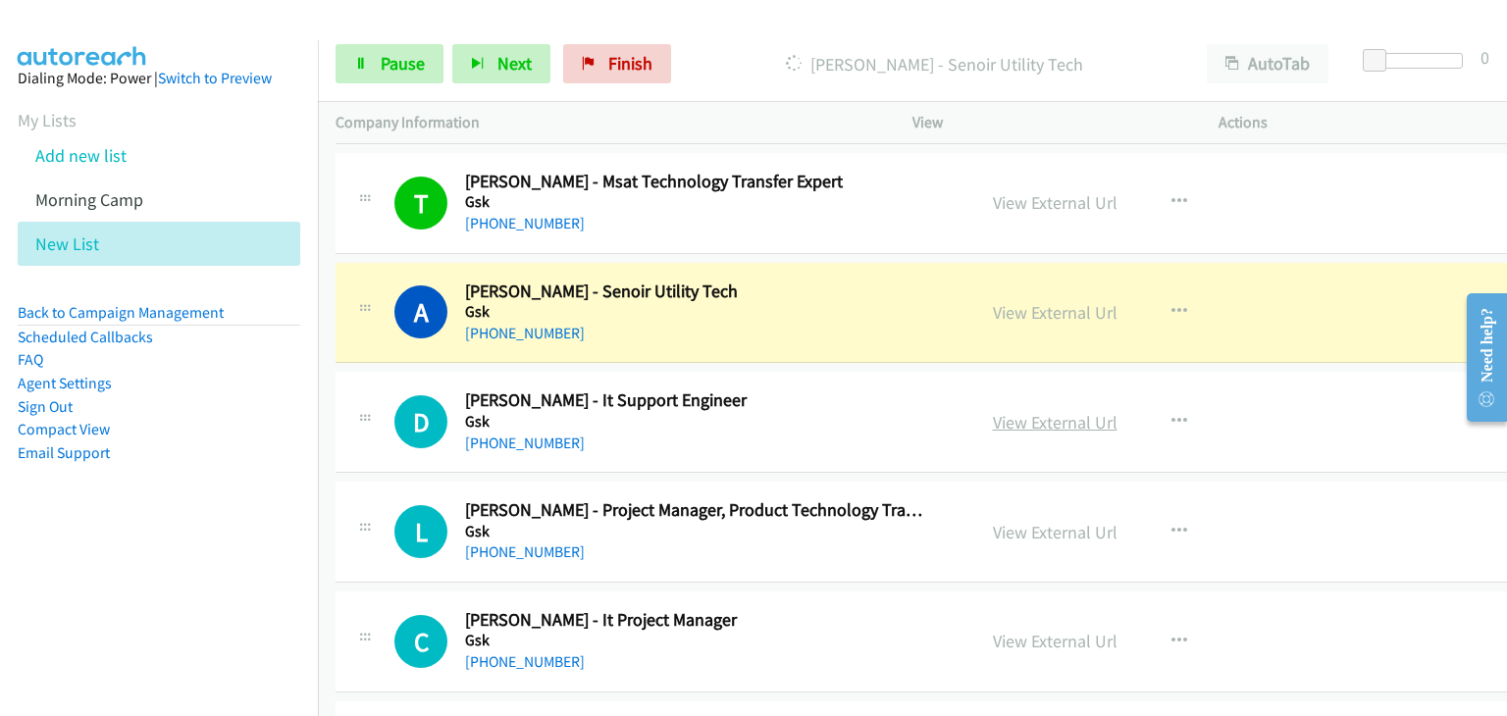
scroll to position [7063, 0]
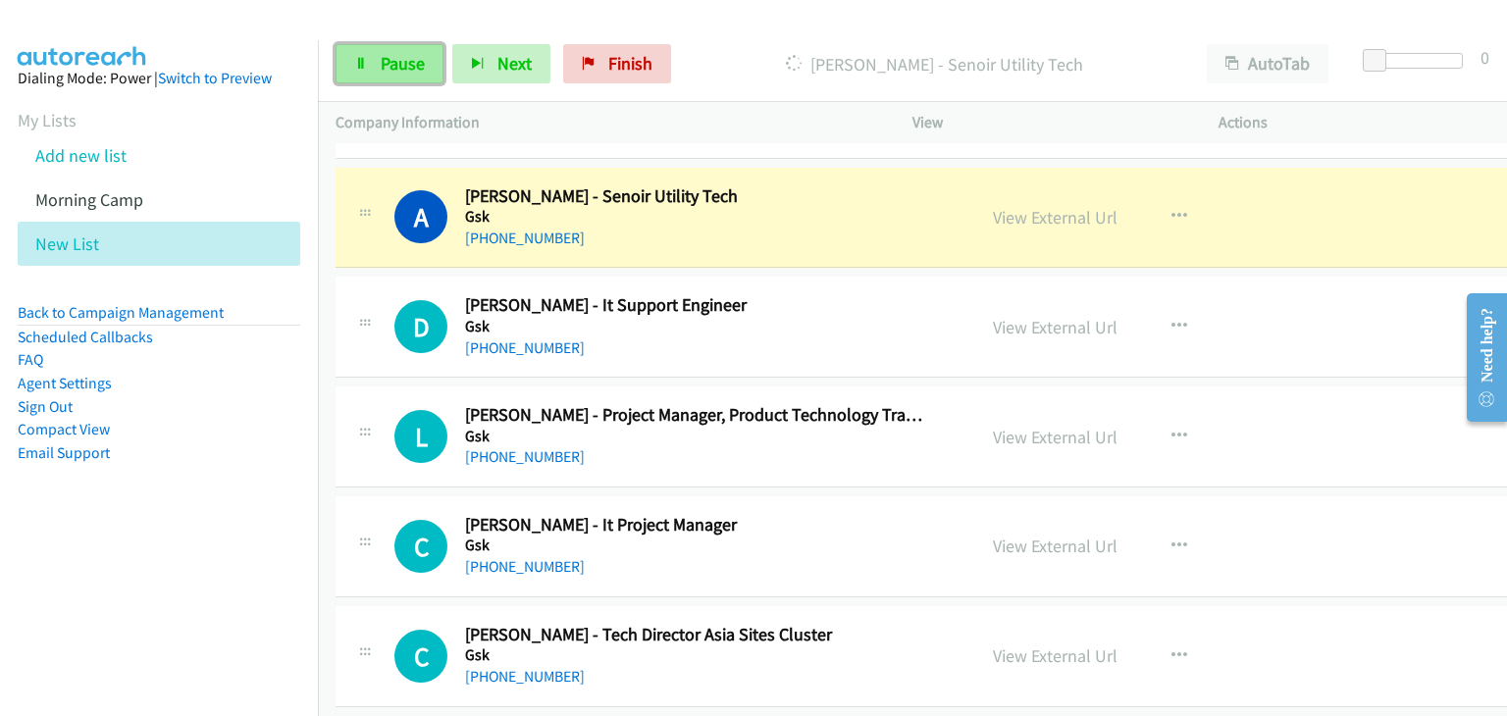
click at [369, 72] on link "Pause" at bounding box center [389, 63] width 108 height 39
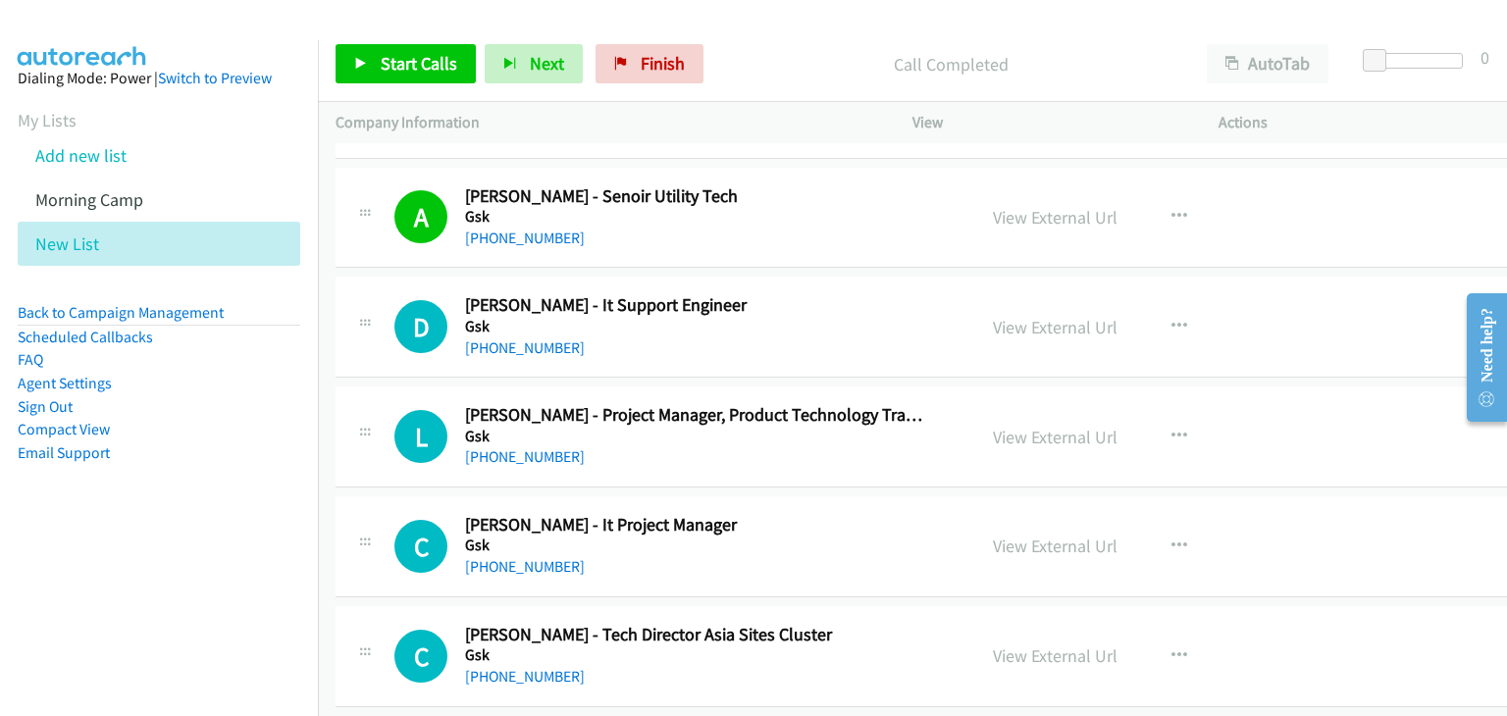
click at [414, 88] on div "Start Calls Pause Next Finish Call Completed AutoTab AutoTab 0" at bounding box center [912, 64] width 1189 height 76
click at [385, 72] on span "Start Calls" at bounding box center [419, 63] width 77 height 23
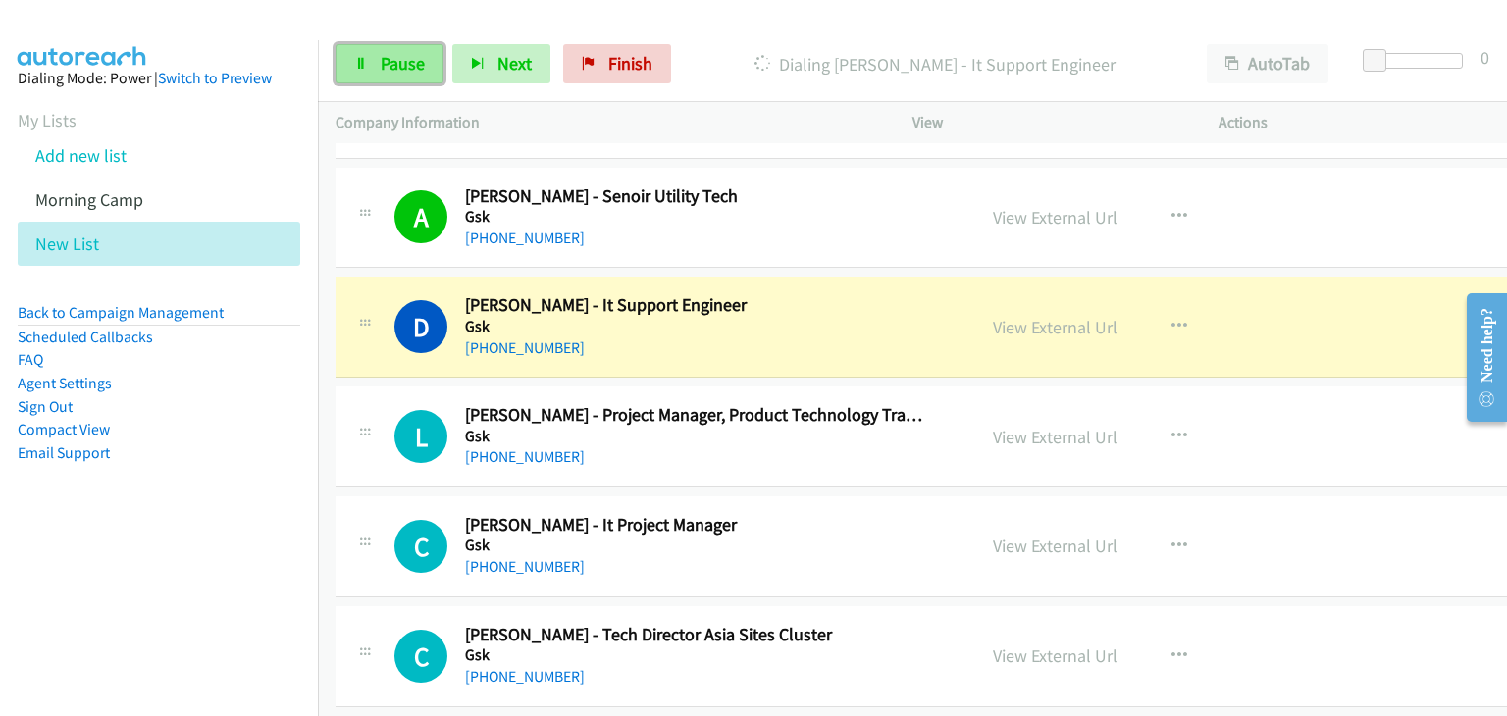
click at [381, 55] on span "Pause" at bounding box center [403, 63] width 44 height 23
